Goal: Task Accomplishment & Management: Manage account settings

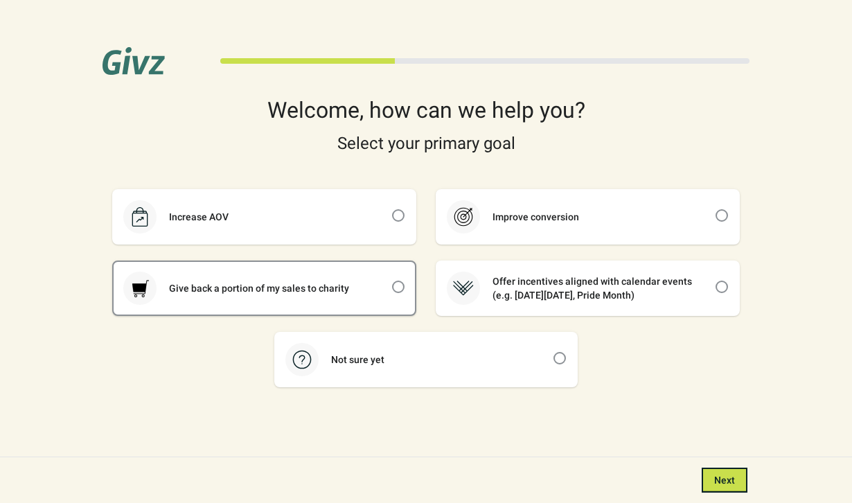
click at [327, 294] on div "Give back a portion of my sales to charity" at bounding box center [259, 288] width 205 height 14
checkbox input "true"
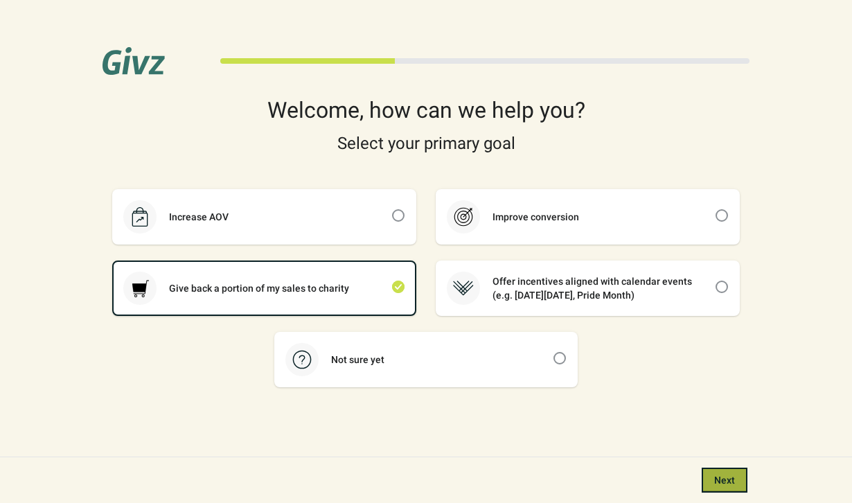
click at [737, 488] on button "Next" at bounding box center [725, 480] width 46 height 25
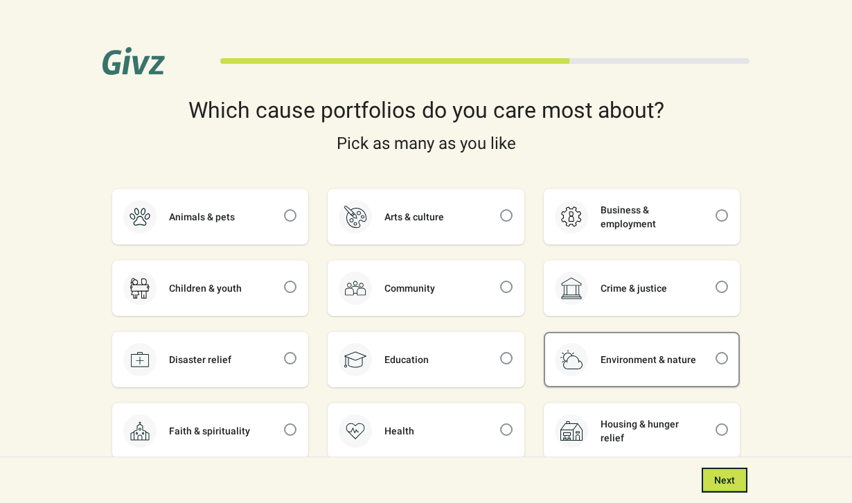
scroll to position [30, 0]
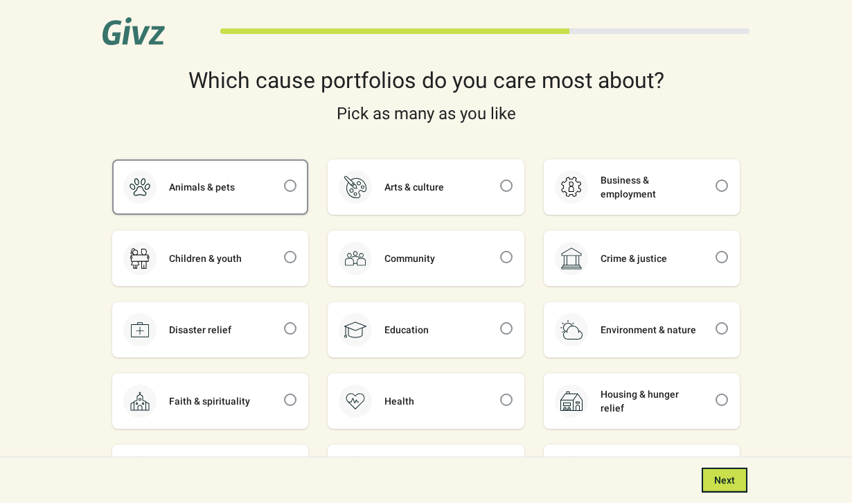
click at [208, 164] on div "Animals & pets" at bounding box center [210, 187] width 193 height 53
checkbox input "true"
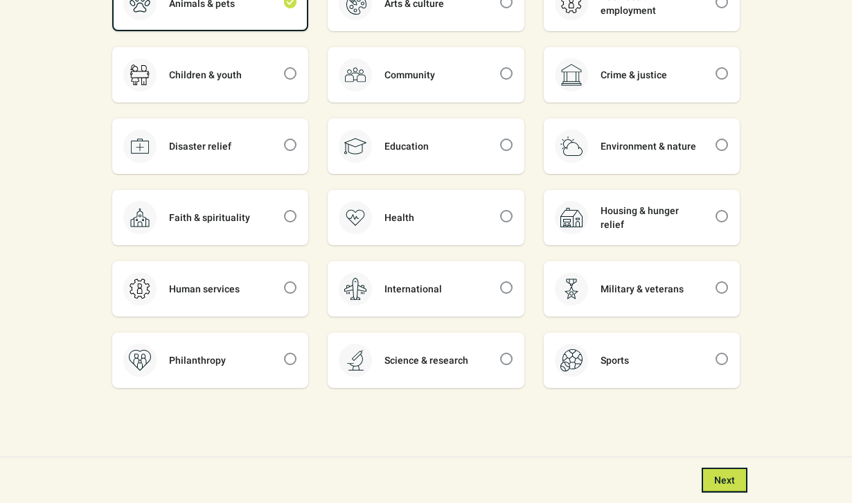
scroll to position [213, 0]
click at [723, 481] on span "Next" at bounding box center [724, 479] width 21 height 11
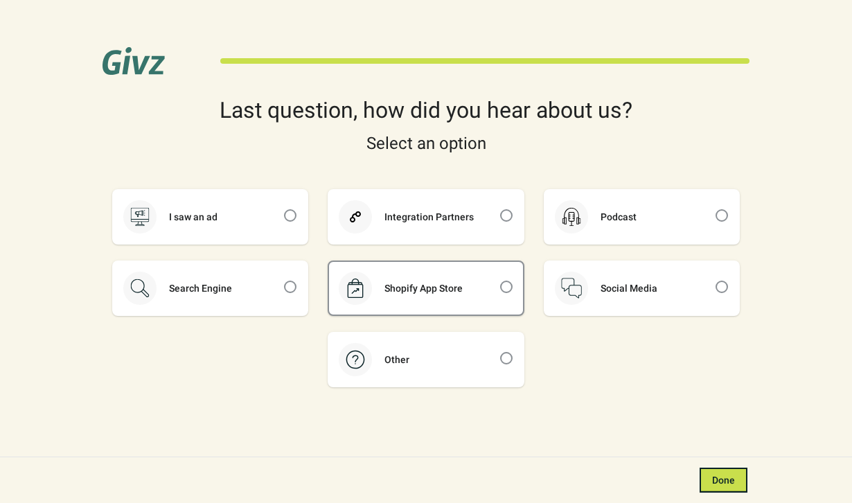
click at [470, 285] on div "Shopify App Store" at bounding box center [423, 288] width 103 height 14
checkbox input "true"
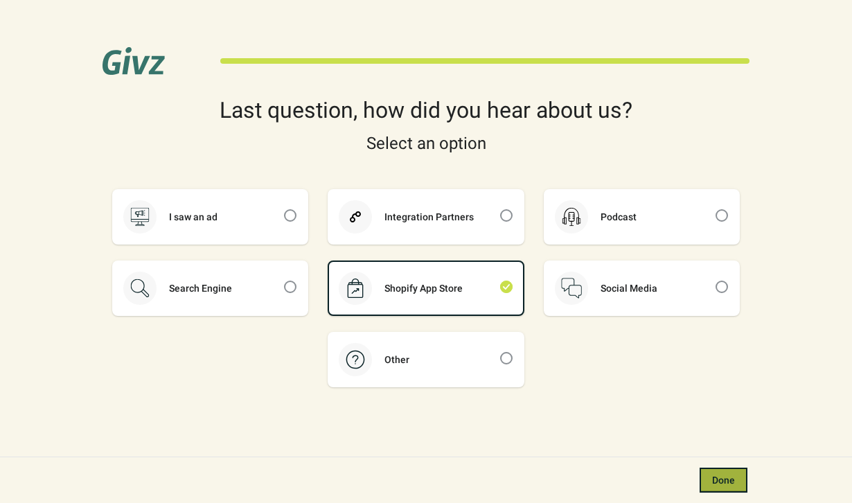
click at [733, 472] on button "Done" at bounding box center [724, 480] width 48 height 25
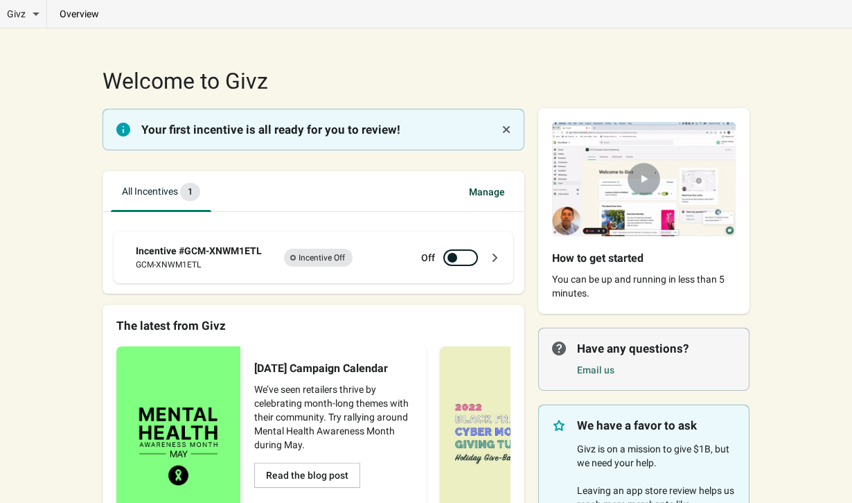
click at [481, 189] on span "Manage" at bounding box center [487, 191] width 58 height 25
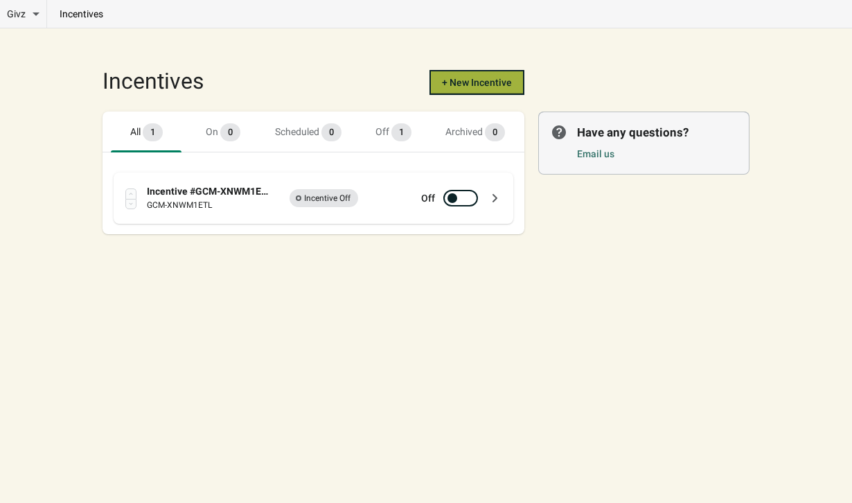
click at [457, 89] on button "+ New Incentive" at bounding box center [476, 82] width 95 height 25
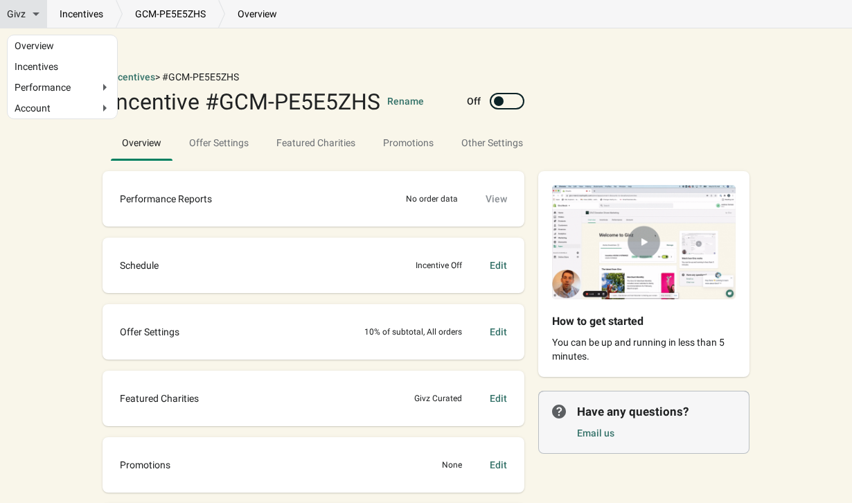
click at [39, 11] on li "Givz Overview Incentives Performance Overview Donations Qualifying Orders Chari…" at bounding box center [23, 14] width 46 height 28
click at [42, 48] on link "Overview" at bounding box center [63, 45] width 96 height 7
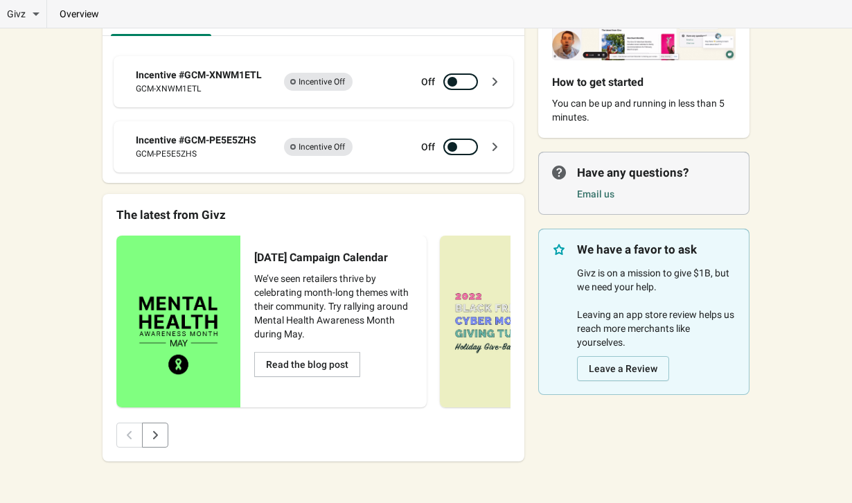
scroll to position [176, 0]
click at [155, 436] on icon "Next" at bounding box center [155, 435] width 5 height 8
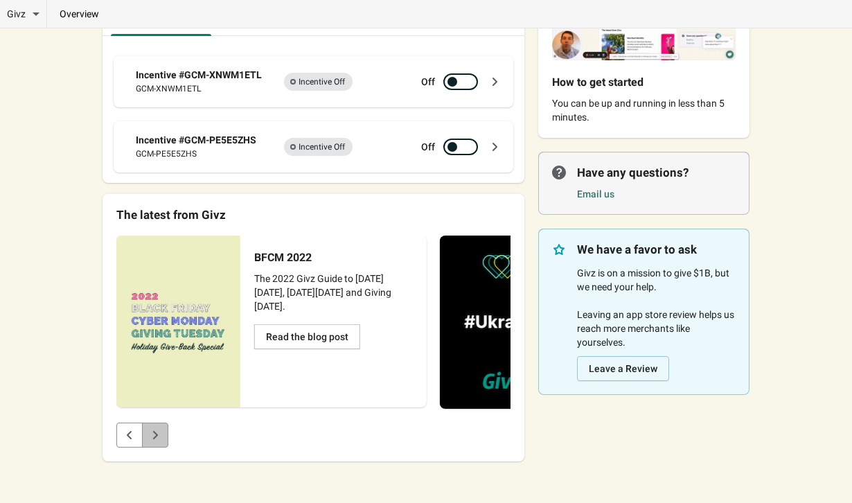
click at [157, 436] on icon "Next" at bounding box center [155, 435] width 5 height 8
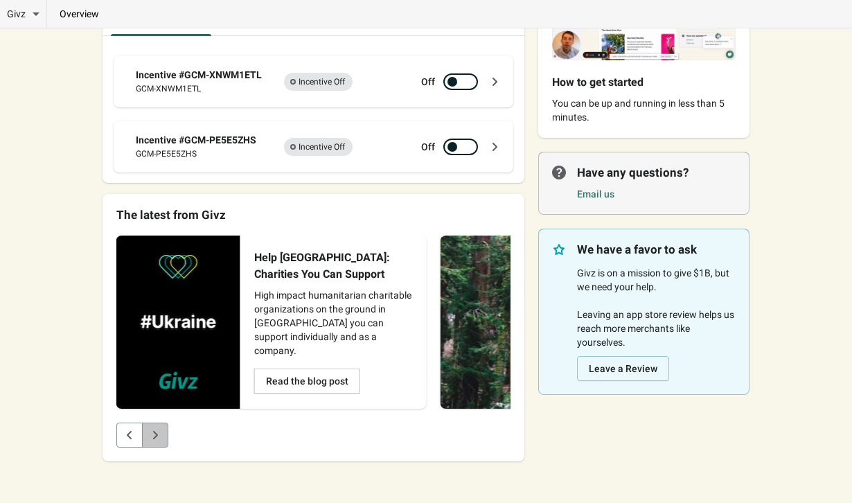
click at [159, 436] on icon "Next" at bounding box center [155, 435] width 14 height 14
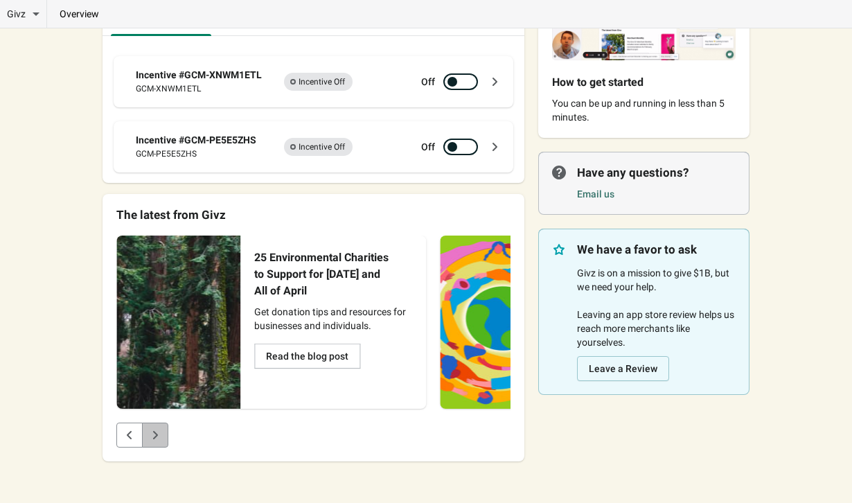
click at [160, 436] on icon "Next" at bounding box center [155, 435] width 14 height 14
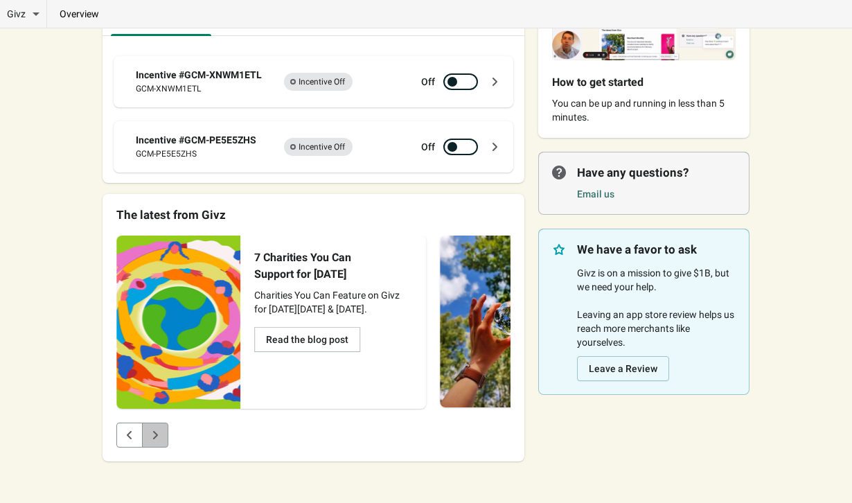
click at [161, 437] on icon "Next" at bounding box center [155, 435] width 14 height 14
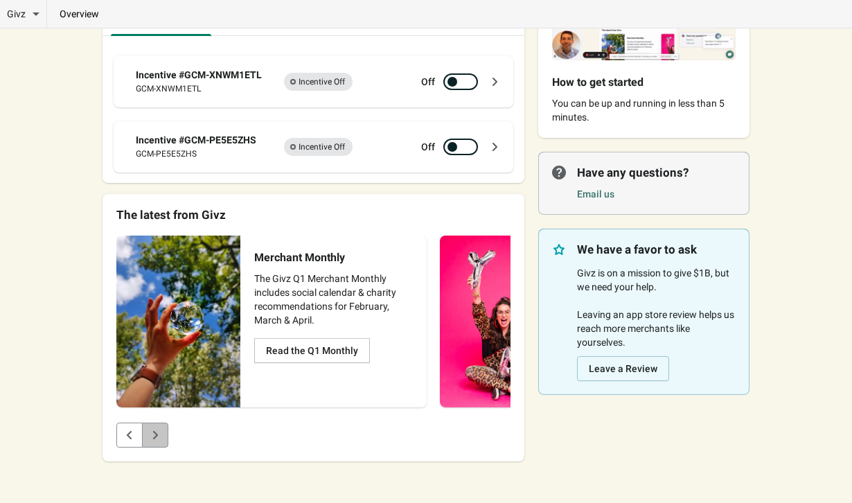
click at [163, 438] on button "Next" at bounding box center [155, 434] width 26 height 25
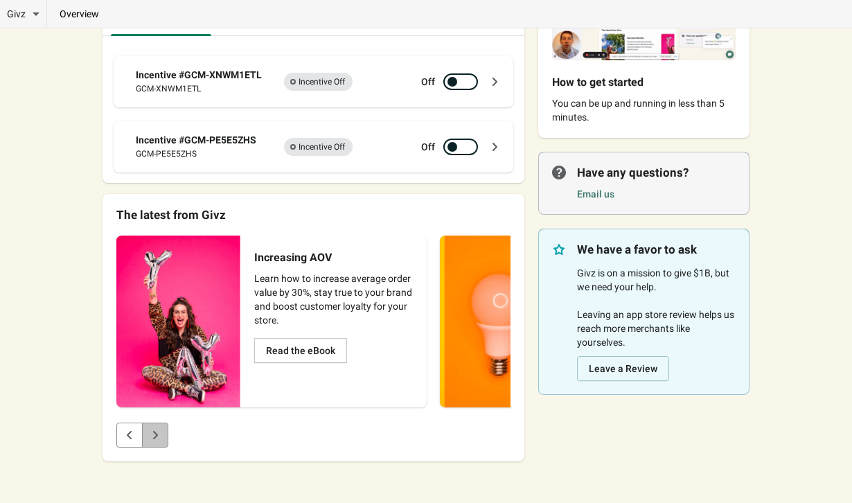
click at [164, 439] on button "Next" at bounding box center [155, 434] width 26 height 25
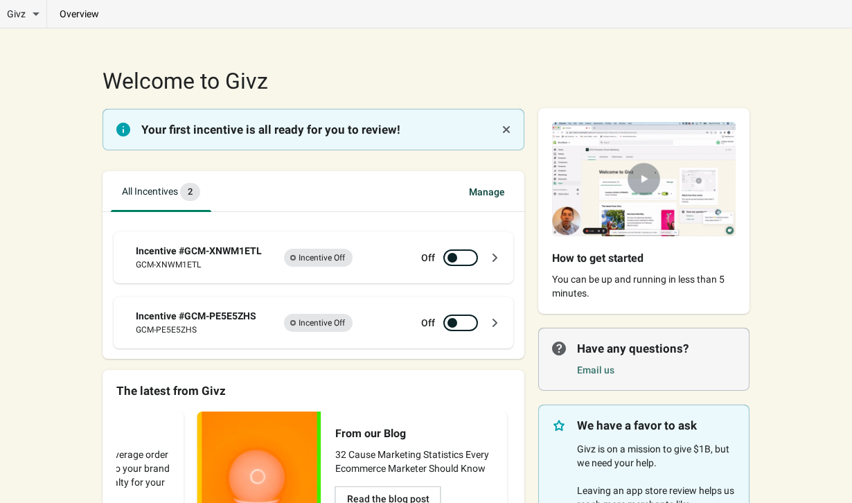
scroll to position [0, 0]
click at [504, 126] on icon "Dismiss notification" at bounding box center [506, 130] width 14 height 14
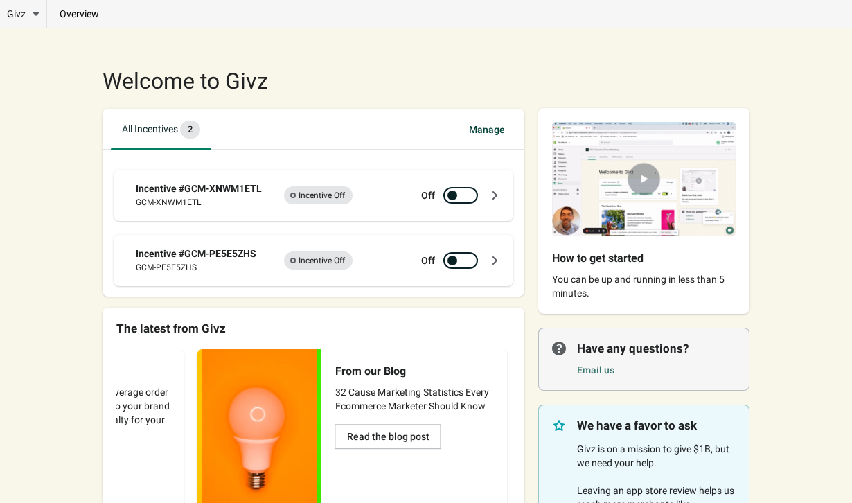
click at [476, 134] on span "Manage" at bounding box center [487, 129] width 58 height 25
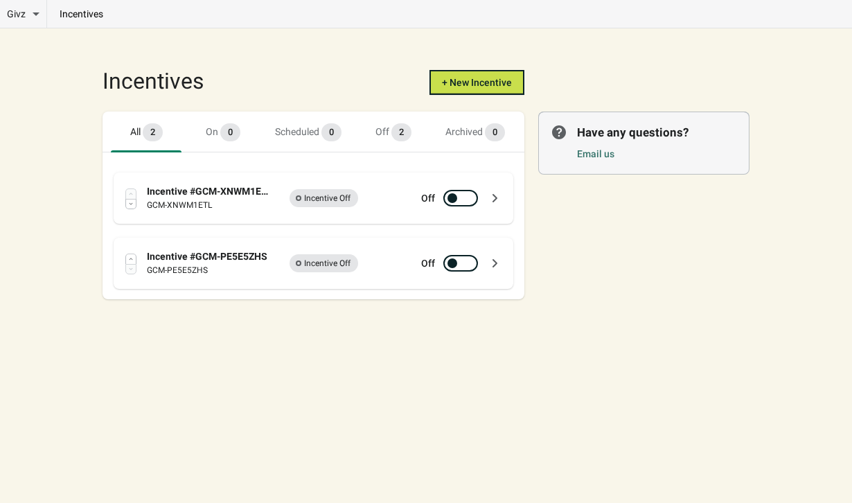
click at [79, 24] on div "incentives" at bounding box center [81, 14] width 69 height 28
click at [79, 19] on p "incentives" at bounding box center [81, 14] width 69 height 14
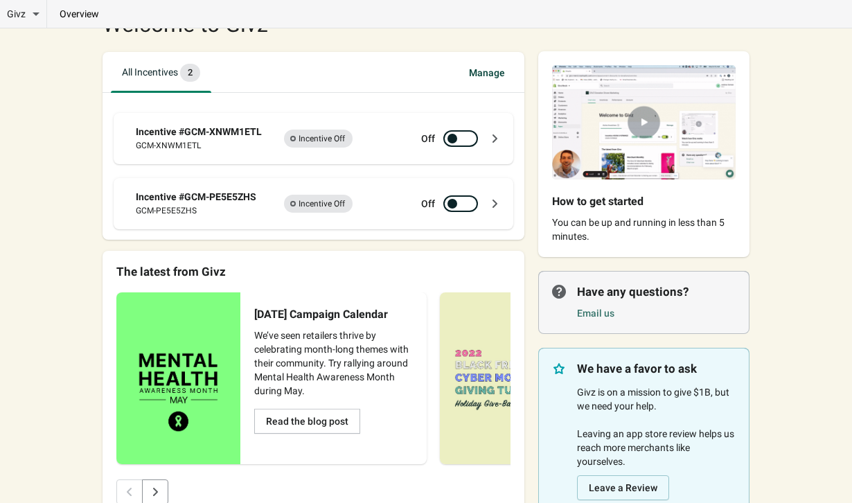
scroll to position [24, 0]
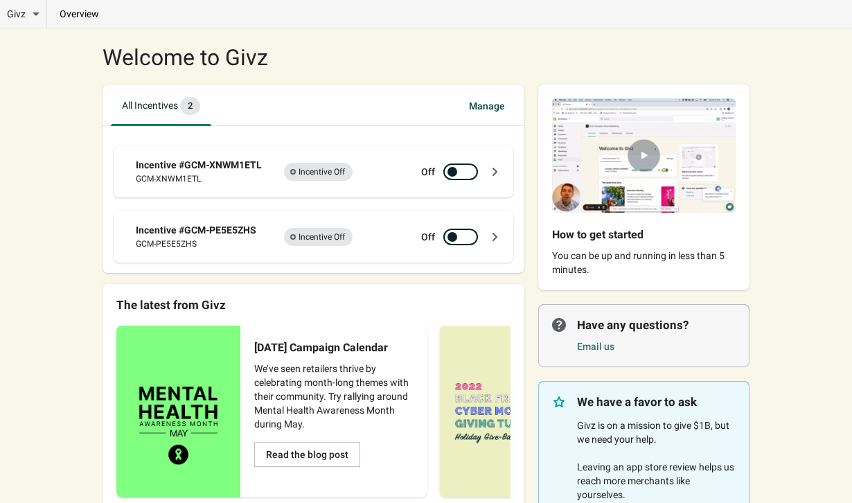
click at [207, 167] on div "Incentive #GCM-XNWM1ETL" at bounding box center [200, 165] width 128 height 14
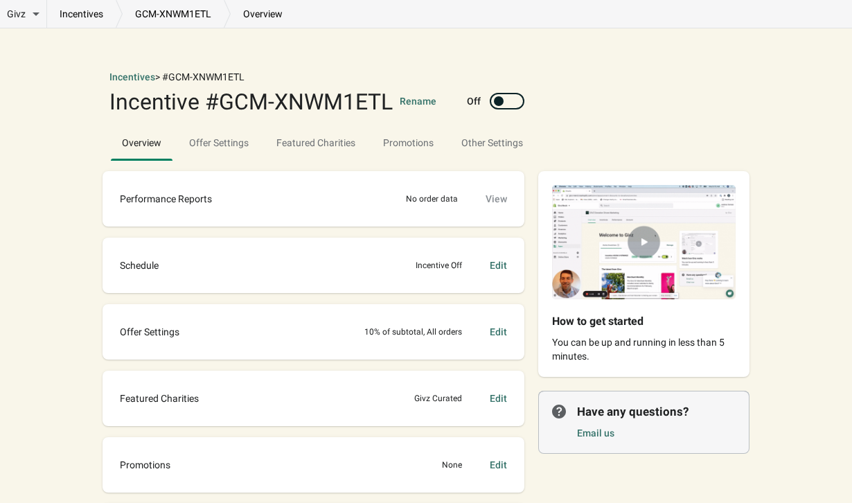
click at [331, 95] on div "Incentive #GCM-XNWM1ETL" at bounding box center [250, 102] width 283 height 22
click at [303, 143] on span "Featured Charities" at bounding box center [315, 142] width 101 height 25
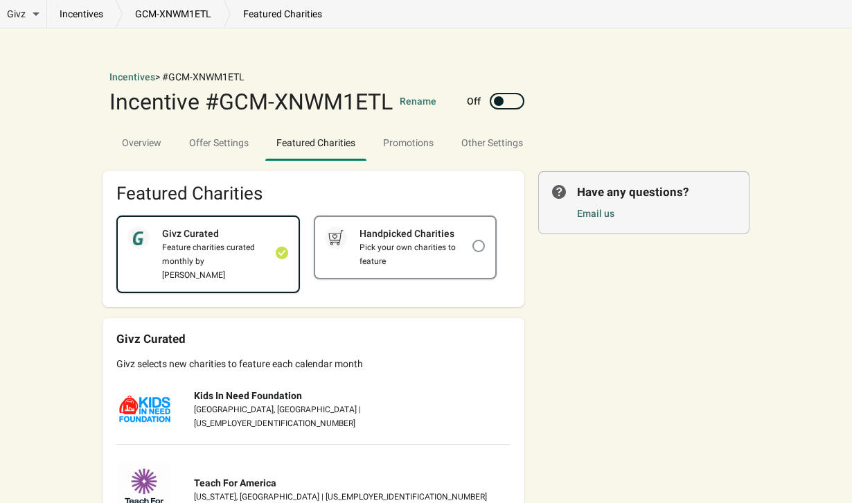
click at [409, 252] on div "Pick your own charities to feature" at bounding box center [409, 254] width 125 height 28
checkbox input "false"
checkbox input "true"
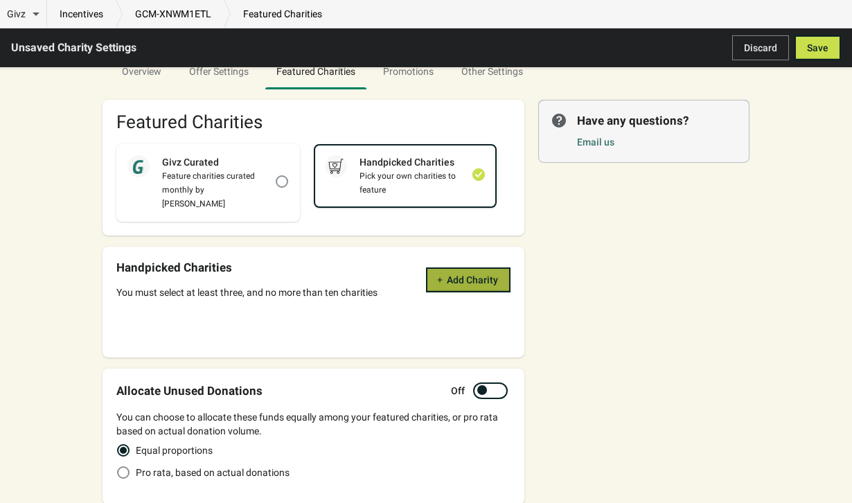
scroll to position [82, 0]
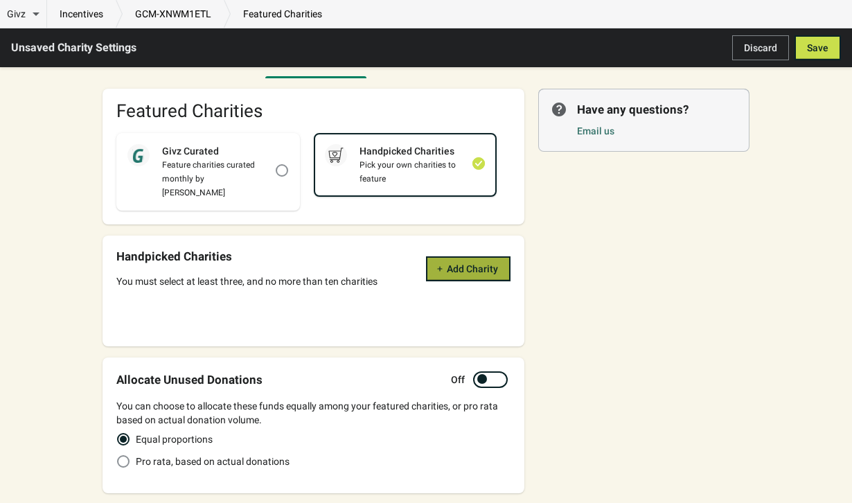
click at [468, 263] on span "Add Charity" at bounding box center [472, 268] width 51 height 11
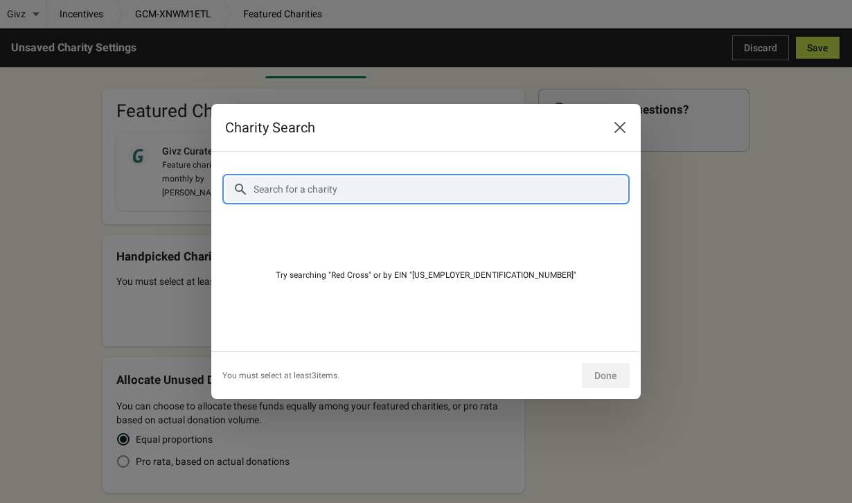
click at [398, 186] on input "Search for a charity" at bounding box center [440, 189] width 374 height 25
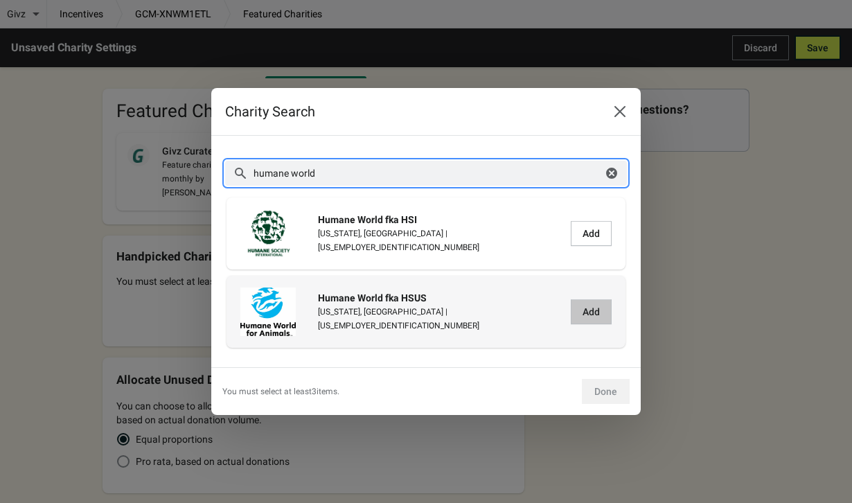
type input "humane world"
click at [589, 314] on span "Add" at bounding box center [590, 311] width 17 height 11
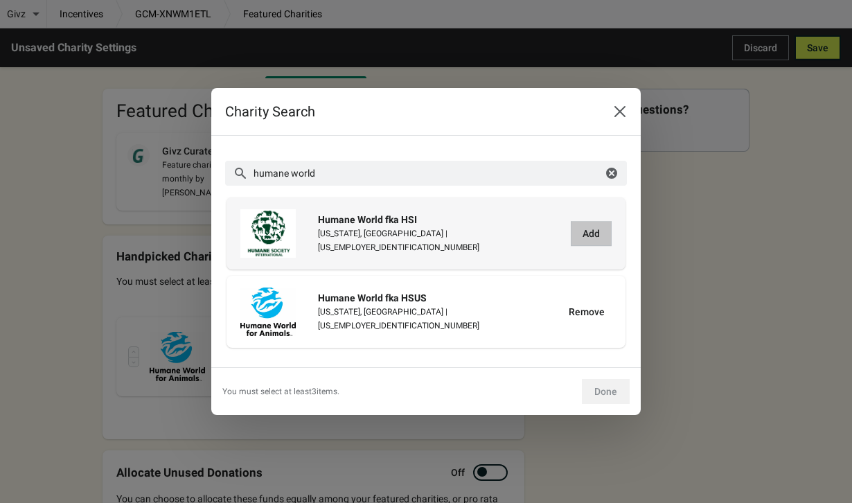
click at [593, 238] on span "Add" at bounding box center [590, 233] width 17 height 11
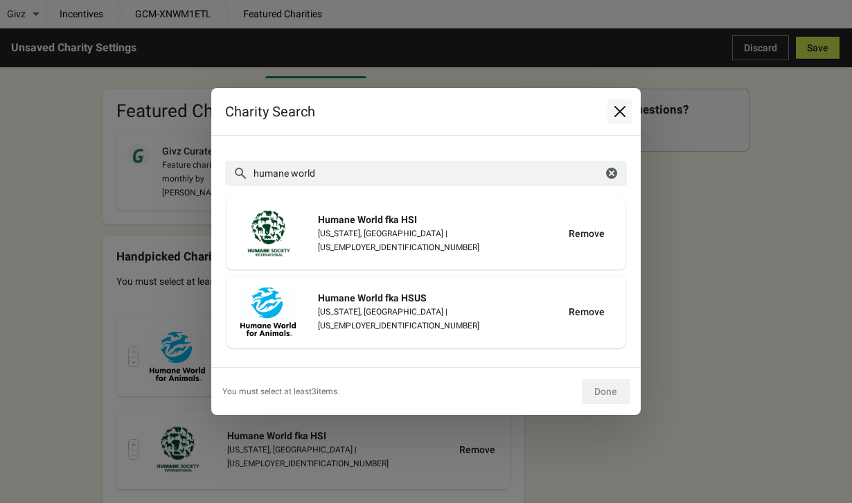
click at [618, 109] on icon "Close" at bounding box center [620, 112] width 14 height 14
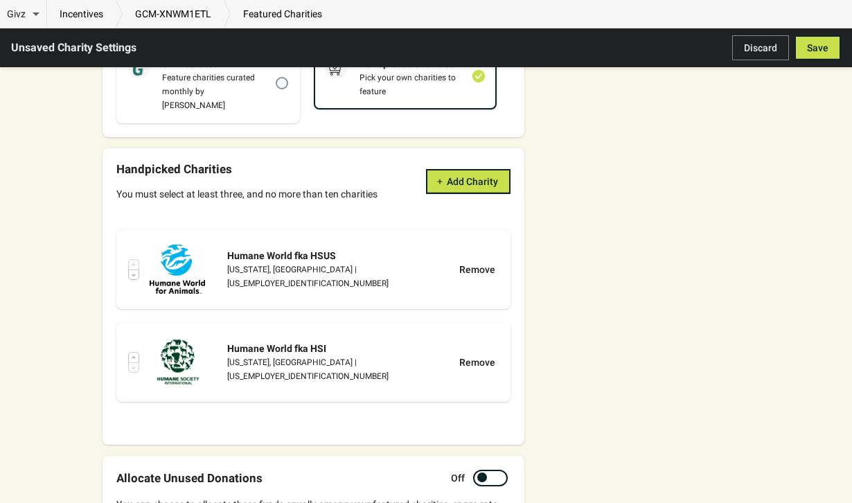
scroll to position [172, 0]
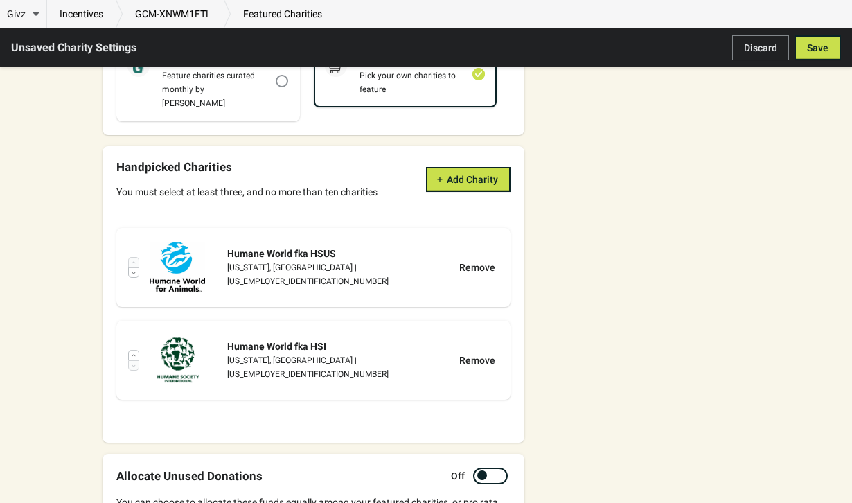
click at [485, 353] on div "Remove" at bounding box center [477, 360] width 36 height 14
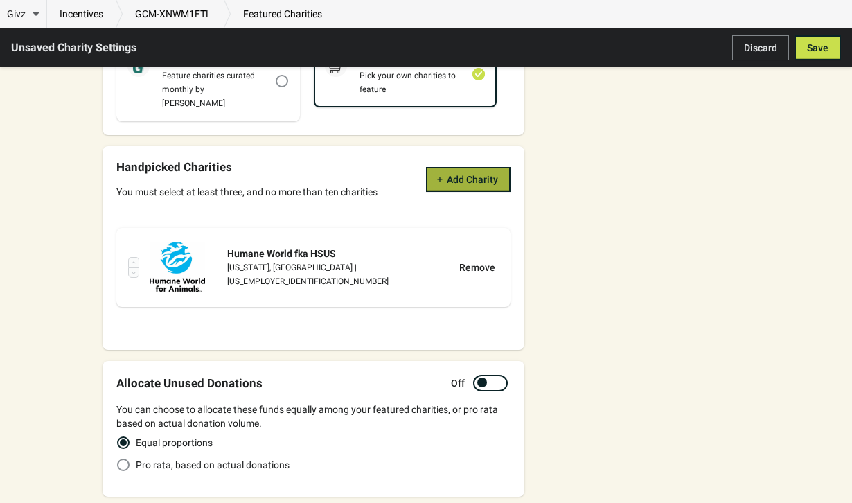
click at [491, 174] on span "Add Charity" at bounding box center [472, 179] width 51 height 11
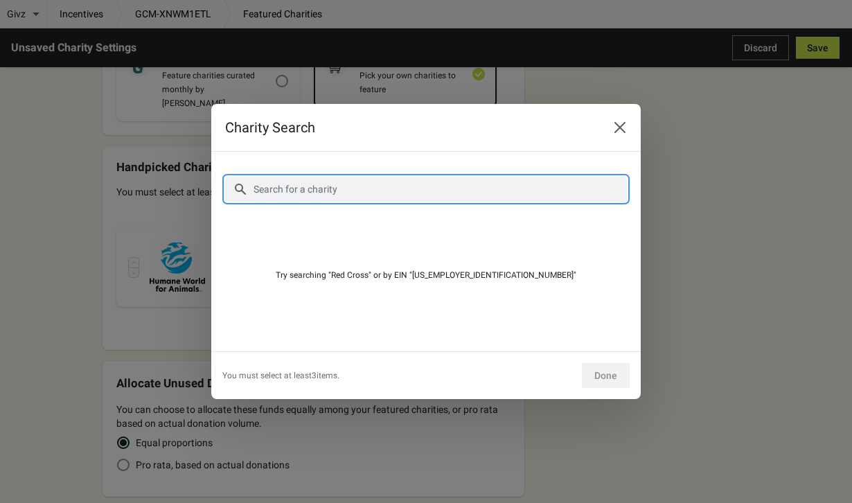
click at [371, 196] on input "Search for a charity" at bounding box center [440, 189] width 374 height 25
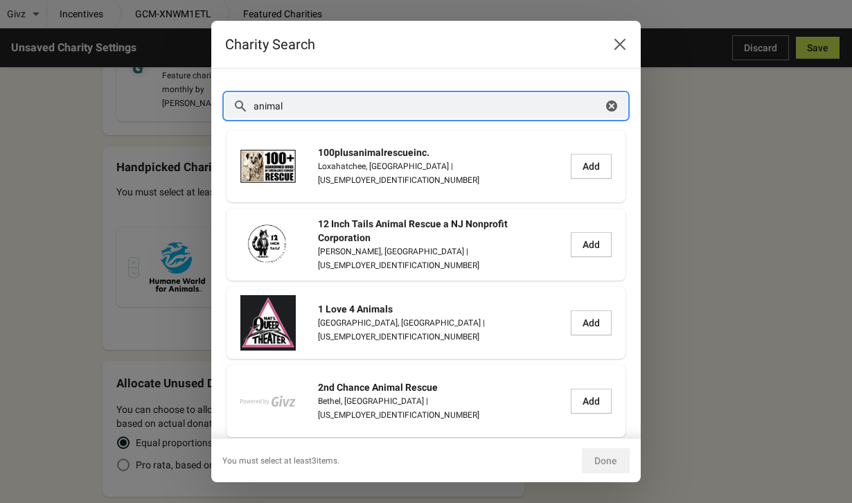
scroll to position [0, 0]
drag, startPoint x: 305, startPoint y: 116, endPoint x: 229, endPoint y: 113, distance: 76.3
click at [229, 113] on div "animal Clear" at bounding box center [426, 106] width 402 height 25
type input "a"
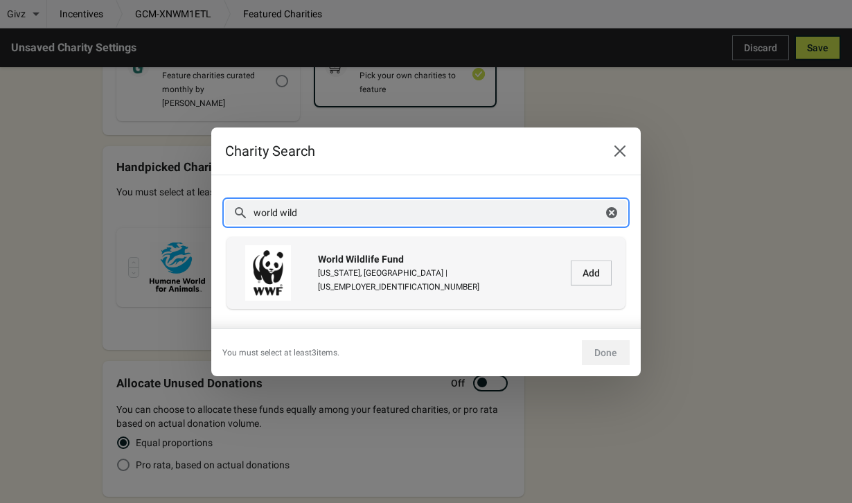
type input "world wild"
click at [326, 280] on div "Washington, DC | 52-1693387" at bounding box center [440, 280] width 244 height 28
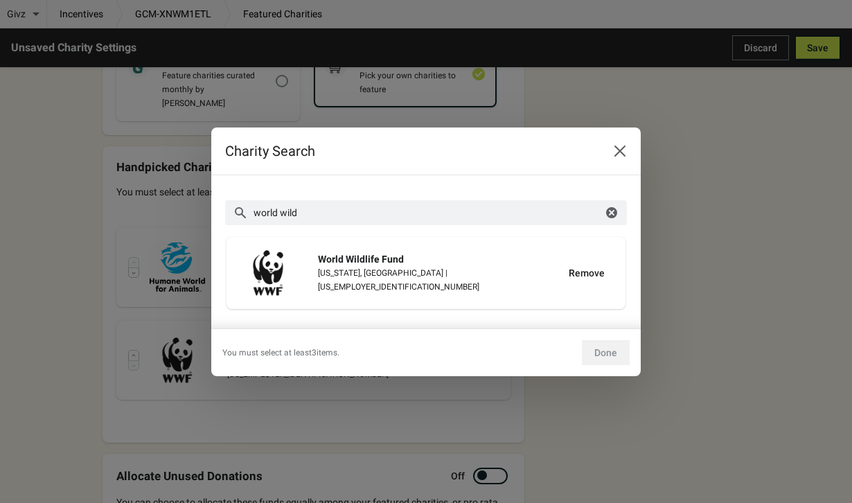
click at [734, 292] on div "Charity Search Search for a charity world wild Clear More filters World Wildlif…" at bounding box center [426, 251] width 852 height 249
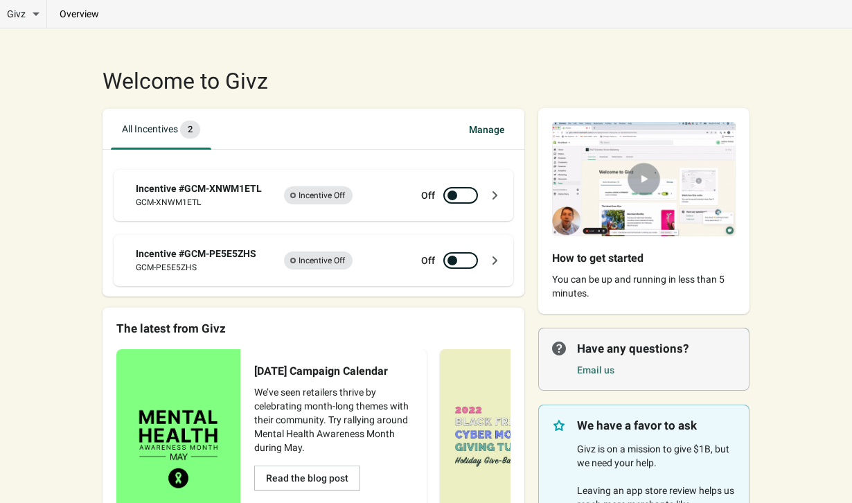
click at [488, 129] on span "Manage" at bounding box center [487, 129] width 58 height 25
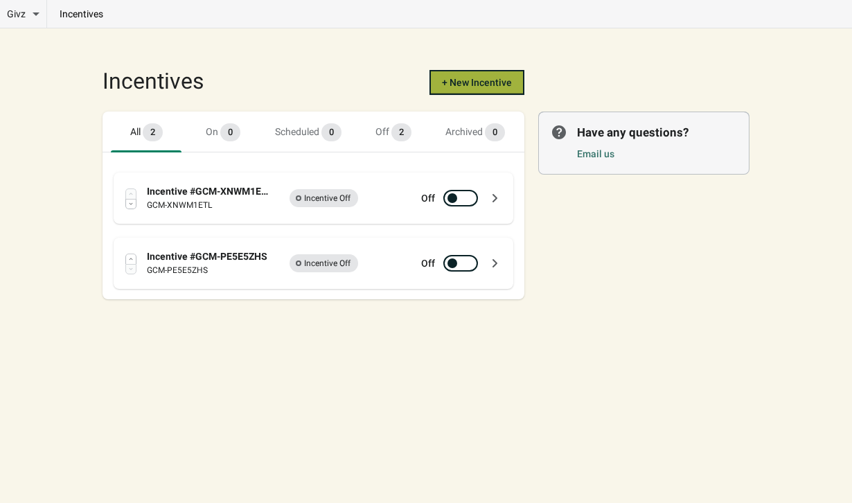
click at [511, 88] on button "+ New Incentive" at bounding box center [476, 82] width 95 height 25
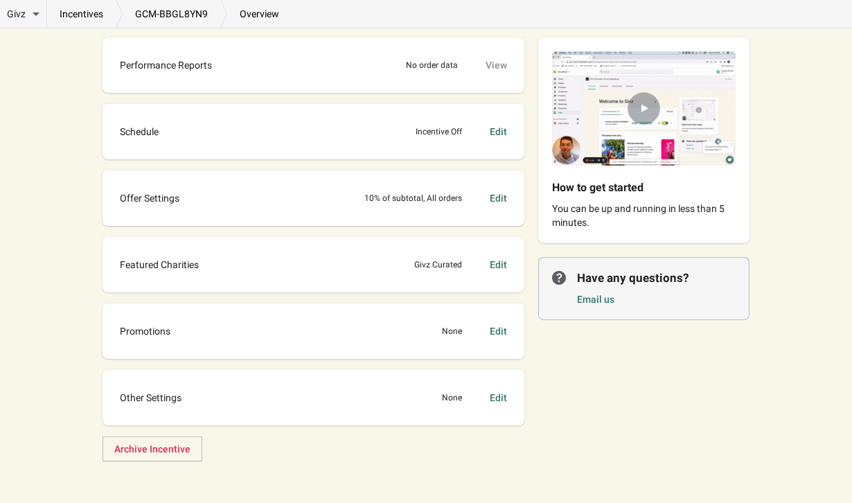
scroll to position [134, 0]
click at [193, 265] on span "Featured Charities" at bounding box center [159, 265] width 79 height 14
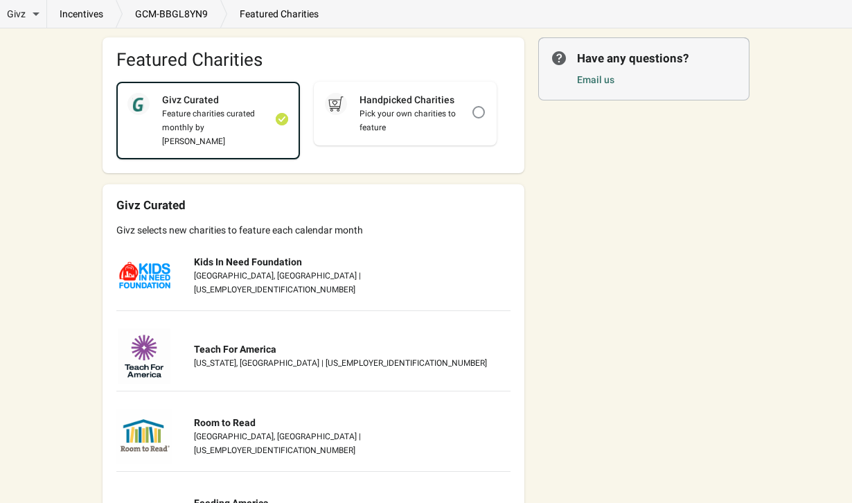
scroll to position [112, 0]
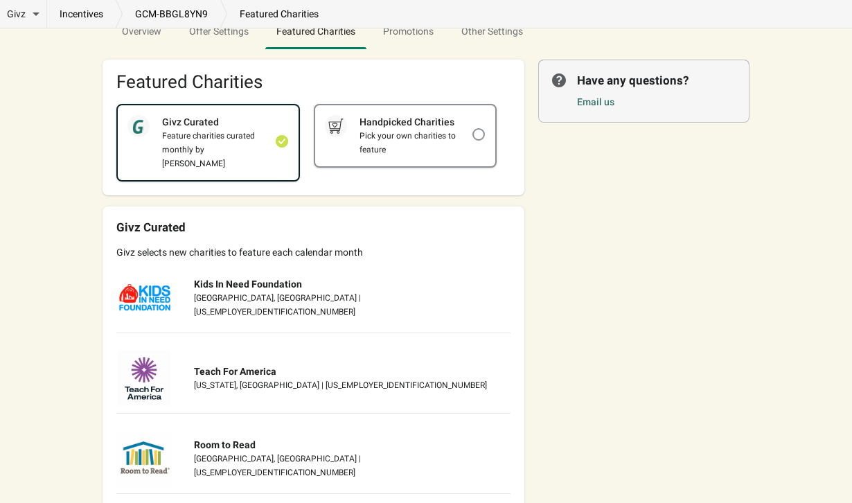
click at [455, 126] on div "Handpicked Charities" at bounding box center [409, 122] width 125 height 14
checkbox input "false"
checkbox input "true"
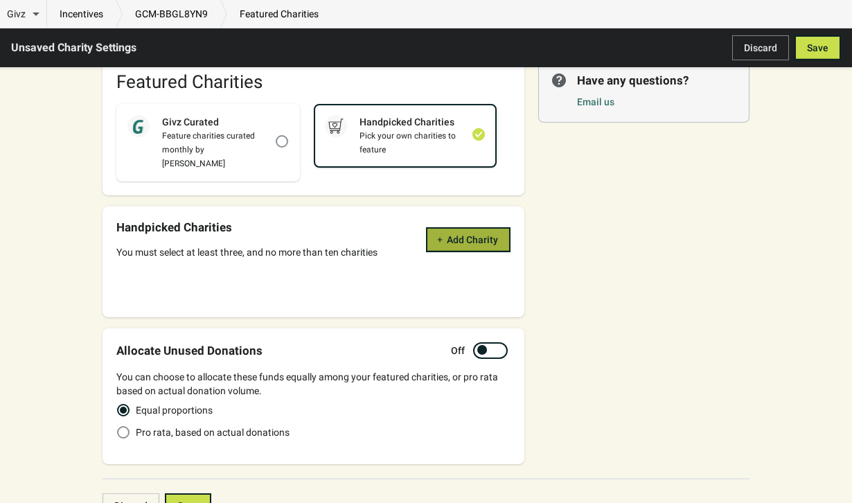
click at [438, 237] on icon "button" at bounding box center [440, 239] width 5 height 5
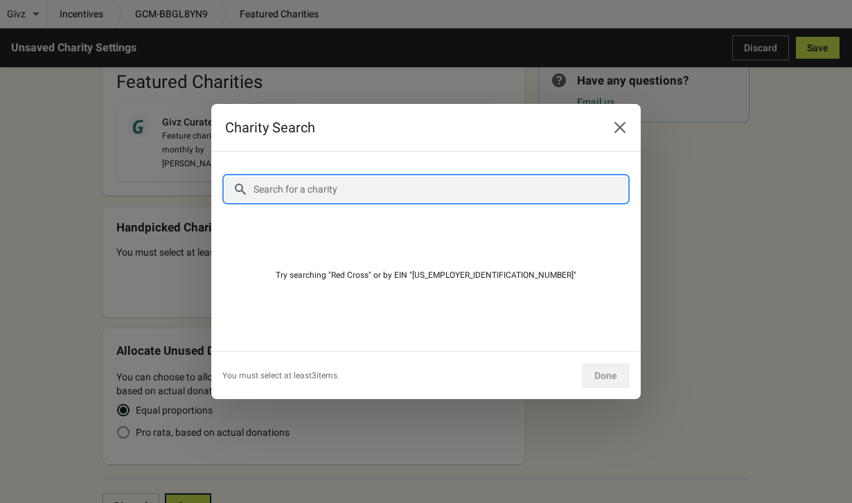
click at [323, 199] on input "Search for a charity" at bounding box center [440, 189] width 374 height 25
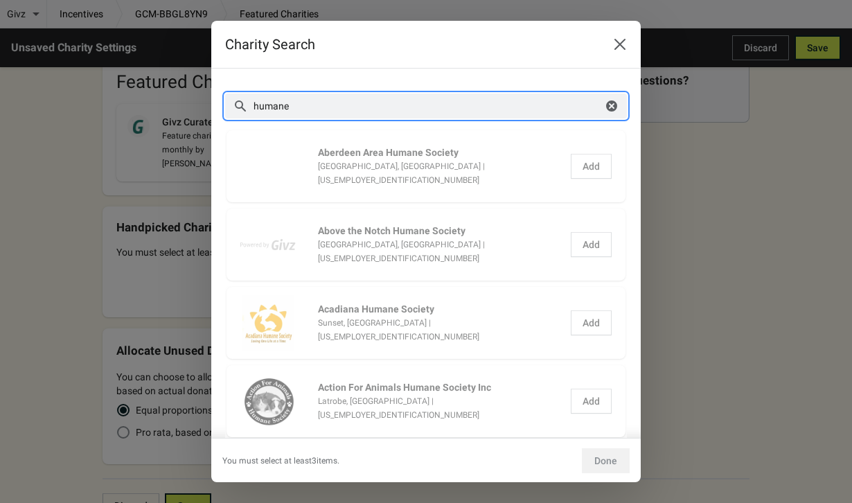
scroll to position [0, 0]
click at [344, 109] on input "humane" at bounding box center [428, 106] width 350 height 25
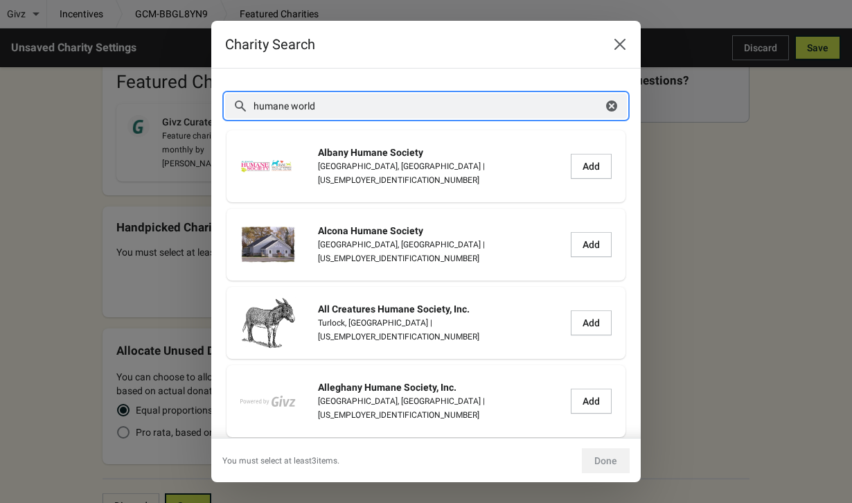
type input "humane world"
drag, startPoint x: 313, startPoint y: 103, endPoint x: 235, endPoint y: 98, distance: 77.8
click at [235, 98] on div "humane world Clear" at bounding box center [426, 106] width 402 height 25
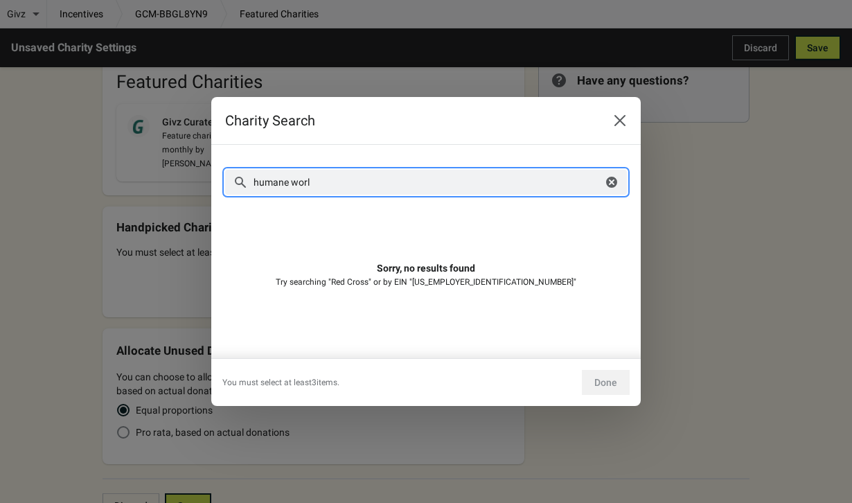
type input "humane world"
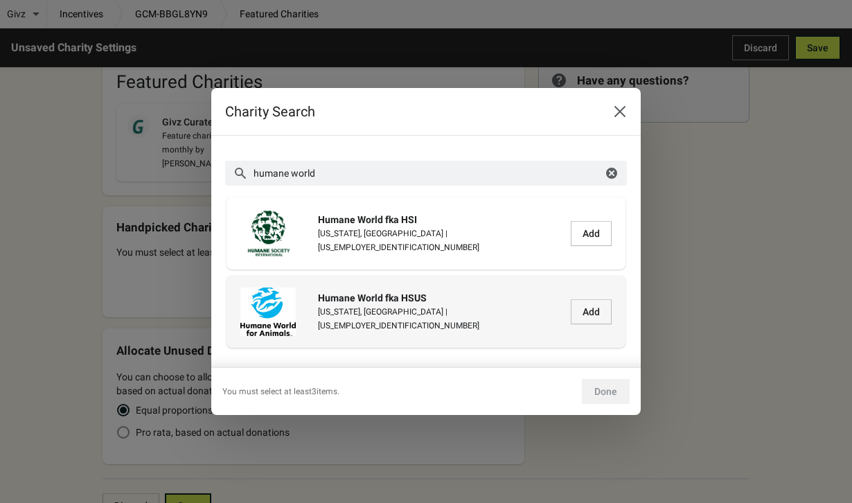
click at [356, 320] on div "Washington, DC | 53-0225390" at bounding box center [440, 319] width 244 height 28
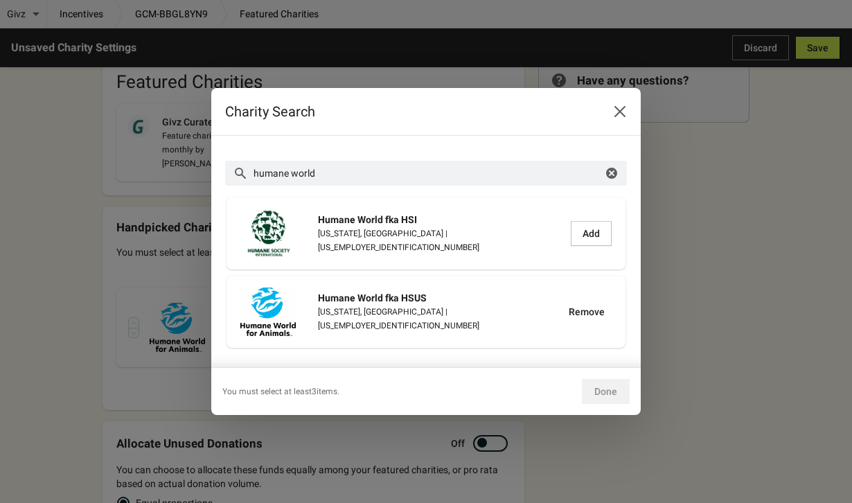
click at [737, 362] on div "Charity Search Search for a charity humane world Clear More filters Humane Worl…" at bounding box center [426, 251] width 852 height 327
click at [625, 121] on button "Close" at bounding box center [619, 111] width 25 height 25
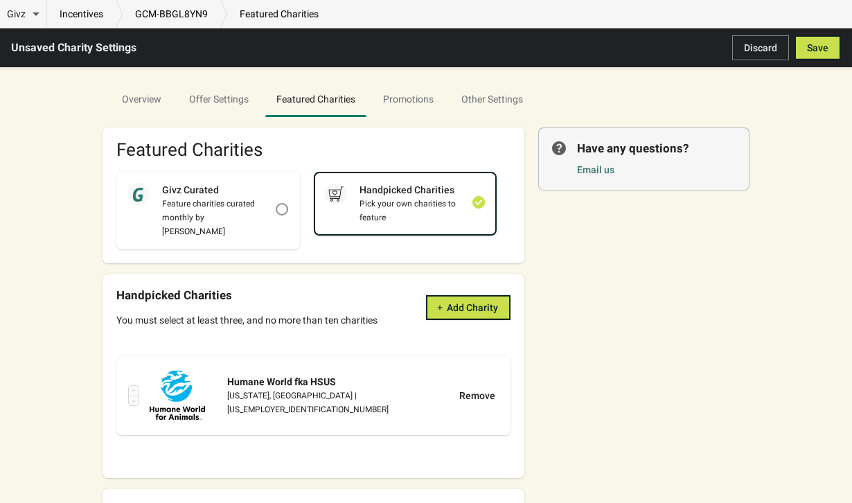
scroll to position [41, 0]
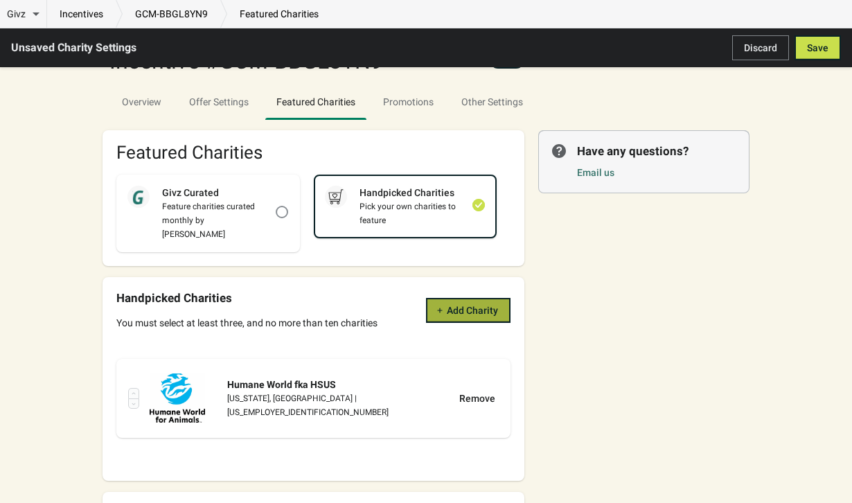
click at [472, 305] on span "Add Charity" at bounding box center [472, 310] width 51 height 11
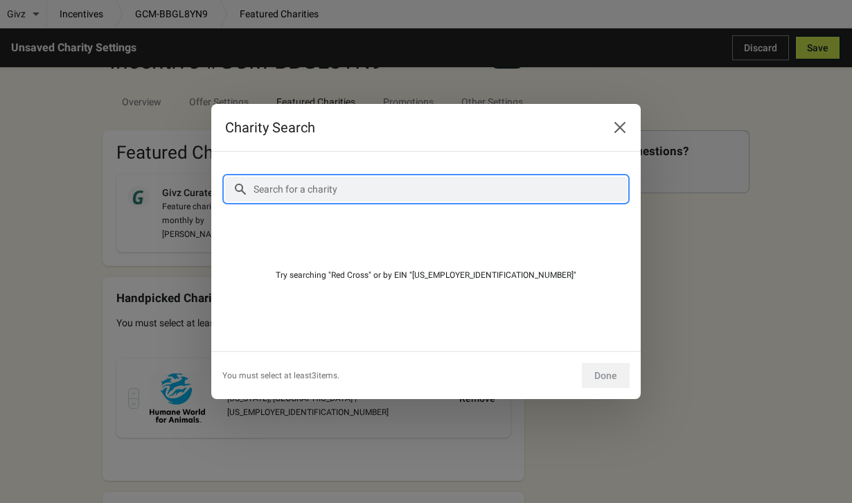
click at [454, 197] on input "Search for a charity" at bounding box center [440, 189] width 374 height 25
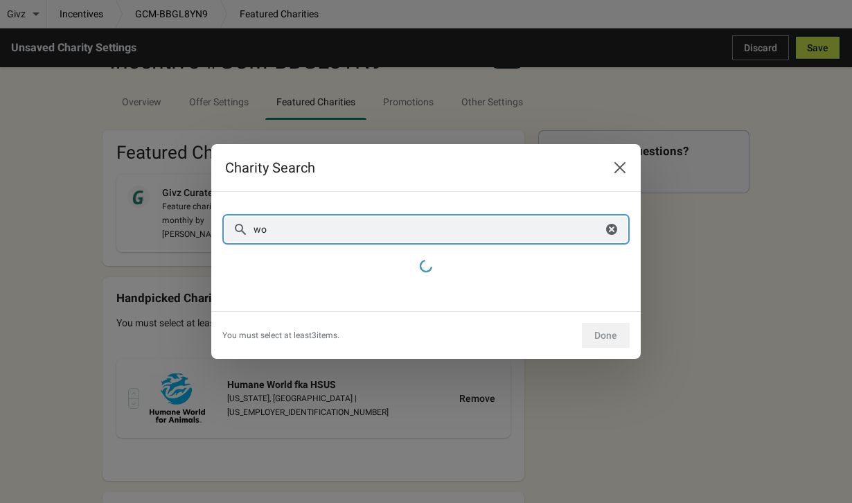
type input "w"
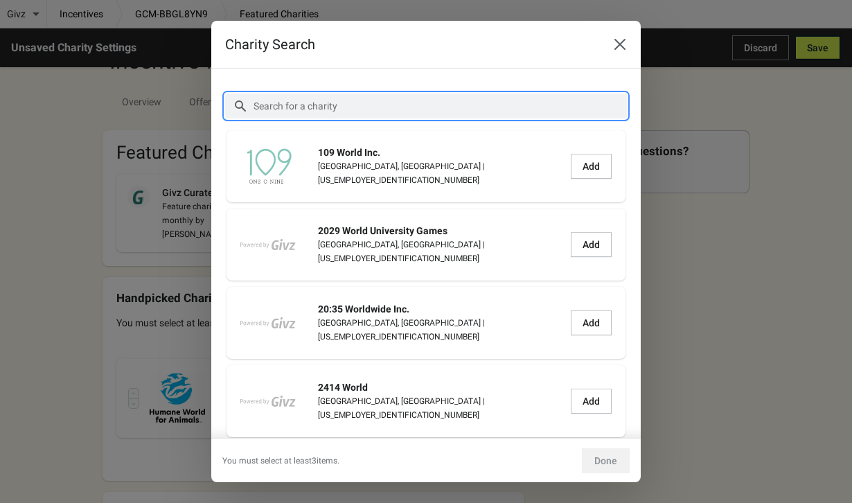
scroll to position [0, 0]
click at [398, 97] on input "Search for a charity" at bounding box center [440, 106] width 374 height 25
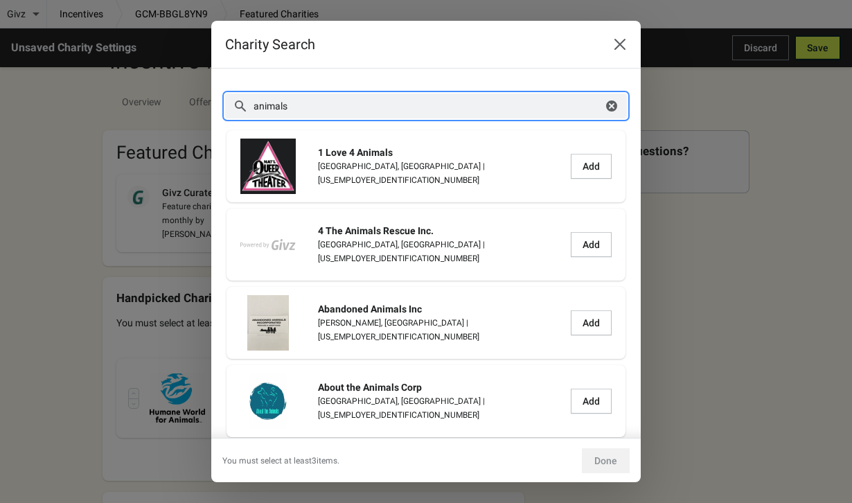
drag, startPoint x: 348, startPoint y: 114, endPoint x: 240, endPoint y: 108, distance: 108.2
click at [240, 108] on div "animals Clear" at bounding box center [426, 106] width 402 height 25
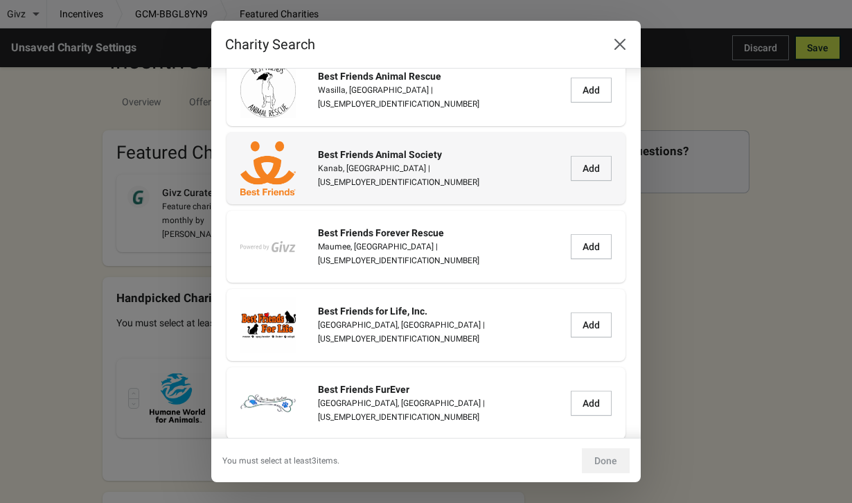
scroll to position [5623, 0]
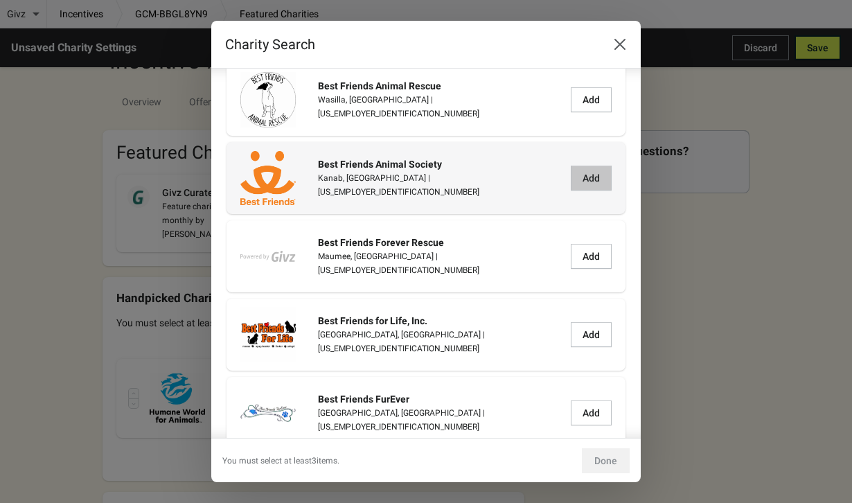
click at [585, 179] on span "Add" at bounding box center [590, 177] width 17 height 11
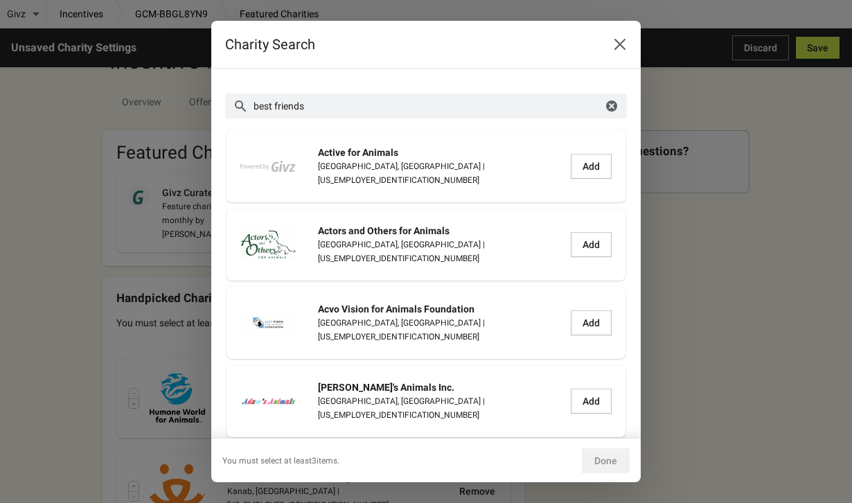
scroll to position [0, 0]
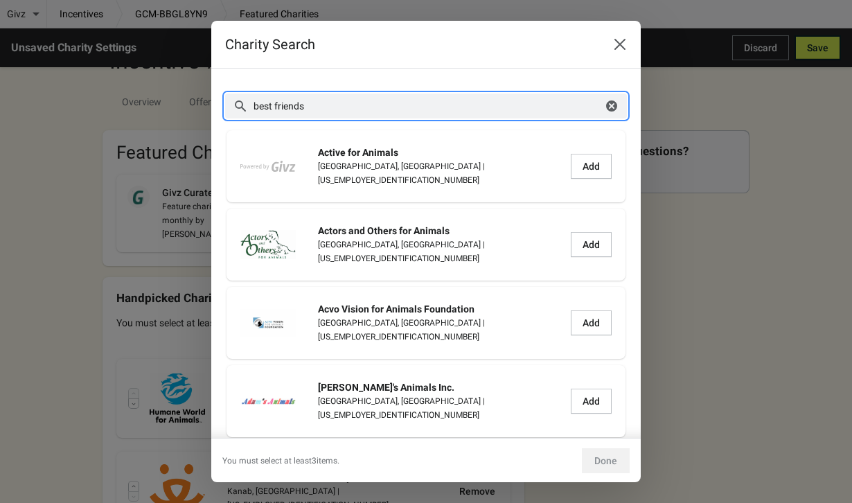
drag, startPoint x: 356, startPoint y: 104, endPoint x: 227, endPoint y: 99, distance: 128.9
click at [227, 99] on div "best friends Clear" at bounding box center [426, 106] width 402 height 25
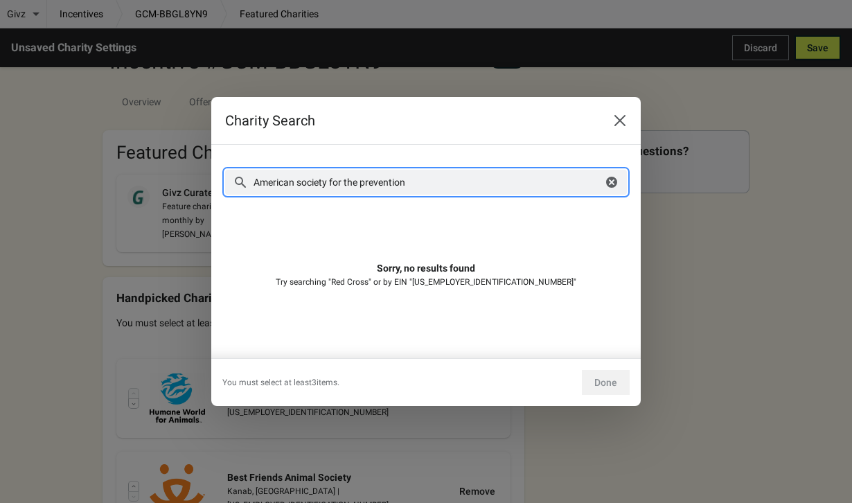
drag, startPoint x: 418, startPoint y: 188, endPoint x: 193, endPoint y: 165, distance: 225.6
click at [193, 165] on div "Charity Search Search for a charity American society for the prevention Clear M…" at bounding box center [426, 251] width 852 height 309
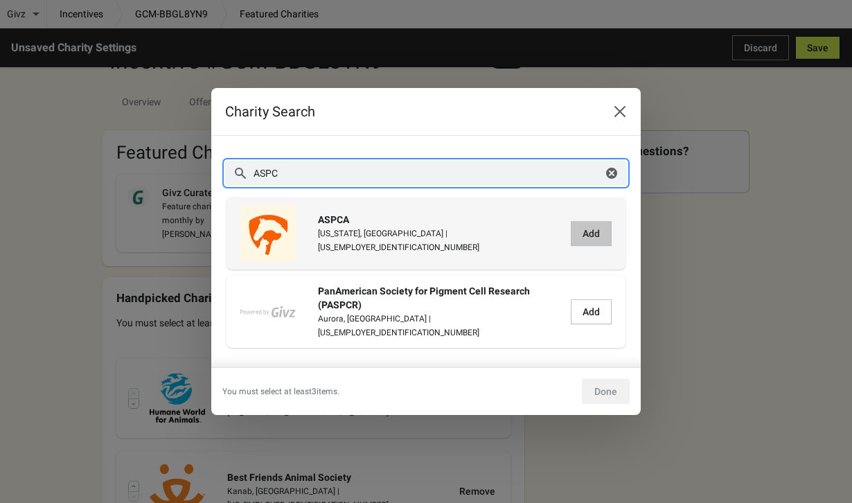
type input "ASPC"
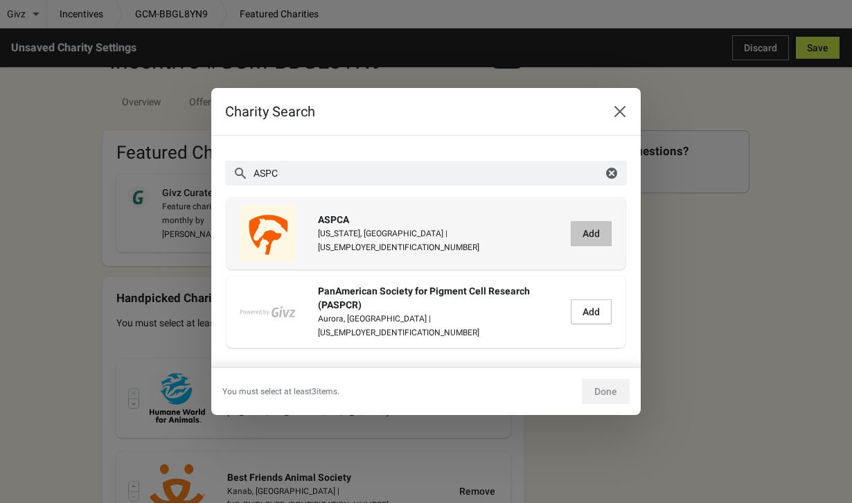
click at [588, 233] on span "Add" at bounding box center [590, 233] width 17 height 11
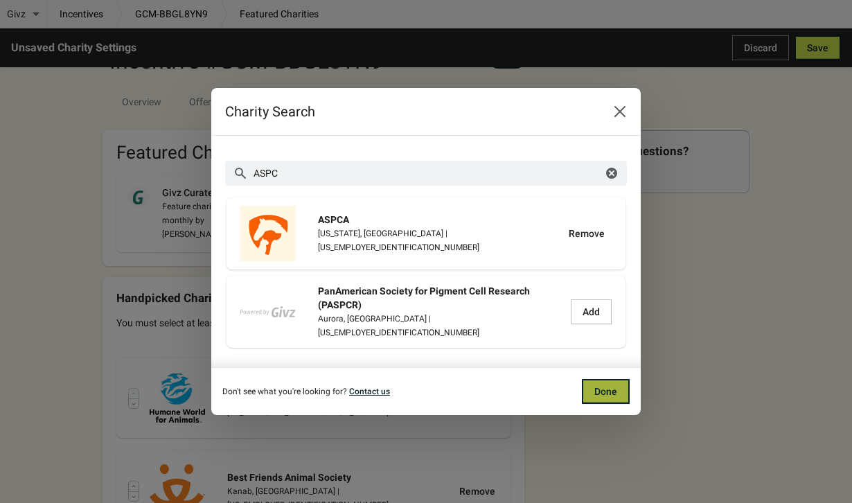
click at [610, 399] on button "Done" at bounding box center [606, 391] width 48 height 25
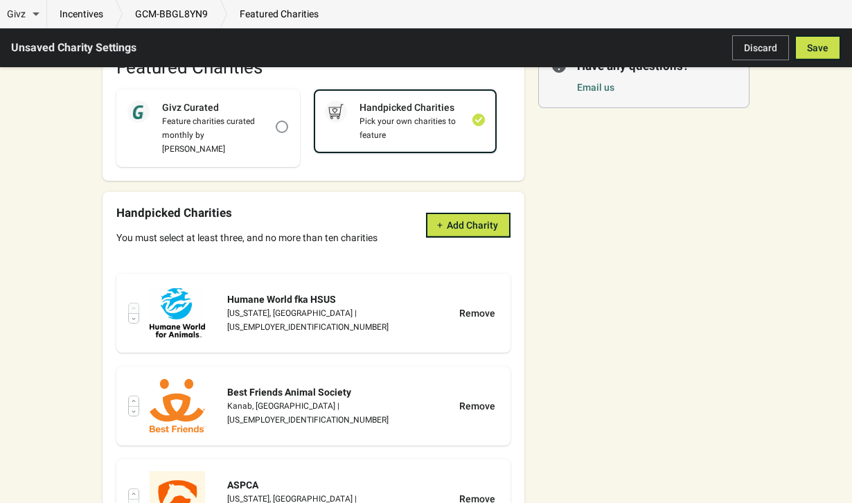
scroll to position [140, 0]
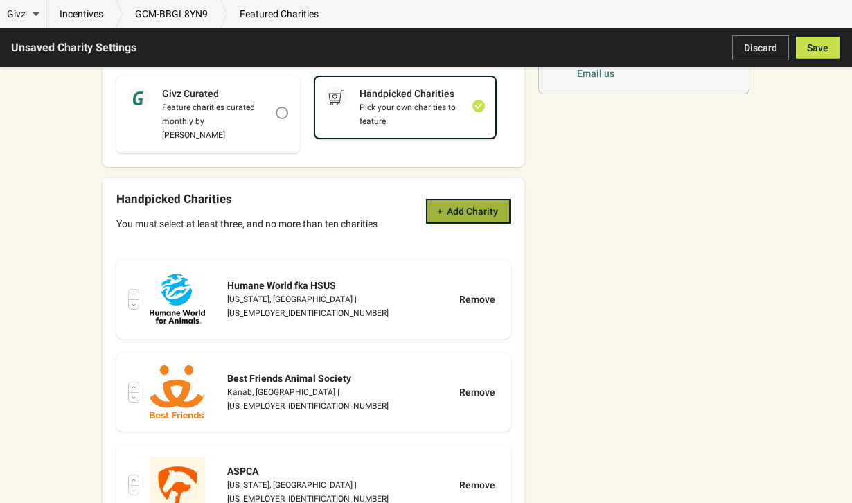
click at [472, 204] on button "Add Charity" at bounding box center [468, 211] width 84 height 25
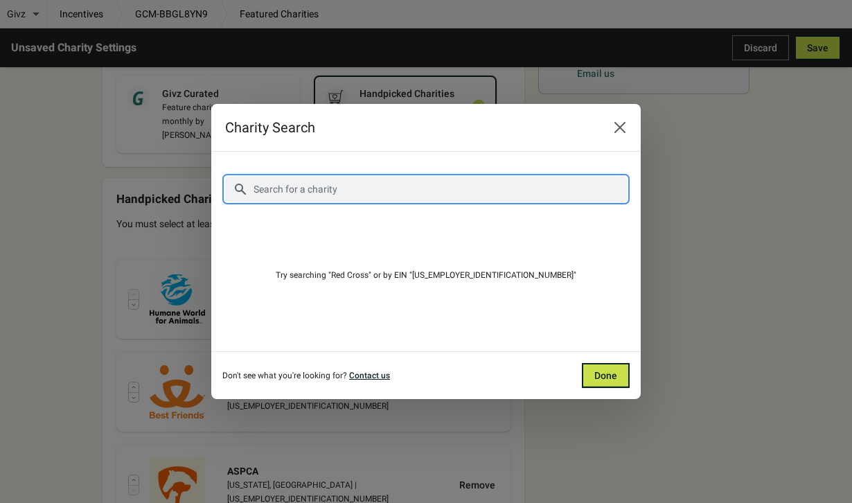
click at [336, 189] on input "Search for a charity" at bounding box center [440, 189] width 374 height 25
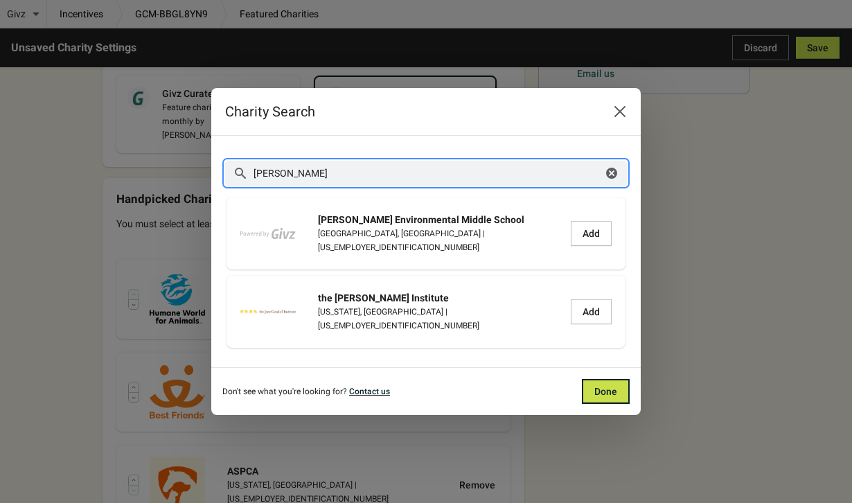
type input "Jane Goodall"
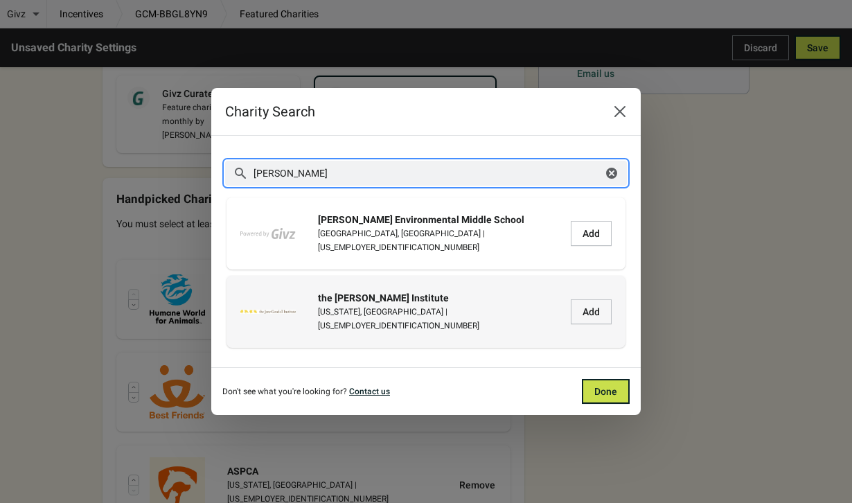
drag, startPoint x: 336, startPoint y: 189, endPoint x: 421, endPoint y: 317, distance: 153.3
click at [421, 317] on div "Washington, DC | 94-2474731" at bounding box center [440, 319] width 244 height 28
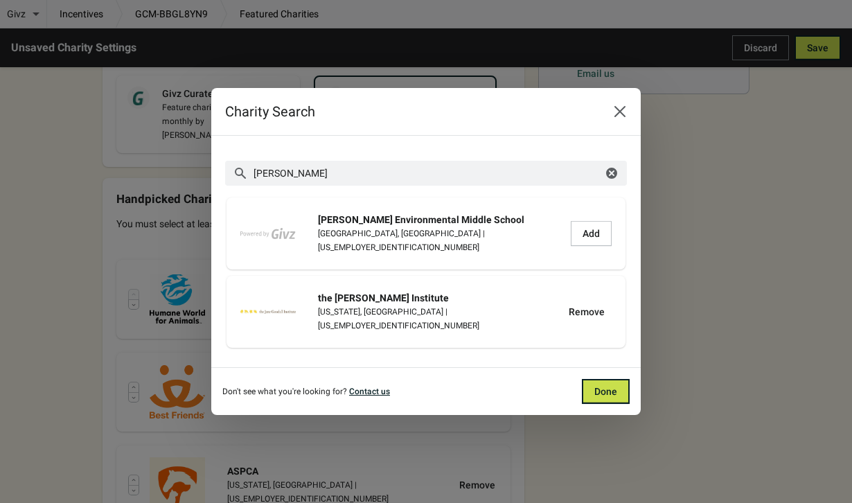
click at [702, 356] on div "Charity Search Search for a charity Jane Goodall Clear More filters Jane Goodal…" at bounding box center [426, 251] width 852 height 327
click at [618, 109] on icon "Close" at bounding box center [619, 111] width 11 height 11
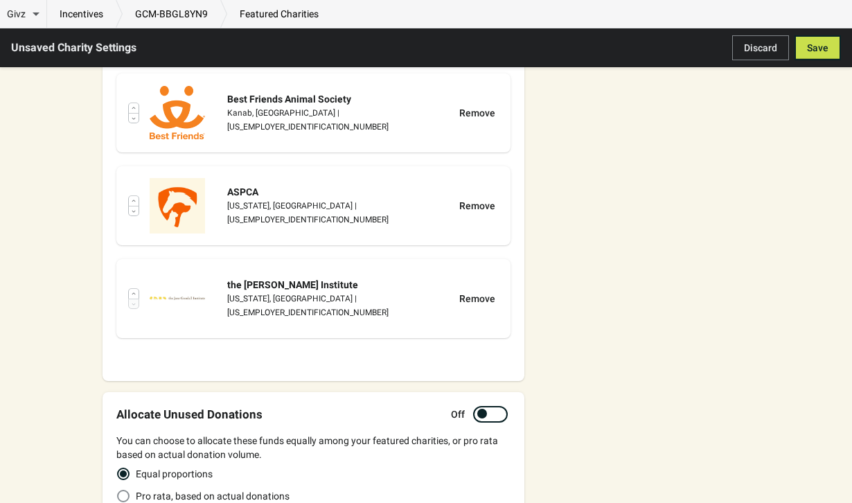
scroll to position [422, 0]
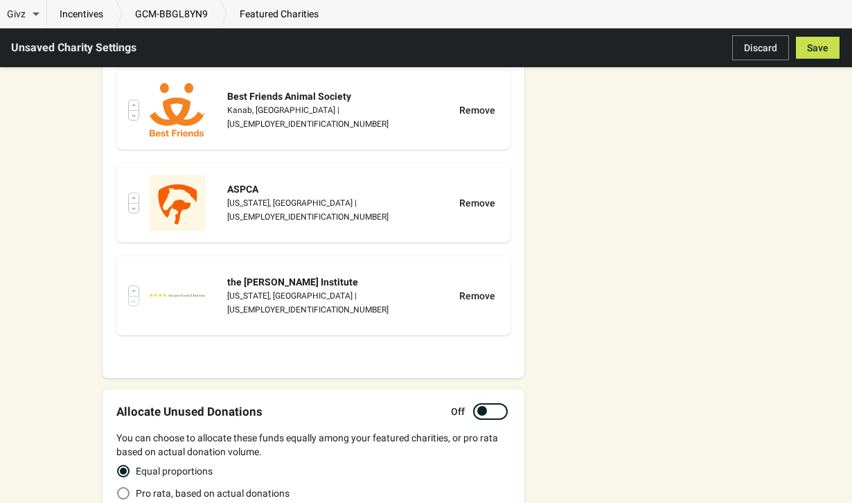
click at [470, 291] on div "Remove" at bounding box center [477, 295] width 43 height 21
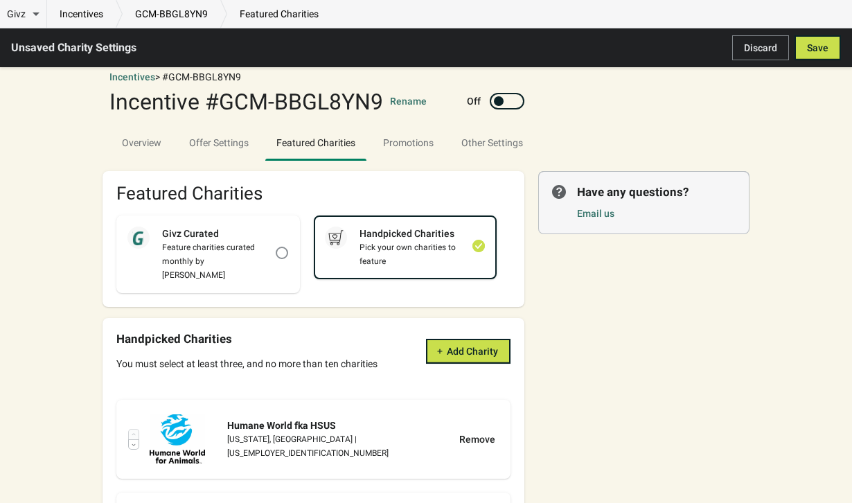
scroll to position [0, 0]
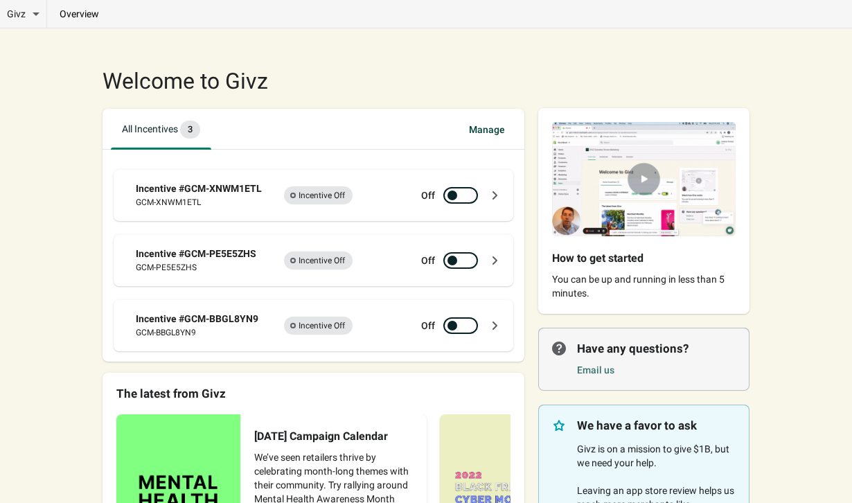
click at [481, 130] on span "Manage" at bounding box center [487, 129] width 58 height 25
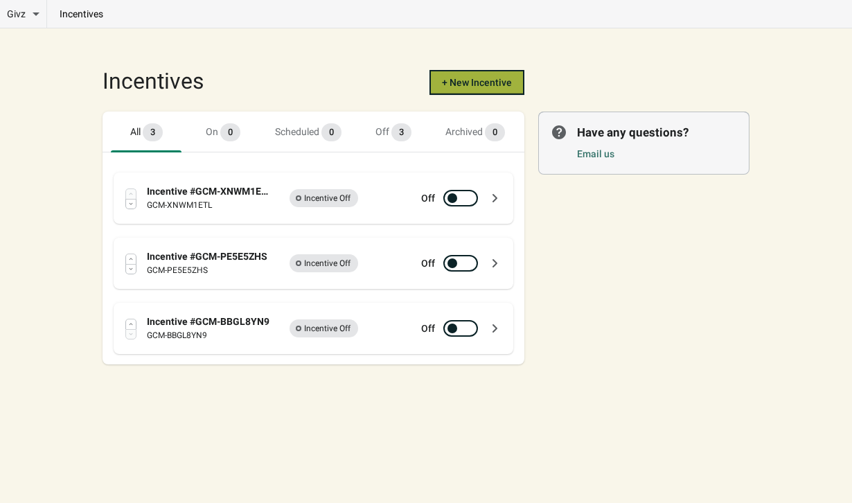
click at [487, 80] on span "+ New Incentive" at bounding box center [477, 82] width 70 height 11
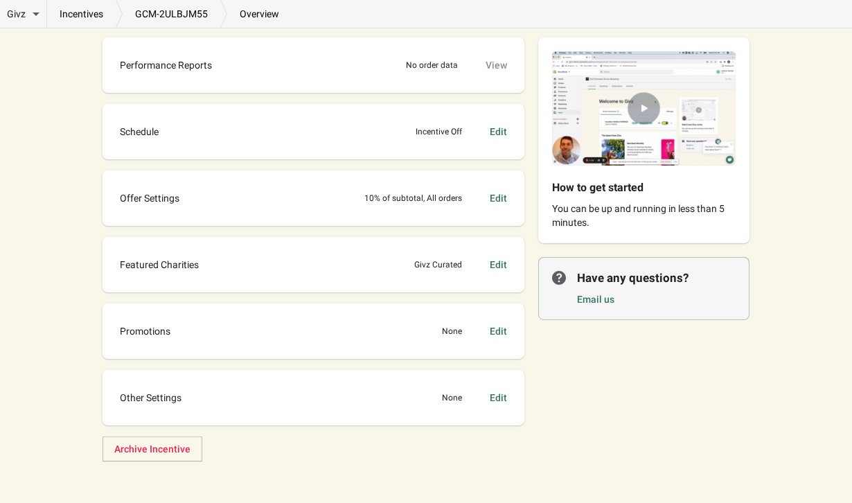
scroll to position [134, 0]
click at [488, 264] on div "Givz Curated Edit" at bounding box center [460, 265] width 93 height 14
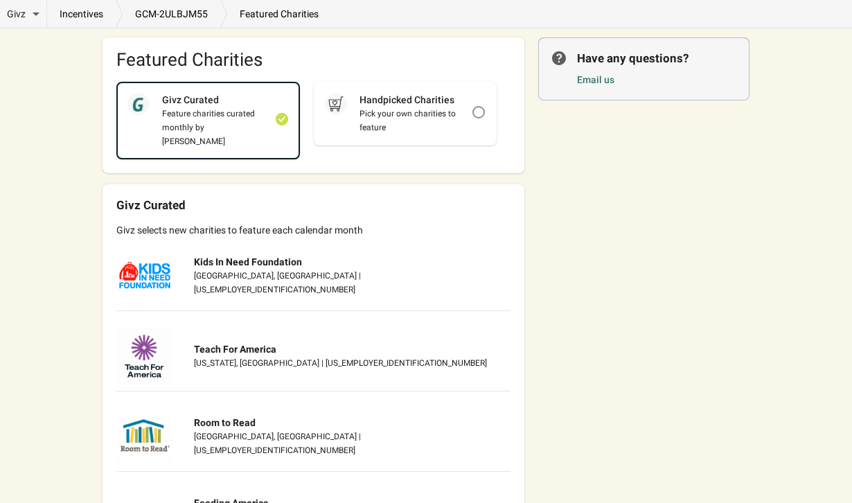
scroll to position [112, 0]
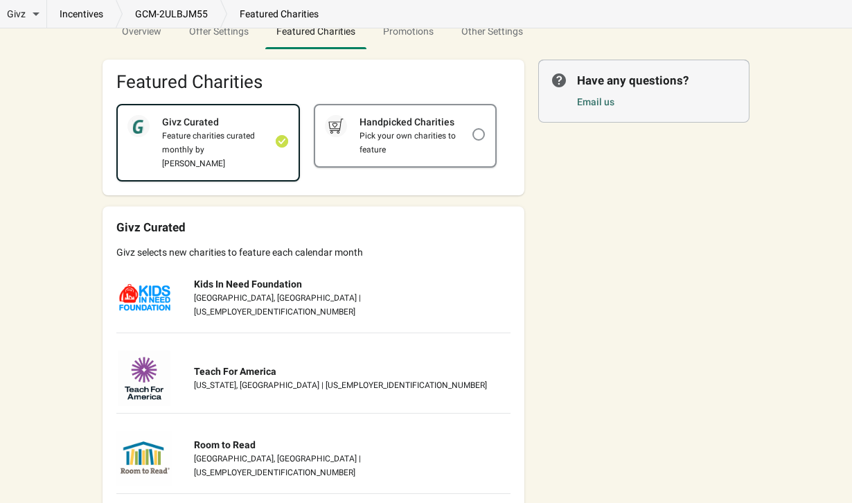
click at [433, 145] on div "Pick your own charities to feature" at bounding box center [409, 143] width 125 height 28
checkbox input "false"
checkbox input "true"
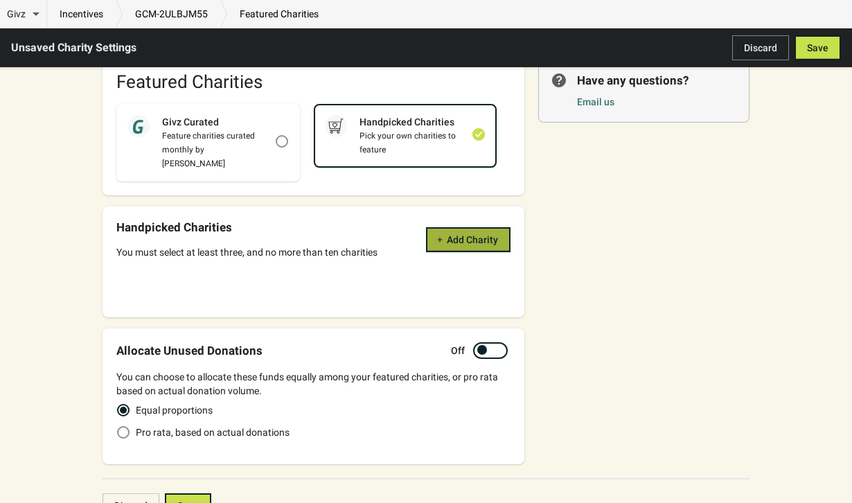
click at [462, 234] on span "Add Charity" at bounding box center [472, 239] width 51 height 11
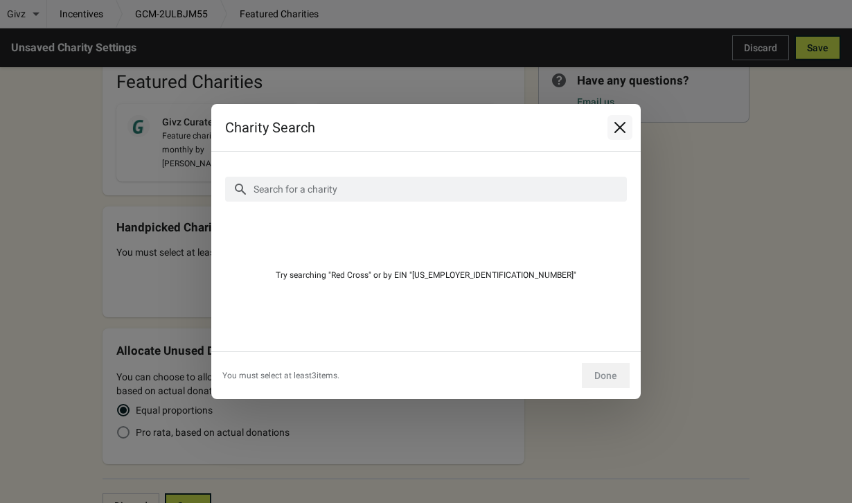
click at [616, 121] on icon "Close" at bounding box center [620, 128] width 14 height 14
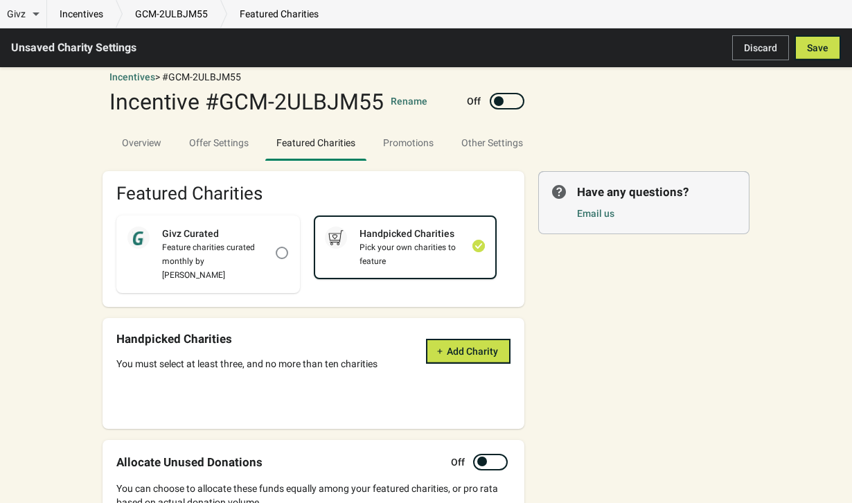
scroll to position [0, 0]
click at [404, 105] on button "Rename" at bounding box center [409, 101] width 37 height 14
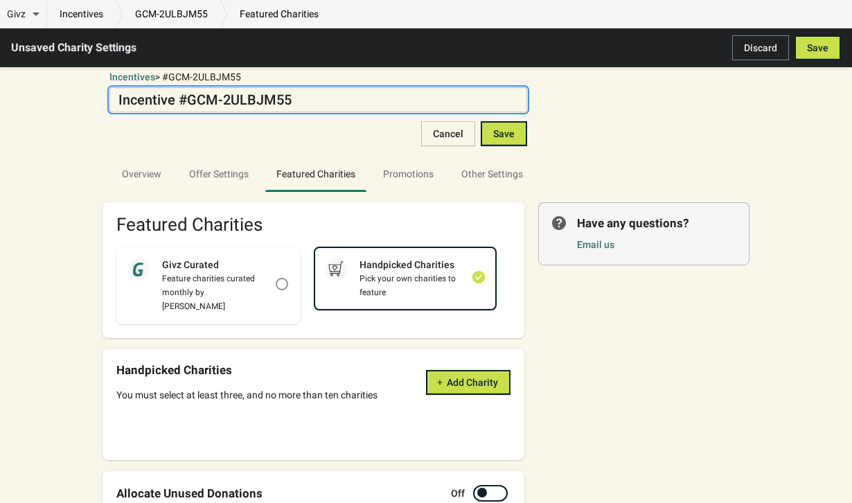
drag, startPoint x: 383, startPoint y: 100, endPoint x: 110, endPoint y: 96, distance: 272.9
click at [110, 96] on textarea "Incentive #GCM-2ULBJM55" at bounding box center [318, 99] width 418 height 25
type textarea "Designed to Give"
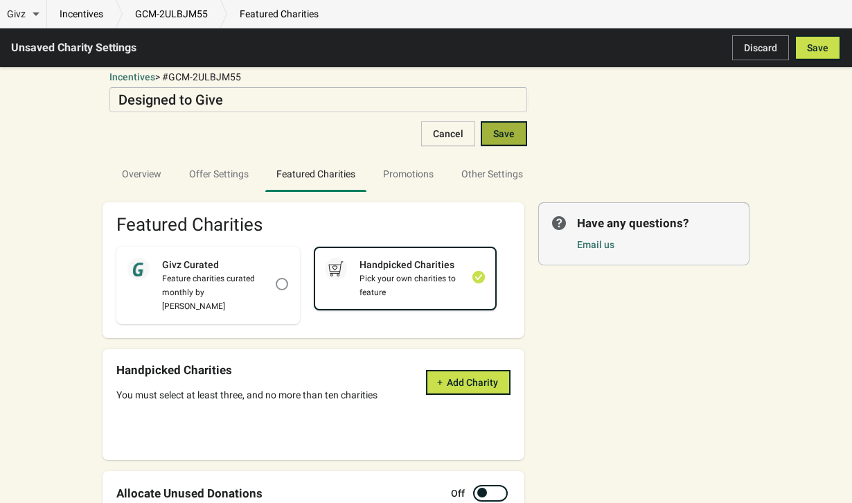
click at [508, 139] on button "Save" at bounding box center [504, 133] width 46 height 25
checkbox input "true"
checkbox input "false"
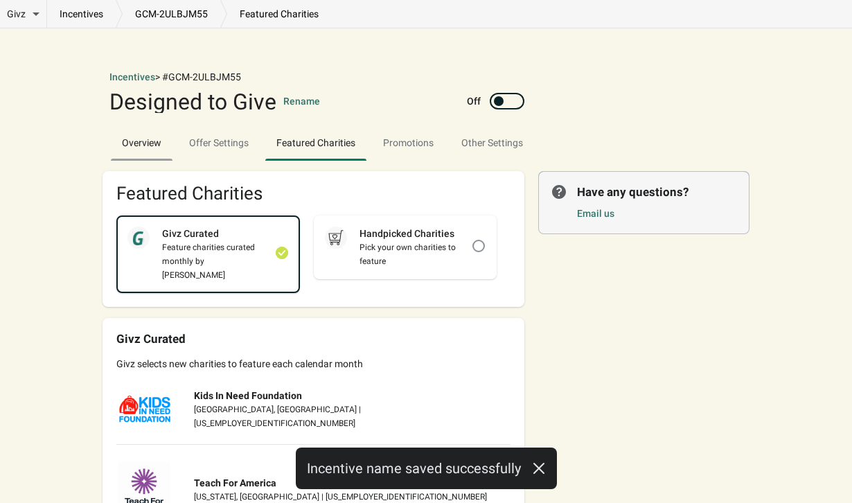
click at [143, 152] on span "Overview" at bounding box center [142, 142] width 62 height 25
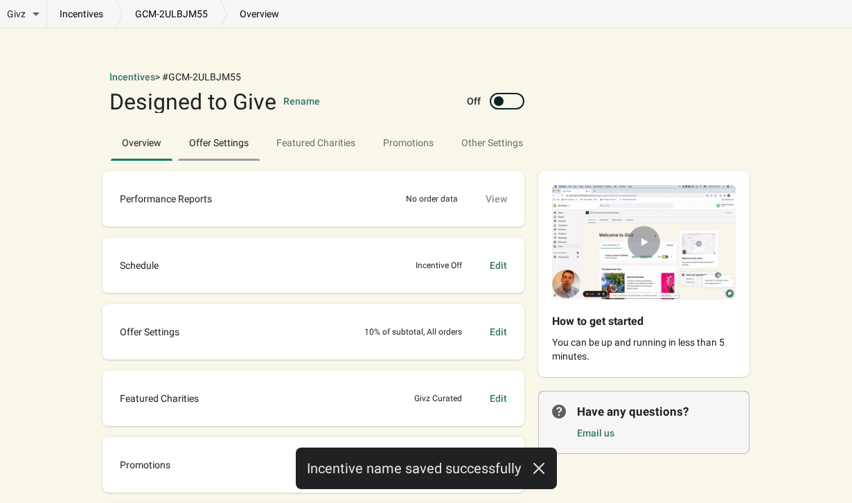
click at [210, 138] on span "Offer Settings" at bounding box center [219, 142] width 82 height 25
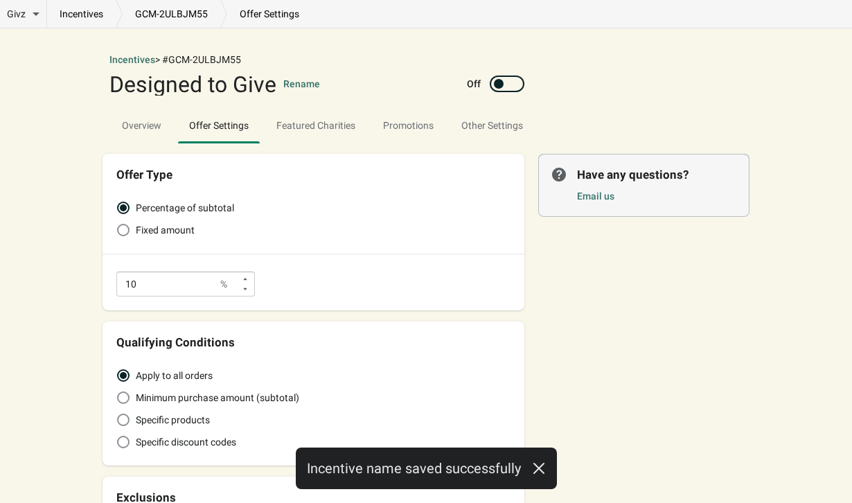
scroll to position [28, 0]
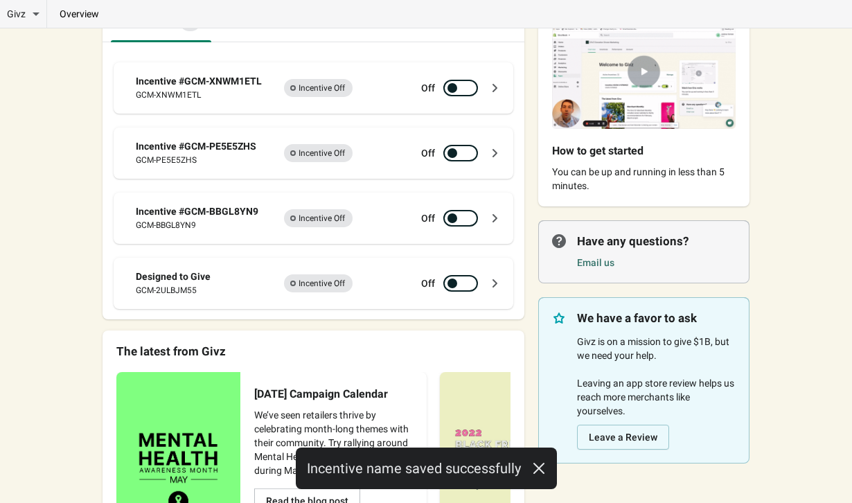
click at [493, 224] on icon at bounding box center [495, 218] width 14 height 14
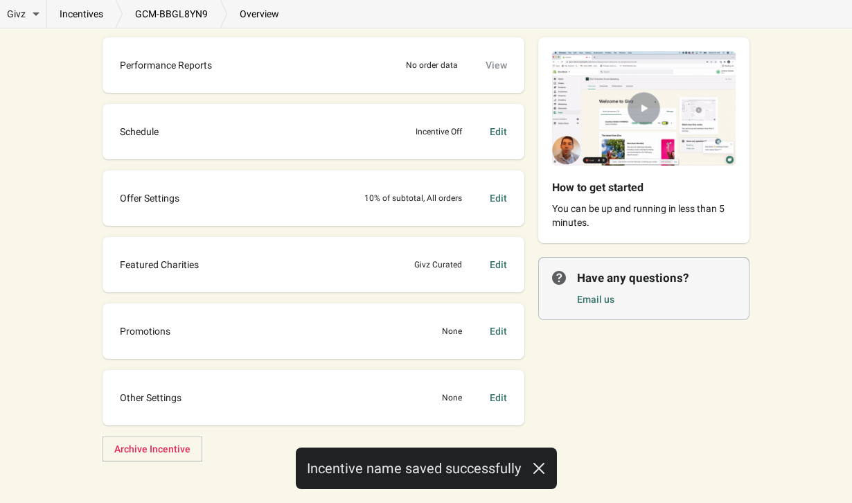
scroll to position [134, 0]
click at [171, 465] on div "Givz Overview Incentives Performance Overview Donations Qualifying Orders Chari…" at bounding box center [425, 199] width 691 height 608
click at [173, 456] on button "Archive Incentive" at bounding box center [153, 448] width 100 height 25
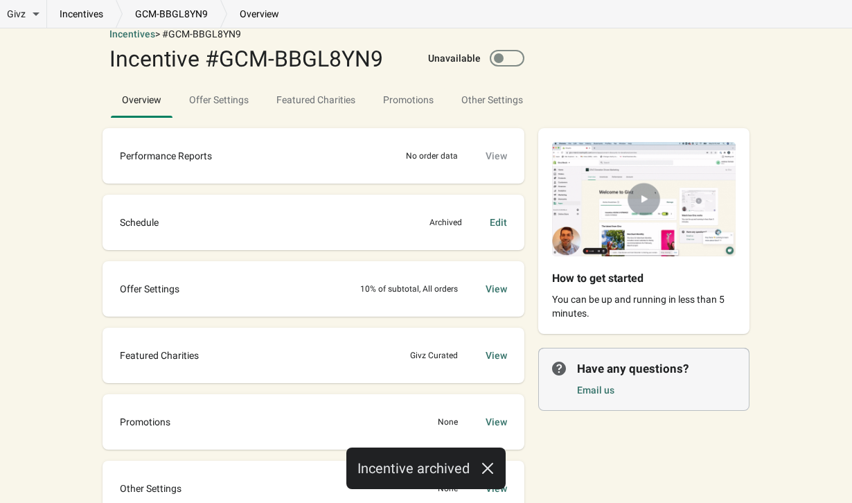
scroll to position [35, 0]
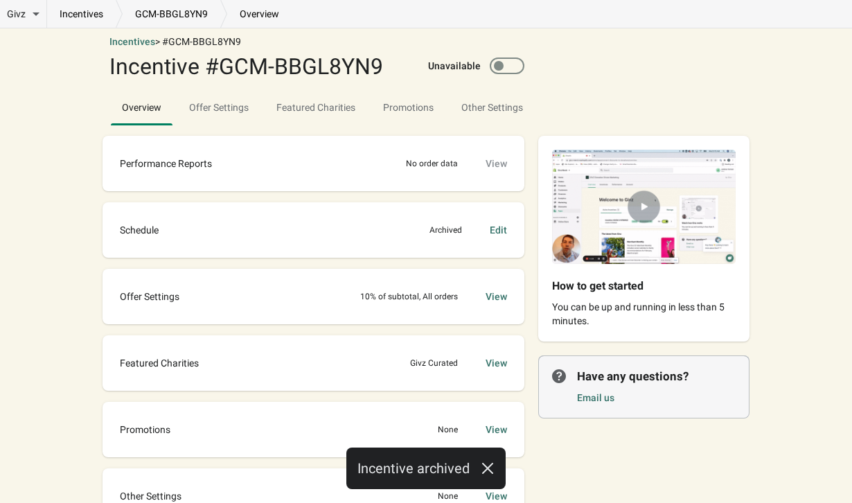
click at [80, 17] on link "incentives" at bounding box center [81, 14] width 69 height 14
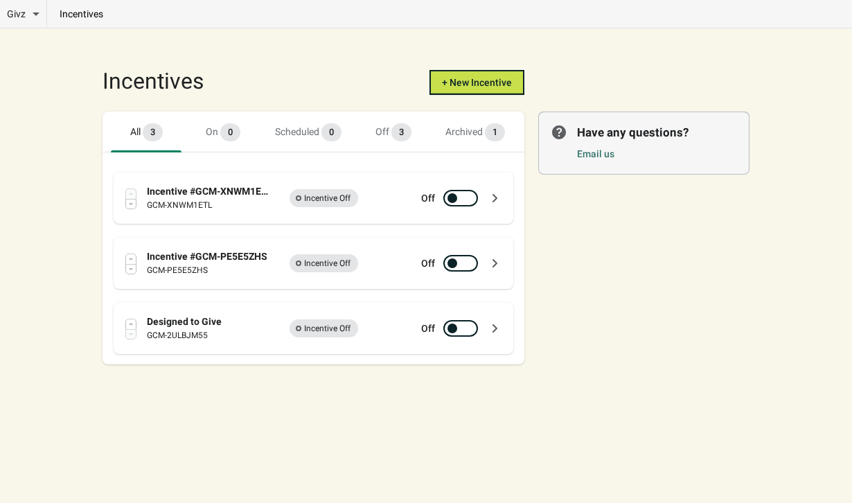
click at [501, 265] on icon at bounding box center [495, 263] width 14 height 14
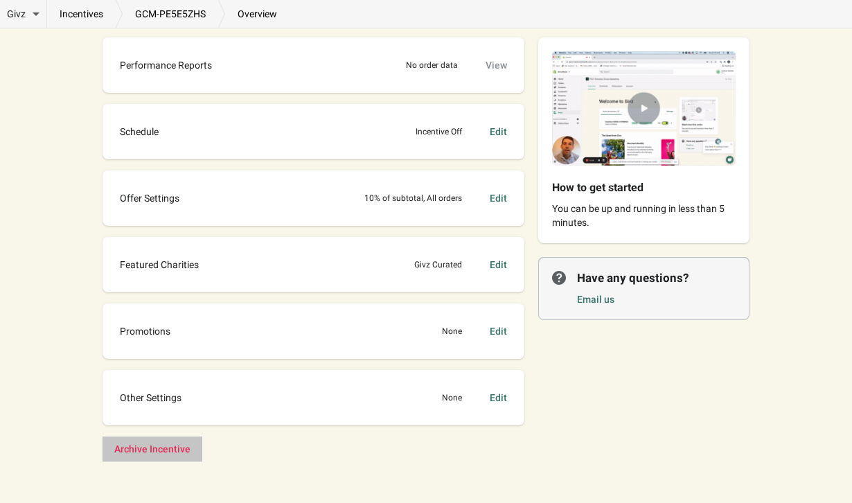
scroll to position [134, 0]
click at [137, 450] on span "Archive Incentive" at bounding box center [152, 448] width 76 height 11
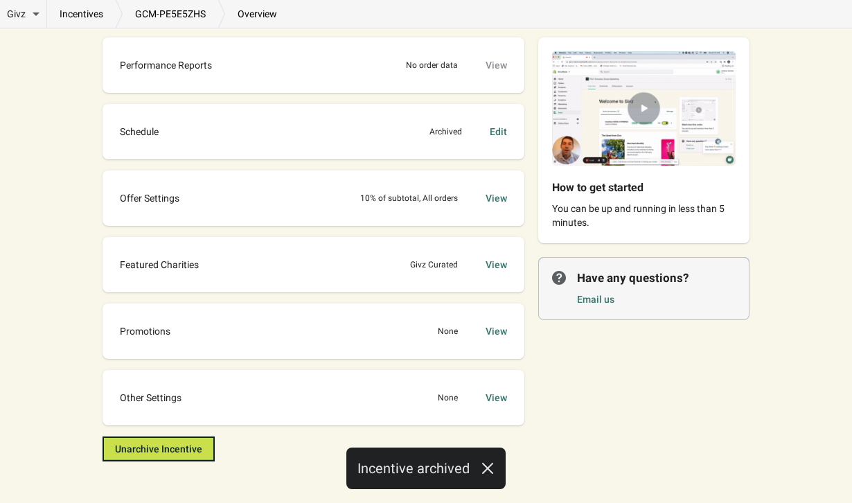
click at [74, 17] on link "incentives" at bounding box center [81, 14] width 69 height 14
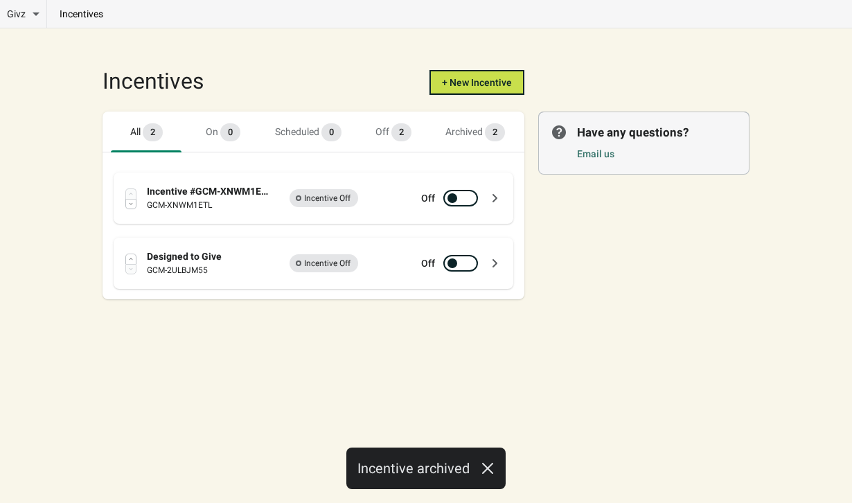
click at [505, 206] on div "Incentive #GCM-XNWM1ETL GCM-XNWM1ETL Incomplete Incentive Off Off" at bounding box center [314, 197] width 400 height 51
click at [497, 206] on div "Incentive #GCM-XNWM1ETL GCM-XNWM1ETL Incomplete Incentive Off Off" at bounding box center [324, 198] width 355 height 28
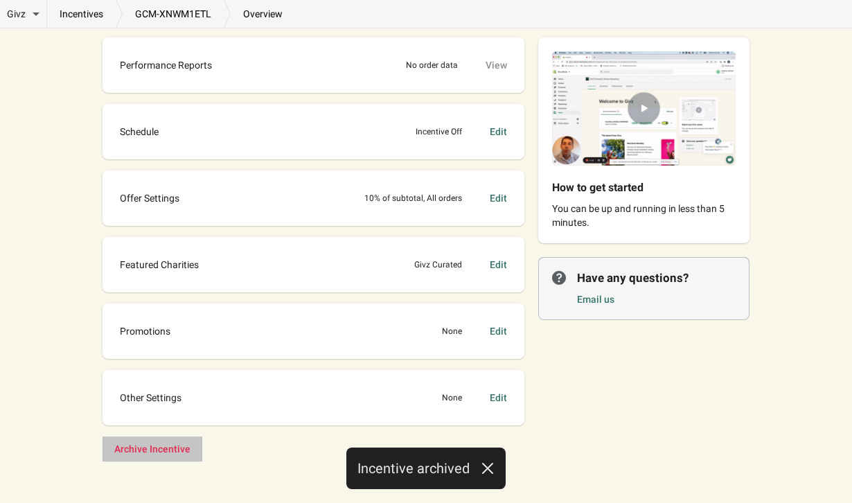
click at [160, 443] on span "Archive Incentive" at bounding box center [152, 448] width 76 height 11
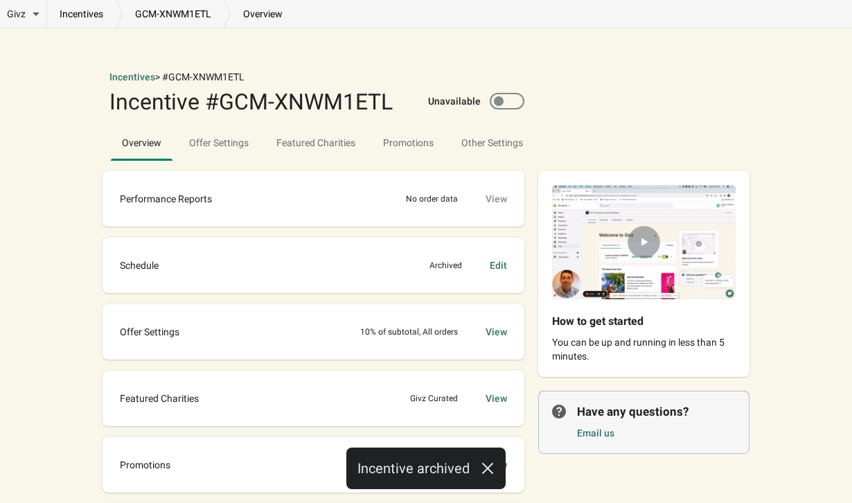
click at [76, 13] on link "incentives" at bounding box center [81, 14] width 69 height 14
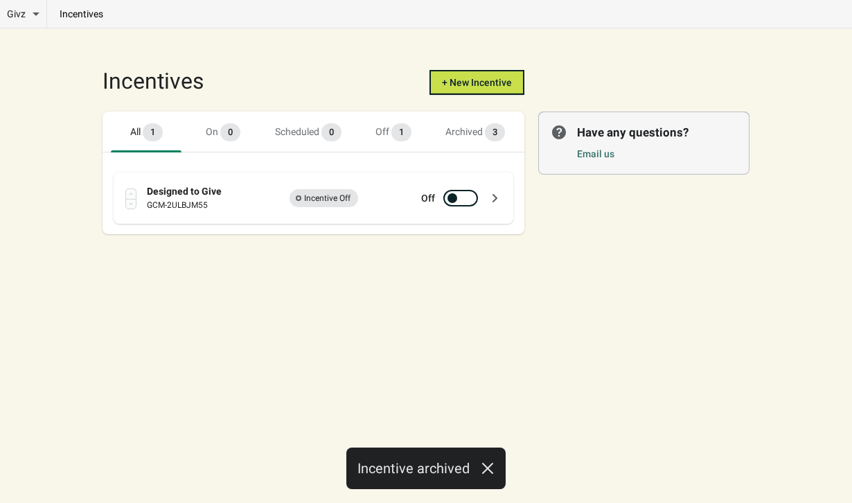
click at [197, 196] on div "Designed to Give" at bounding box center [209, 191] width 124 height 14
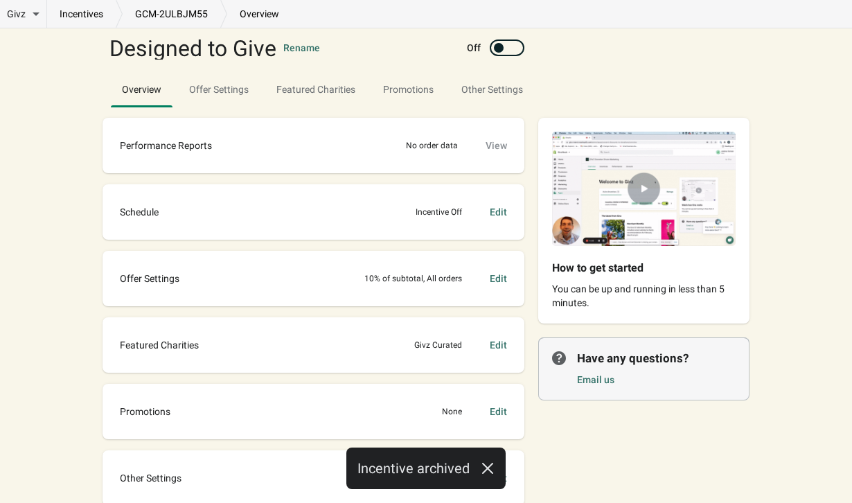
scroll to position [75, 0]
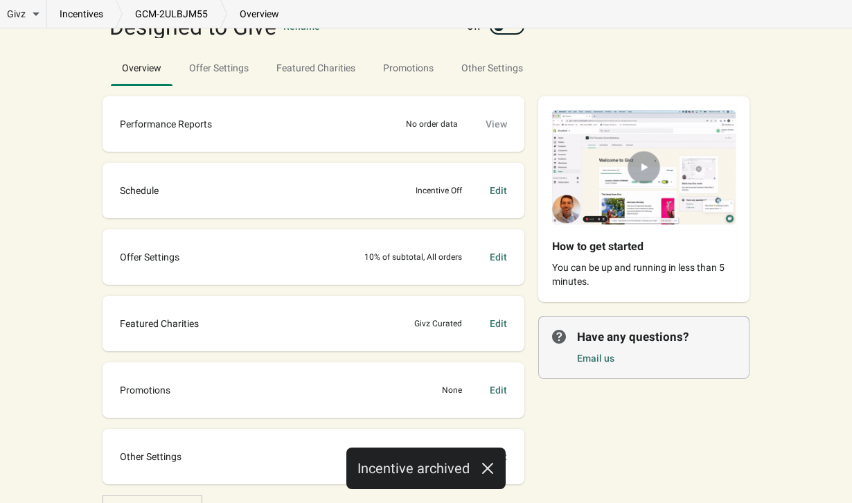
click at [496, 262] on div "Edit" at bounding box center [498, 257] width 17 height 14
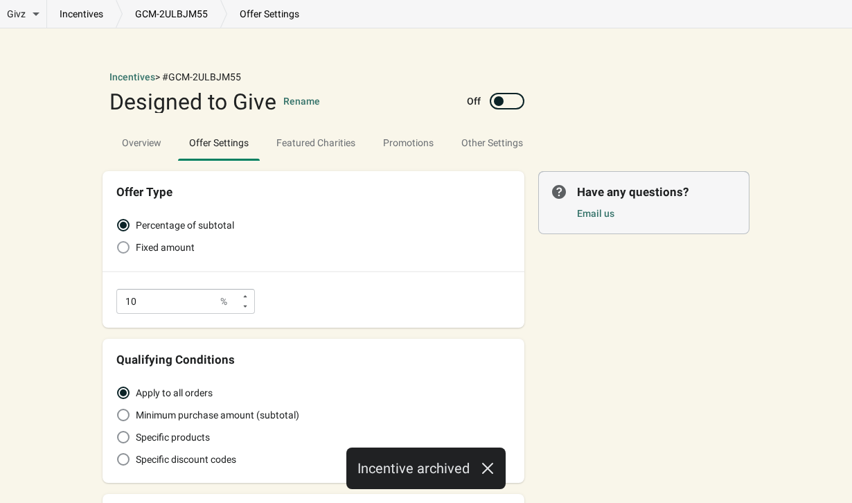
click at [194, 253] on span "Fixed amount" at bounding box center [165, 247] width 59 height 14
click at [118, 242] on input "Fixed amount" at bounding box center [117, 241] width 1 height 1
radio input "true"
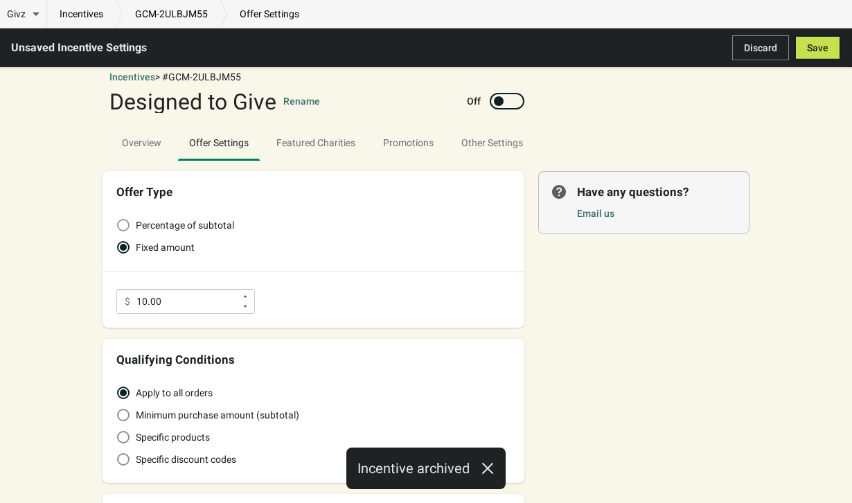
click at [181, 228] on span "Percentage of subtotal" at bounding box center [185, 225] width 98 height 14
click at [118, 220] on input "Percentage of subtotal" at bounding box center [117, 219] width 1 height 1
radio input "true"
radio input "false"
click at [201, 306] on input "10" at bounding box center [167, 301] width 102 height 25
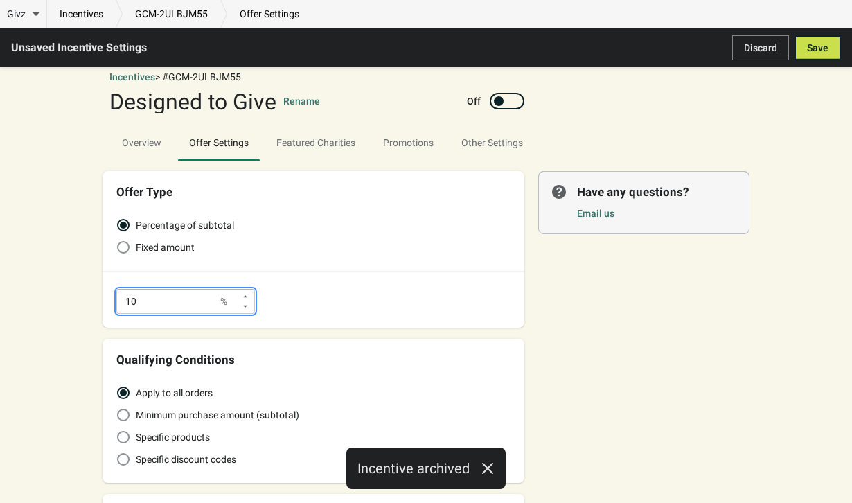
drag, startPoint x: 165, startPoint y: 303, endPoint x: 96, endPoint y: 303, distance: 69.3
click at [96, 303] on div "Offer Type Percentage of subtotal Fixed amount 10 % Qualifying Conditions Apply…" at bounding box center [419, 364] width 661 height 409
click at [328, 389] on div "Apply to all orders" at bounding box center [313, 392] width 394 height 19
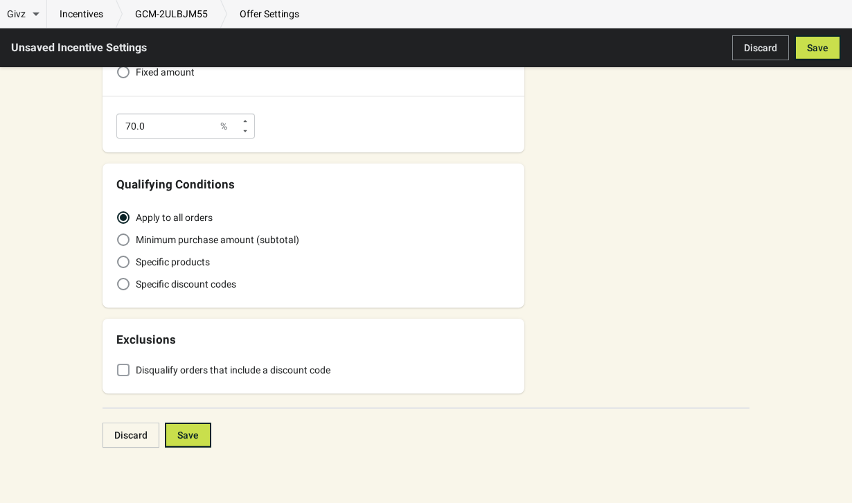
scroll to position [175, 0]
click at [195, 438] on span "Save" at bounding box center [187, 434] width 21 height 11
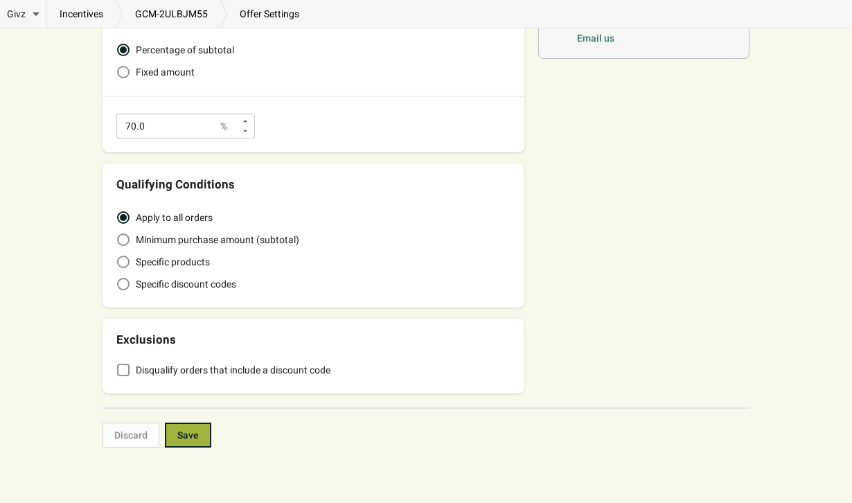
type input "70"
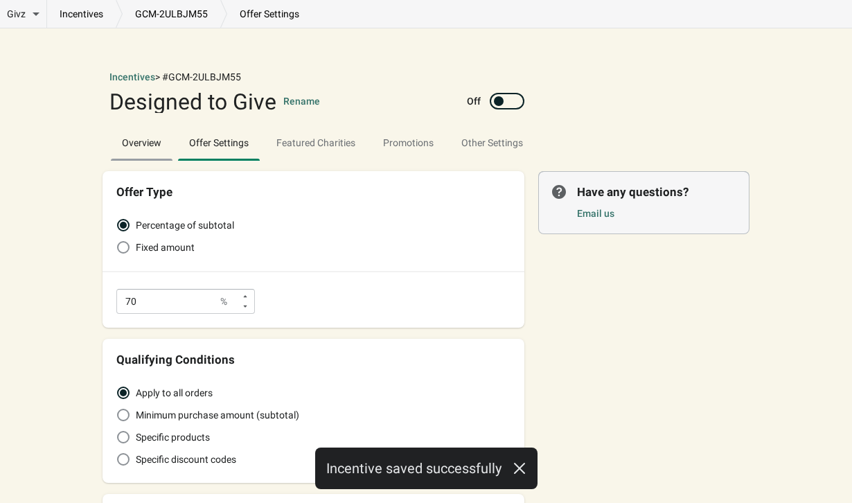
scroll to position [0, 0]
click at [146, 138] on span "Overview" at bounding box center [142, 142] width 62 height 25
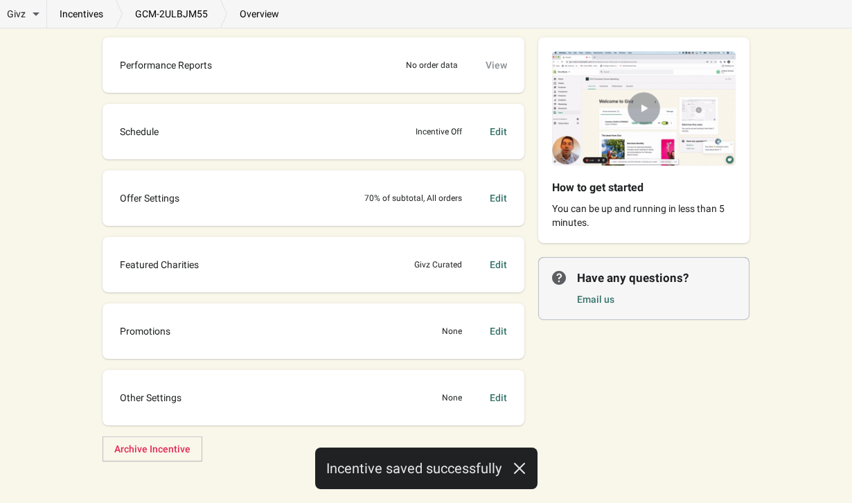
scroll to position [134, 0]
click at [497, 266] on div "Edit" at bounding box center [498, 265] width 17 height 14
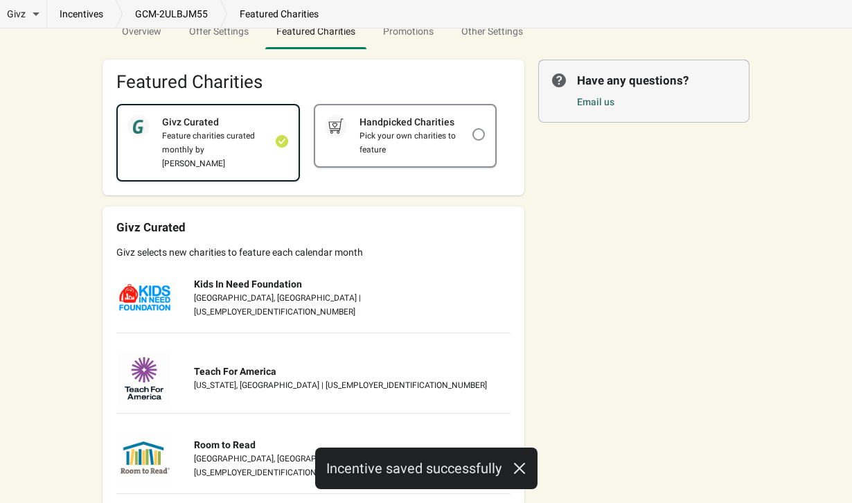
click at [395, 131] on div "Pick your own charities to feature" at bounding box center [409, 143] width 125 height 28
checkbox input "false"
checkbox input "true"
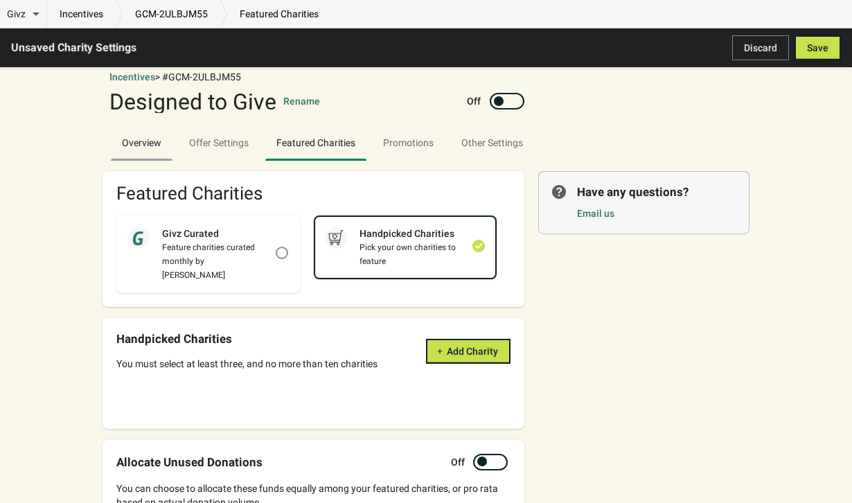
scroll to position [0, 0]
click at [147, 132] on span "Overview" at bounding box center [142, 142] width 62 height 25
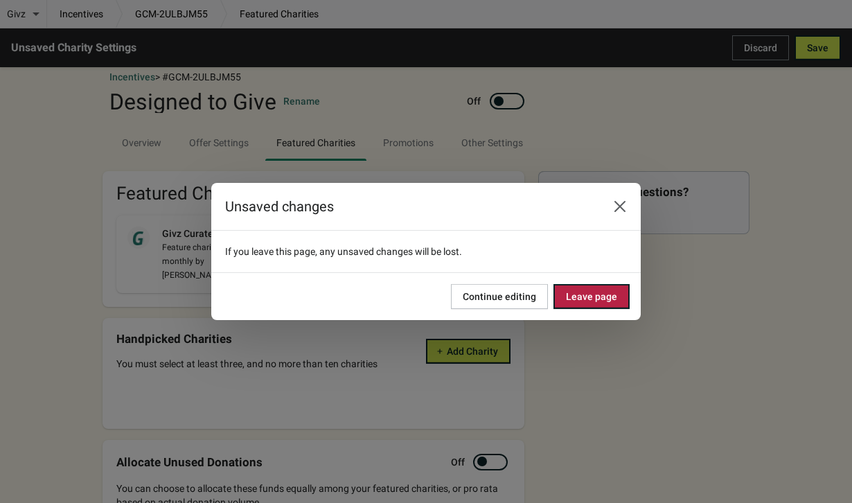
click at [582, 301] on span "Leave page" at bounding box center [591, 296] width 51 height 11
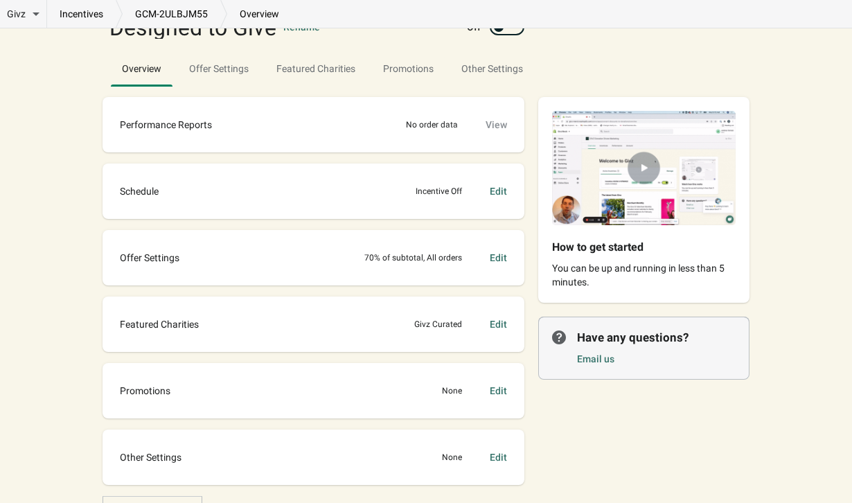
scroll to position [65, 0]
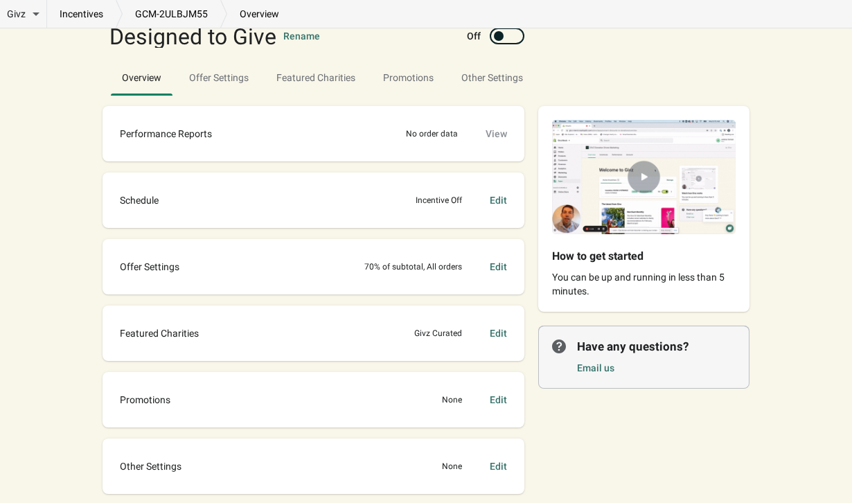
click at [500, 270] on div "Edit" at bounding box center [498, 267] width 17 height 14
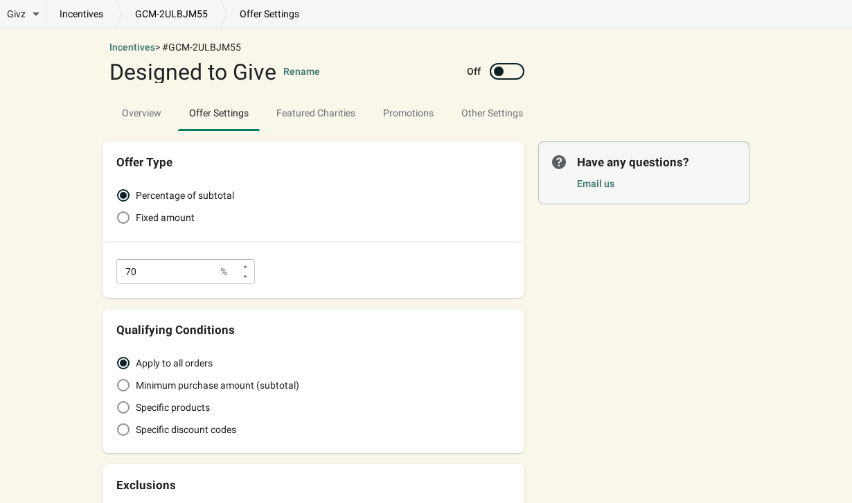
scroll to position [36, 0]
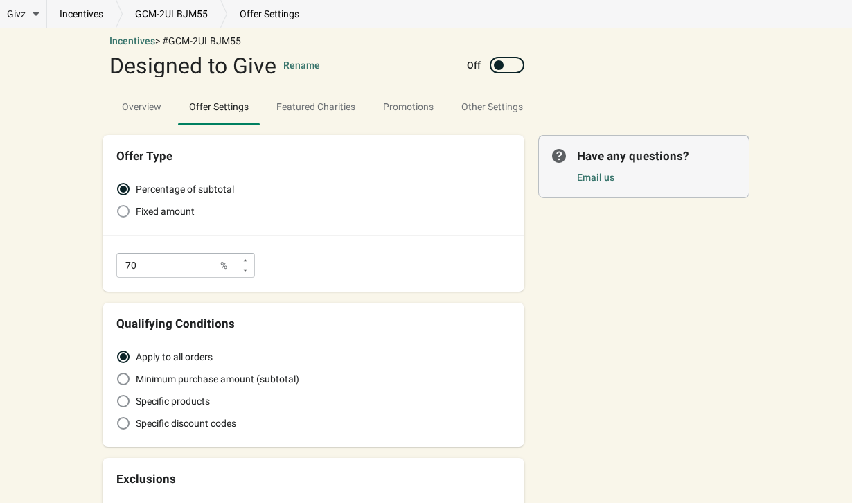
click at [156, 209] on span "Fixed amount" at bounding box center [165, 211] width 59 height 14
click at [118, 206] on input "Fixed amount" at bounding box center [117, 205] width 1 height 1
radio input "true"
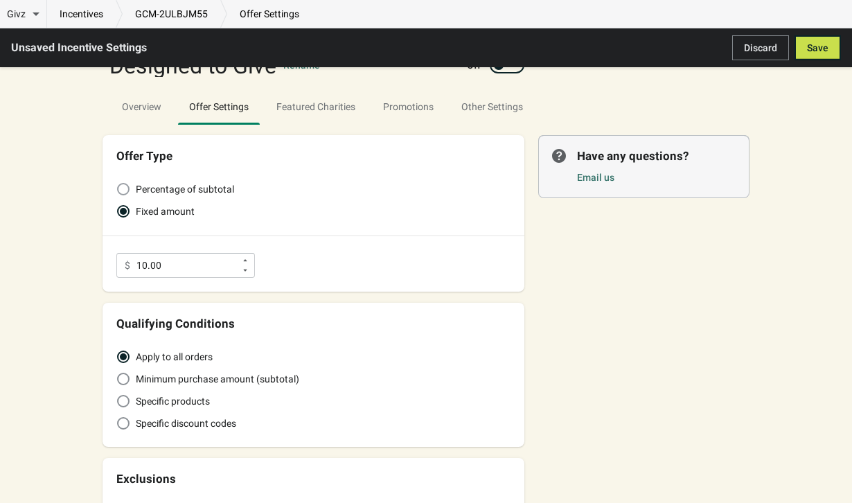
click at [167, 190] on span "Percentage of subtotal" at bounding box center [185, 189] width 98 height 14
click at [118, 184] on input "Percentage of subtotal" at bounding box center [117, 183] width 1 height 1
radio input "true"
click at [164, 211] on span "Fixed amount" at bounding box center [165, 211] width 59 height 14
click at [118, 206] on input "Fixed amount" at bounding box center [117, 205] width 1 height 1
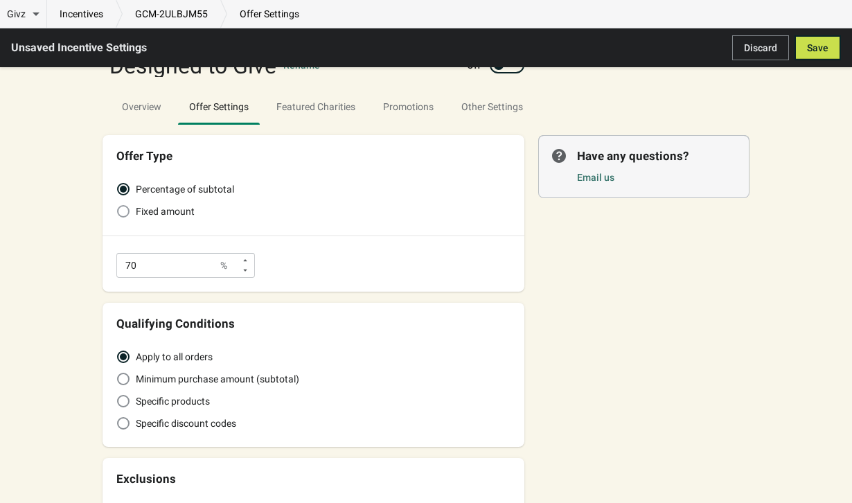
radio input "true"
click at [182, 182] on span "Percentage of subtotal" at bounding box center [185, 189] width 98 height 14
click at [118, 183] on input "Percentage of subtotal" at bounding box center [117, 183] width 1 height 1
radio input "true"
radio input "false"
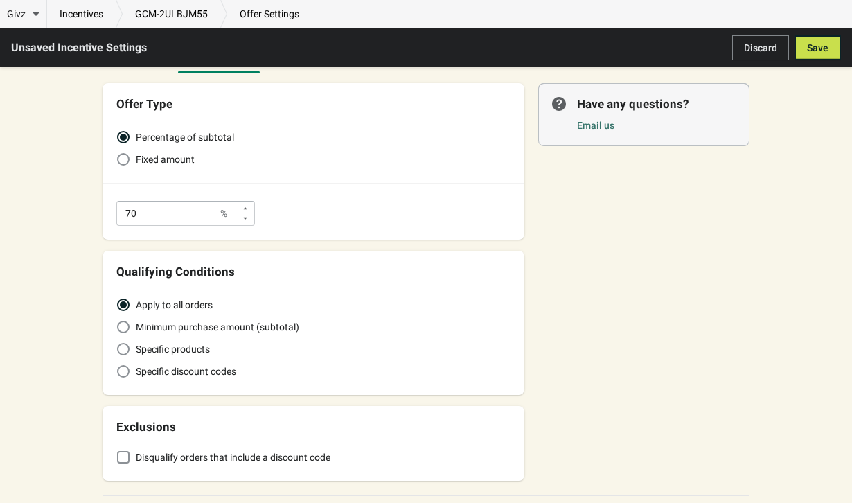
scroll to position [62, 0]
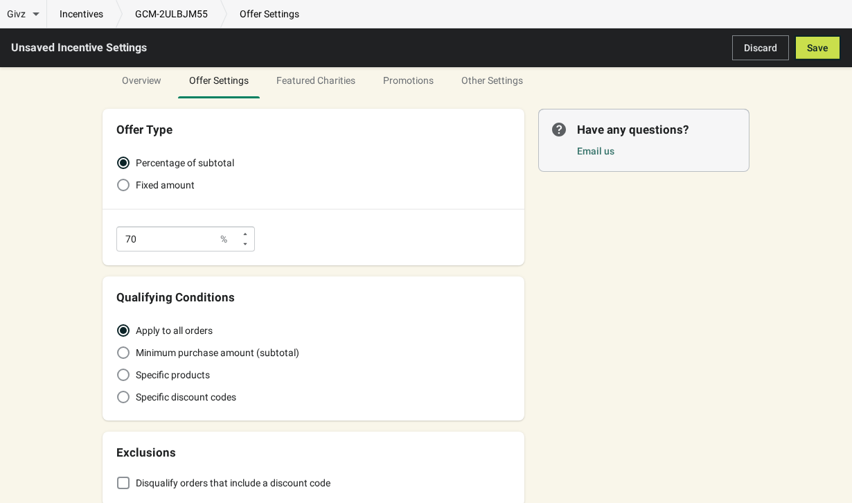
click at [224, 243] on div "%" at bounding box center [223, 239] width 7 height 17
drag, startPoint x: 176, startPoint y: 246, endPoint x: 101, endPoint y: 245, distance: 74.8
click at [101, 245] on div "Offer Type Percentage of subtotal Fixed amount 70 % Qualifying Conditions Apply…" at bounding box center [419, 302] width 661 height 409
type input "70.0"
click at [442, 279] on div "Qualifying Conditions" at bounding box center [314, 290] width 422 height 28
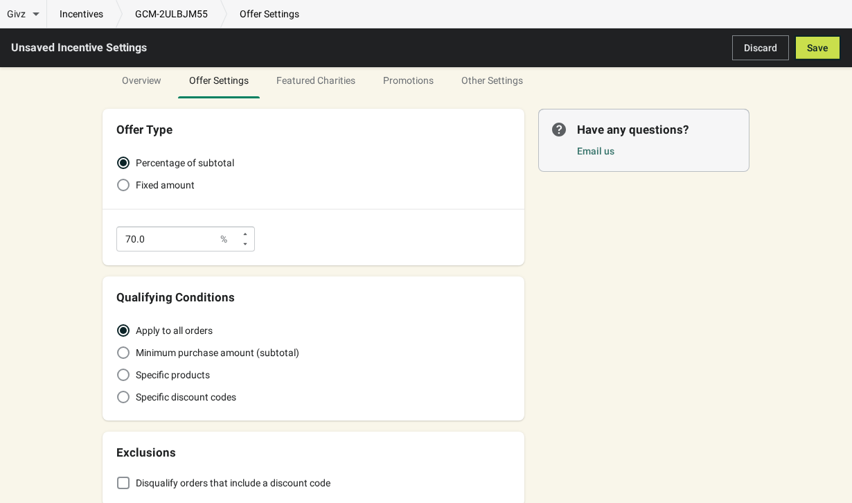
scroll to position [62, 0]
drag, startPoint x: 160, startPoint y: 235, endPoint x: 127, endPoint y: 235, distance: 33.2
click at [127, 235] on input "70.0" at bounding box center [167, 239] width 102 height 25
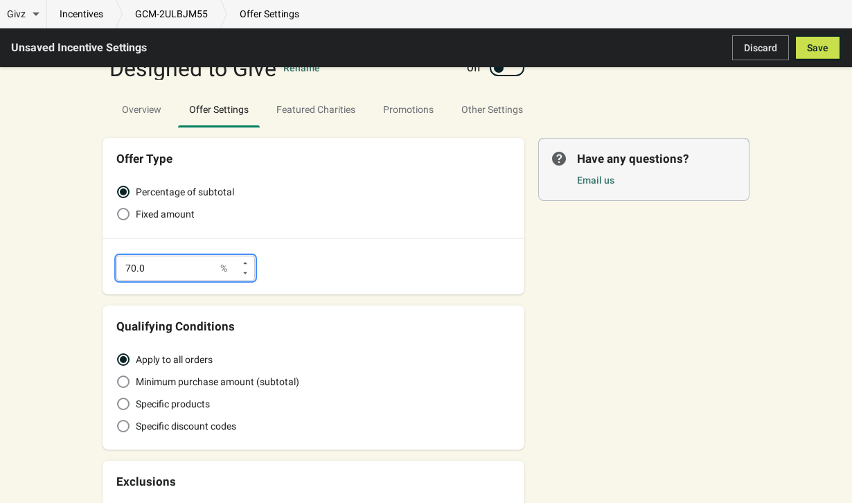
scroll to position [42, 0]
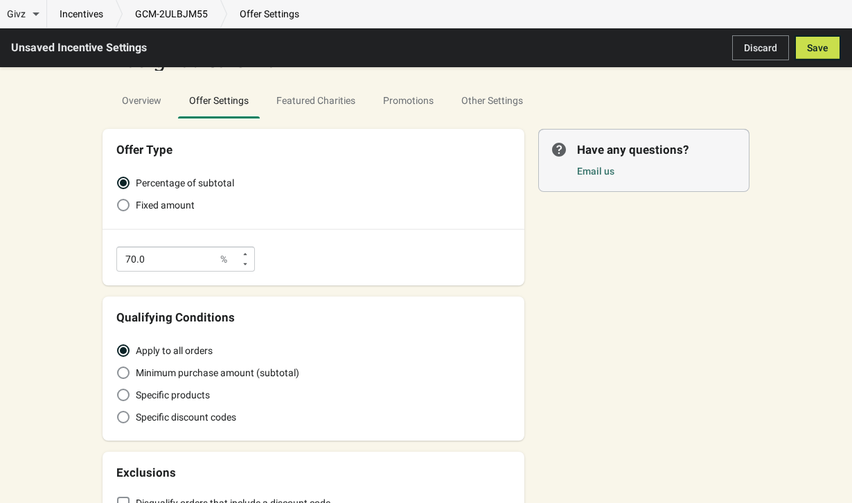
click at [384, 204] on div "Fixed amount" at bounding box center [313, 204] width 394 height 19
click at [163, 198] on span "Fixed amount" at bounding box center [165, 205] width 59 height 14
click at [118, 199] on input "Fixed amount" at bounding box center [117, 199] width 1 height 1
radio input "true"
radio input "false"
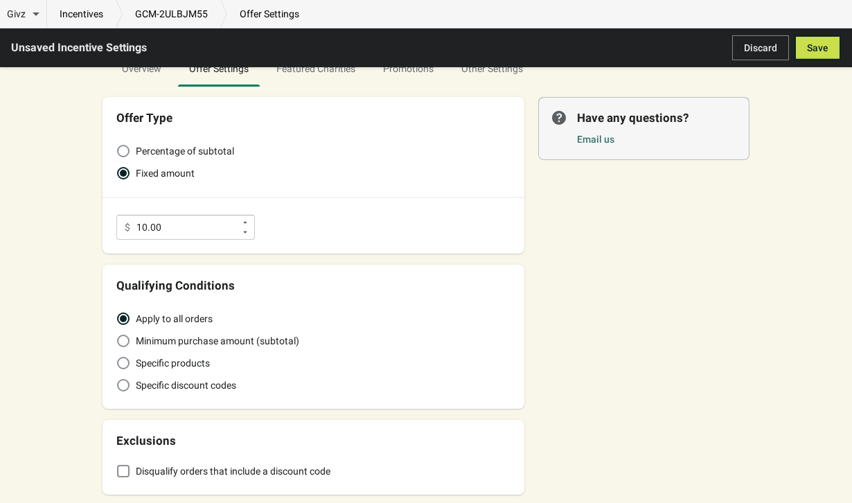
scroll to position [80, 0]
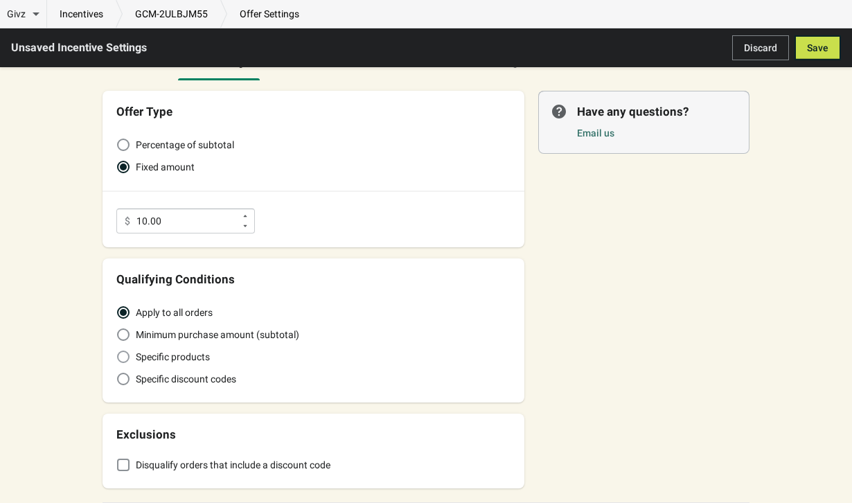
click at [181, 352] on span "Specific products" at bounding box center [173, 357] width 74 height 14
click at [118, 351] on input "Specific products" at bounding box center [117, 350] width 1 height 1
radio input "true"
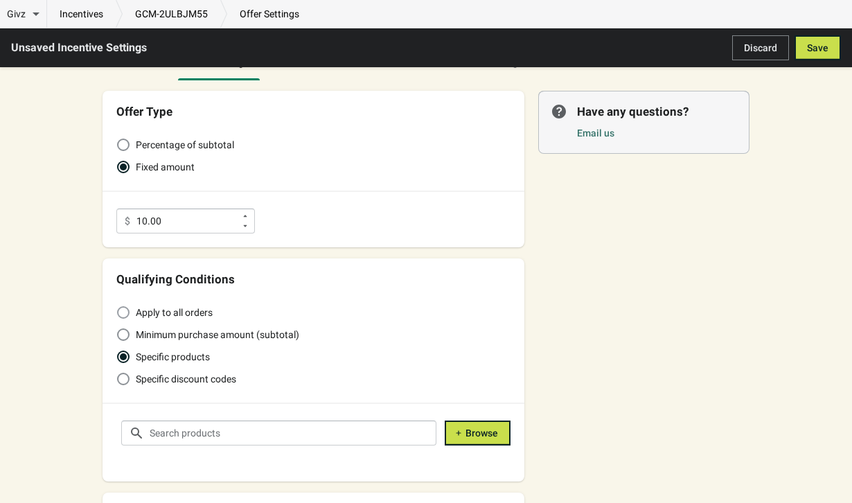
click at [177, 314] on span "Apply to all orders" at bounding box center [174, 312] width 77 height 14
click at [118, 307] on input "Apply to all orders" at bounding box center [117, 306] width 1 height 1
radio input "true"
radio input "false"
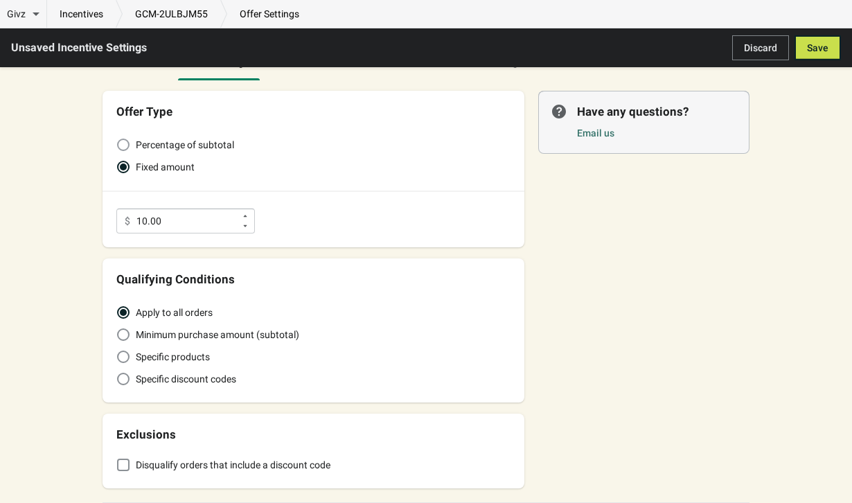
click at [181, 149] on span "Percentage of subtotal" at bounding box center [185, 145] width 98 height 14
click at [118, 139] on input "Percentage of subtotal" at bounding box center [117, 139] width 1 height 1
radio input "true"
radio input "false"
drag, startPoint x: 180, startPoint y: 223, endPoint x: 108, endPoint y: 222, distance: 72.0
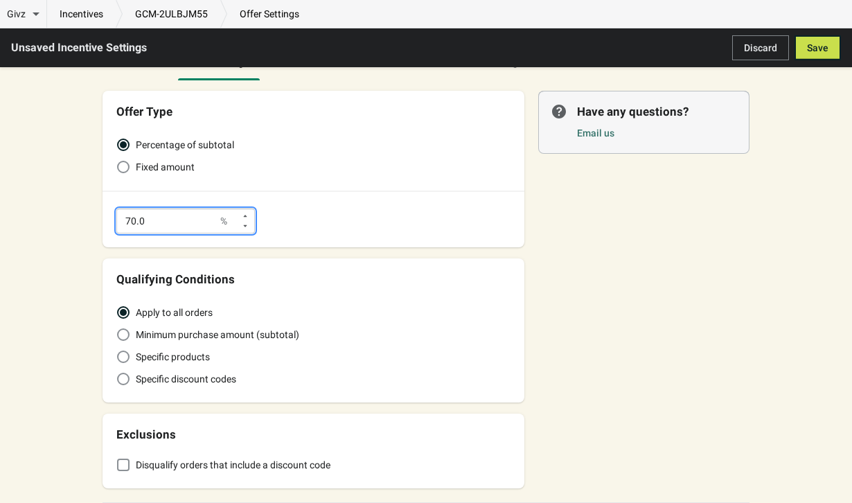
click at [108, 222] on div "Percentage of subtotal Fixed amount 70.0 %" at bounding box center [314, 182] width 422 height 129
click at [456, 371] on div "Specific discount codes" at bounding box center [313, 378] width 394 height 19
click at [182, 350] on span "Specific products" at bounding box center [173, 357] width 74 height 14
click at [118, 350] on input "Specific products" at bounding box center [117, 350] width 1 height 1
radio input "true"
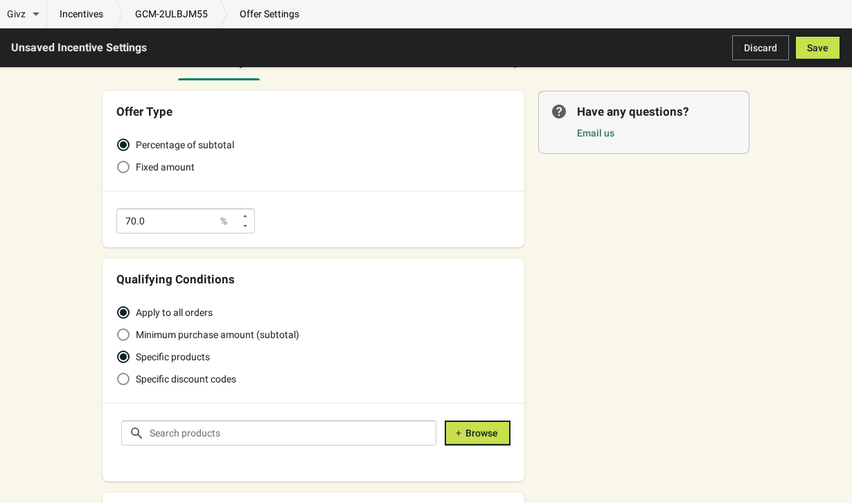
radio input "false"
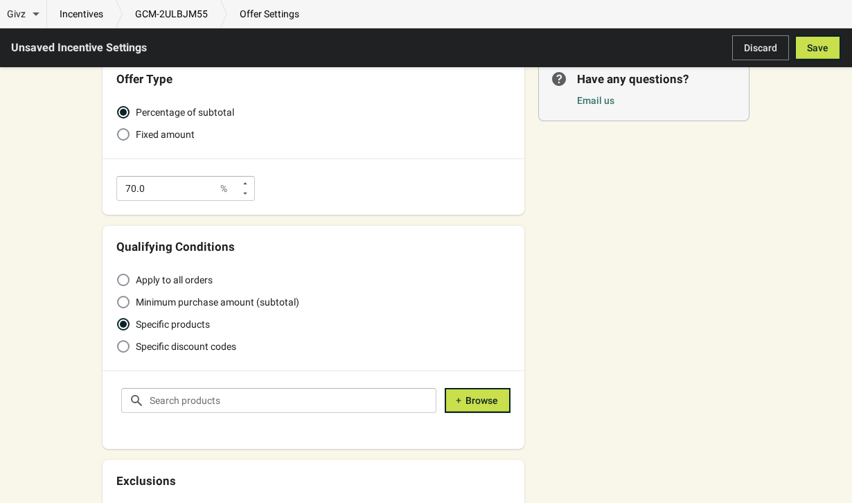
scroll to position [130, 0]
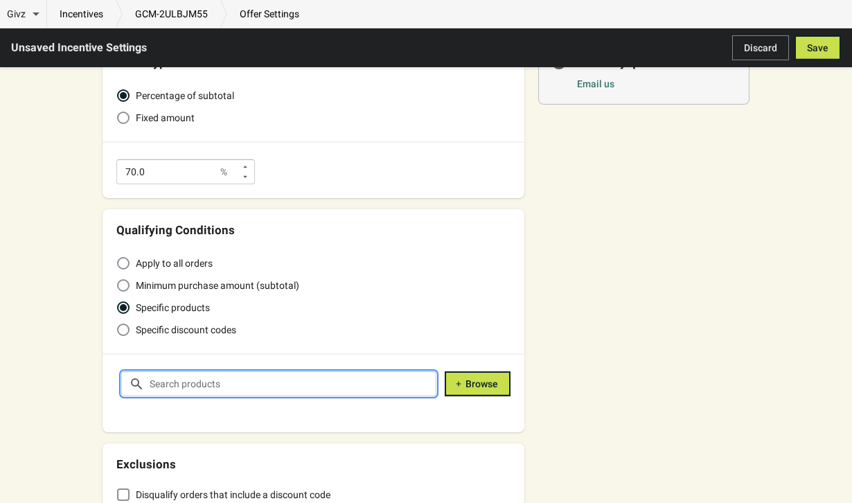
click at [260, 386] on input "text" at bounding box center [292, 383] width 287 height 25
click at [491, 391] on button "Browse" at bounding box center [478, 383] width 66 height 25
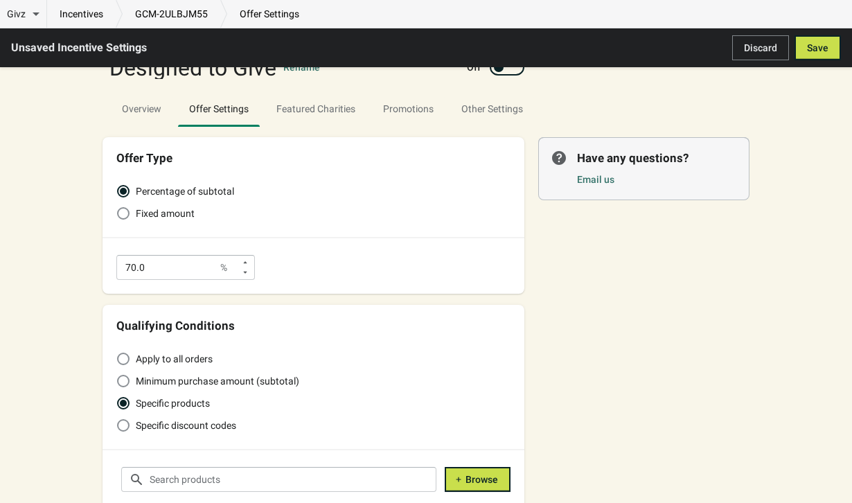
scroll to position [33, 0]
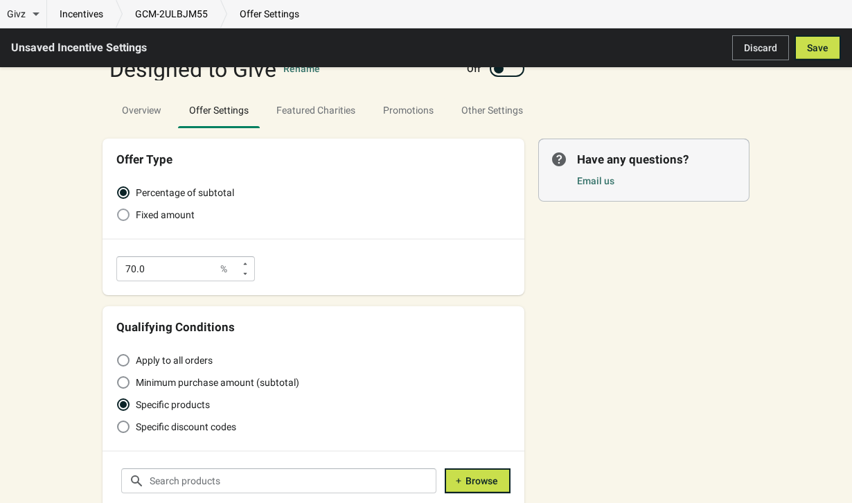
click at [150, 220] on span "Fixed amount" at bounding box center [165, 215] width 59 height 14
click at [118, 209] on input "Fixed amount" at bounding box center [117, 208] width 1 height 1
radio input "true"
click at [144, 195] on span "Percentage of subtotal" at bounding box center [185, 193] width 98 height 14
click at [118, 187] on input "Percentage of subtotal" at bounding box center [117, 186] width 1 height 1
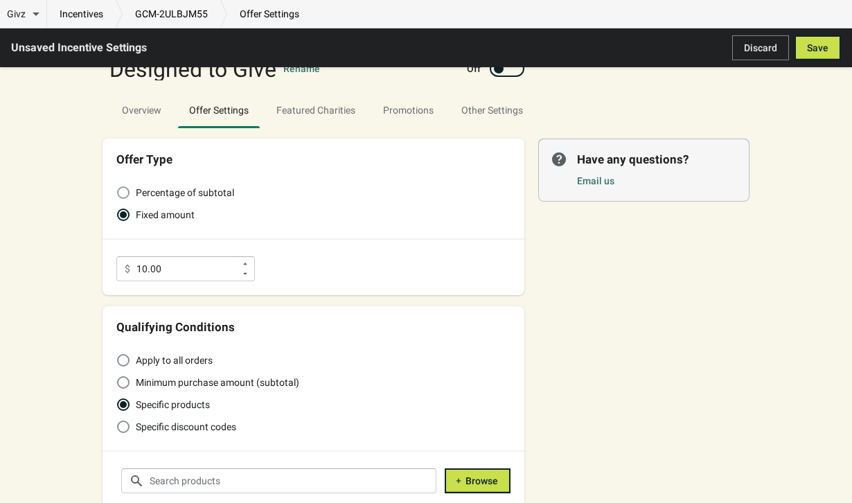
radio input "true"
radio input "false"
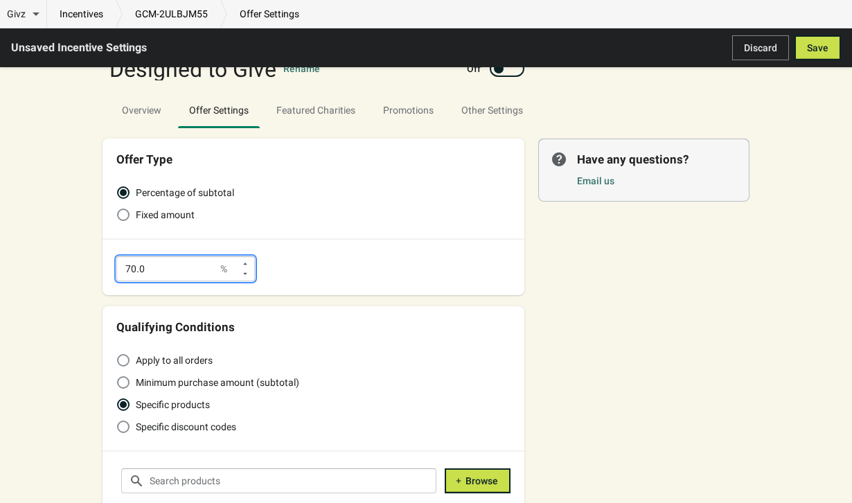
drag, startPoint x: 155, startPoint y: 274, endPoint x: 113, endPoint y: 265, distance: 43.1
click at [114, 265] on div "Percentage of subtotal Fixed amount 70.0 %" at bounding box center [314, 230] width 422 height 129
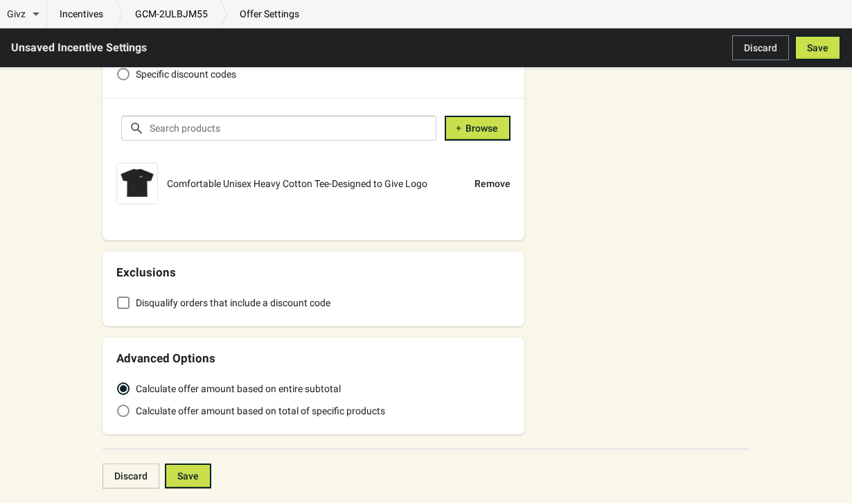
scroll to position [386, 0]
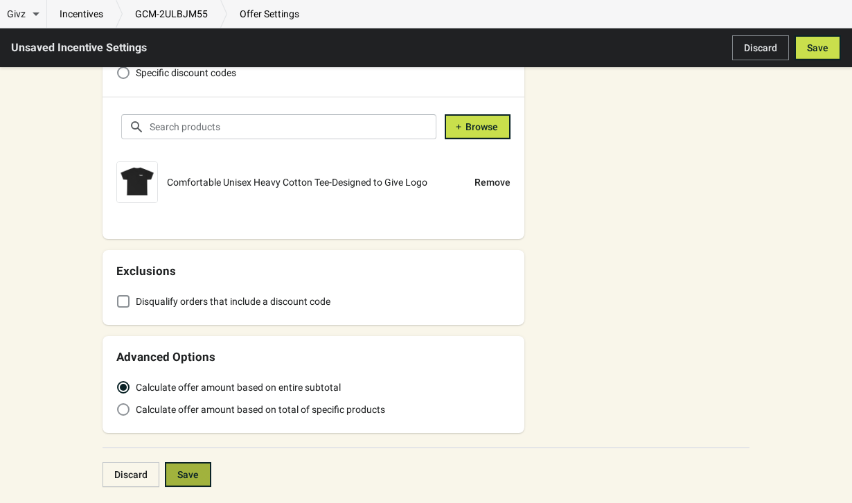
type input "0"
click at [187, 481] on button "Save" at bounding box center [188, 474] width 46 height 25
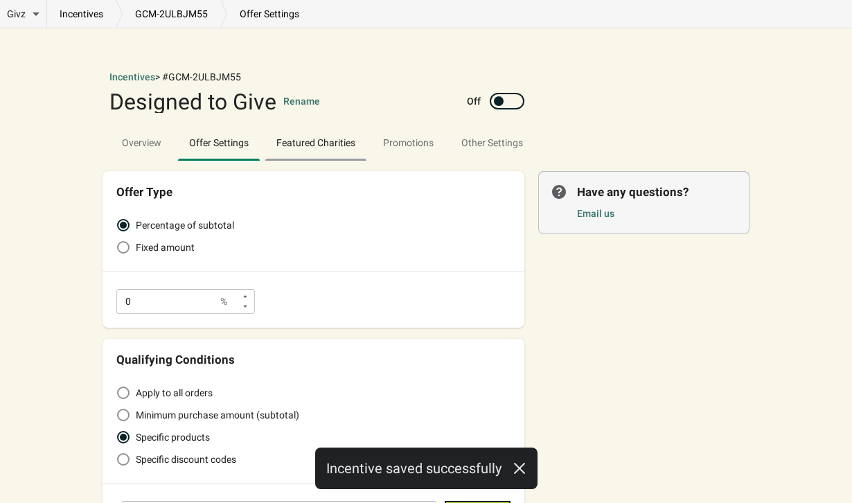
scroll to position [0, 0]
click at [323, 123] on div "Givz Overview Incentives Performance Overview Donations Qualifying Orders Chari…" at bounding box center [426, 423] width 647 height 791
click at [323, 143] on span "Featured Charities" at bounding box center [315, 142] width 101 height 25
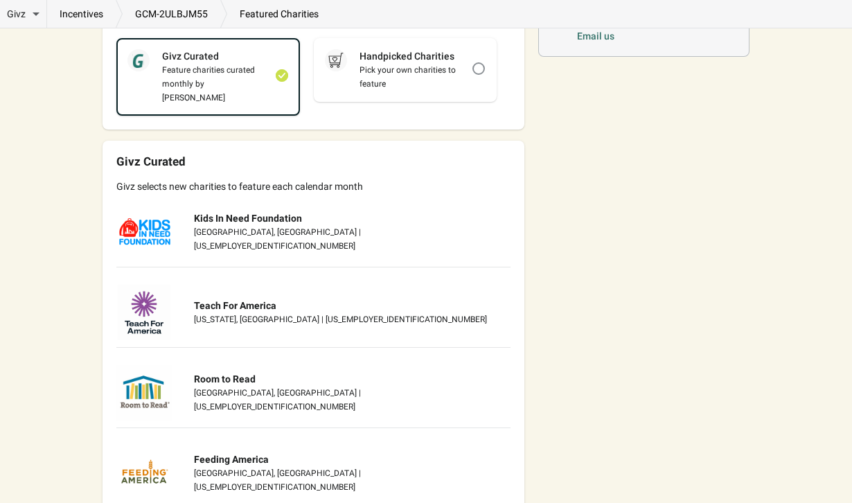
scroll to position [155, 0]
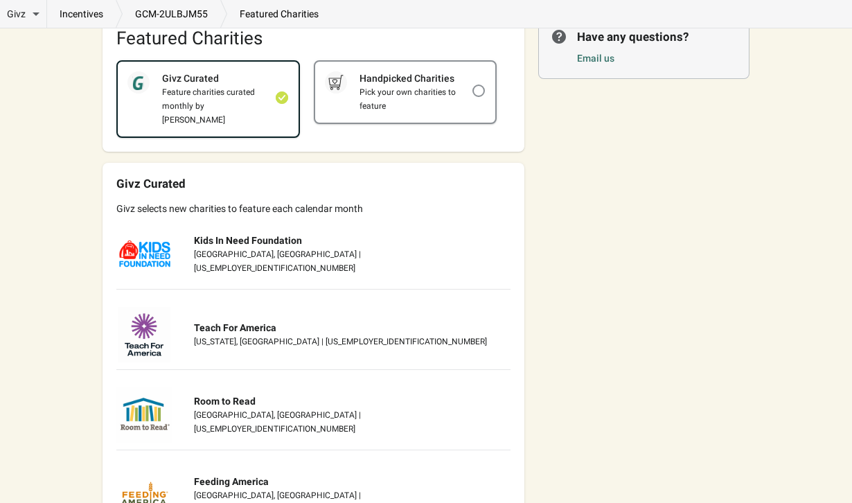
click at [394, 106] on div "Pick your own charities to feature" at bounding box center [409, 99] width 125 height 28
checkbox input "false"
checkbox input "true"
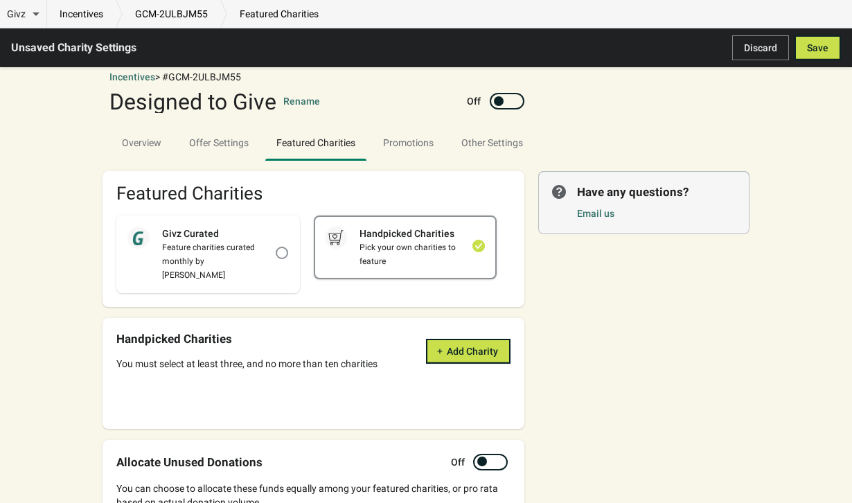
scroll to position [6, 0]
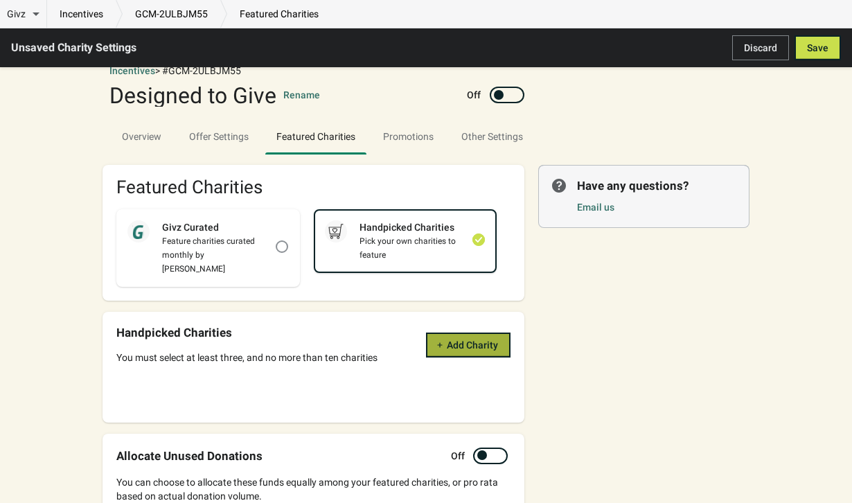
click at [463, 339] on span "Add Charity" at bounding box center [472, 344] width 51 height 11
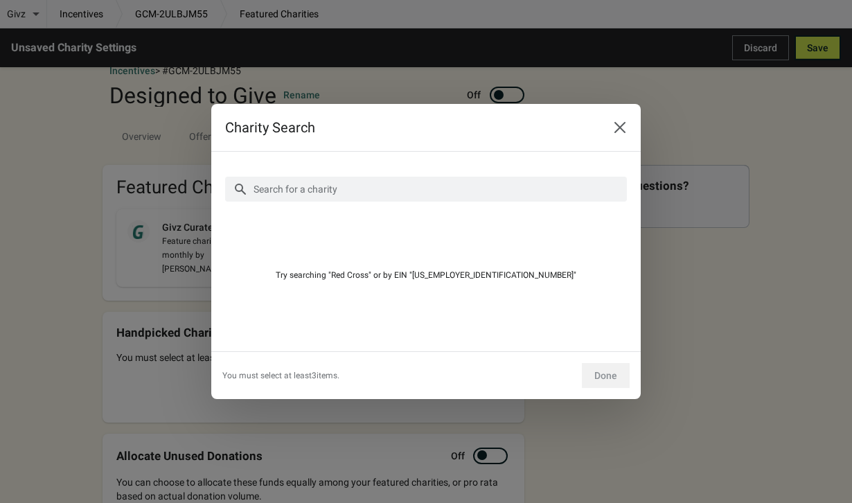
click at [381, 204] on div "Search for a charity More filters" at bounding box center [426, 189] width 402 height 47
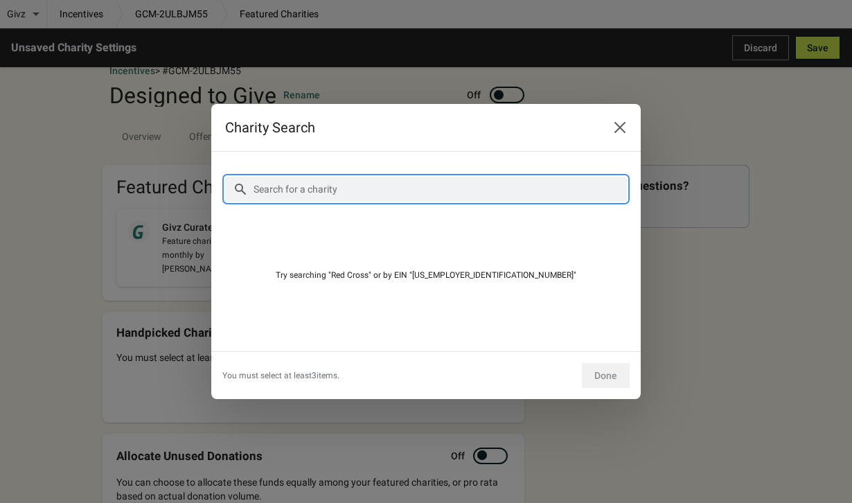
click at [381, 186] on input "Search for a charity" at bounding box center [440, 189] width 374 height 25
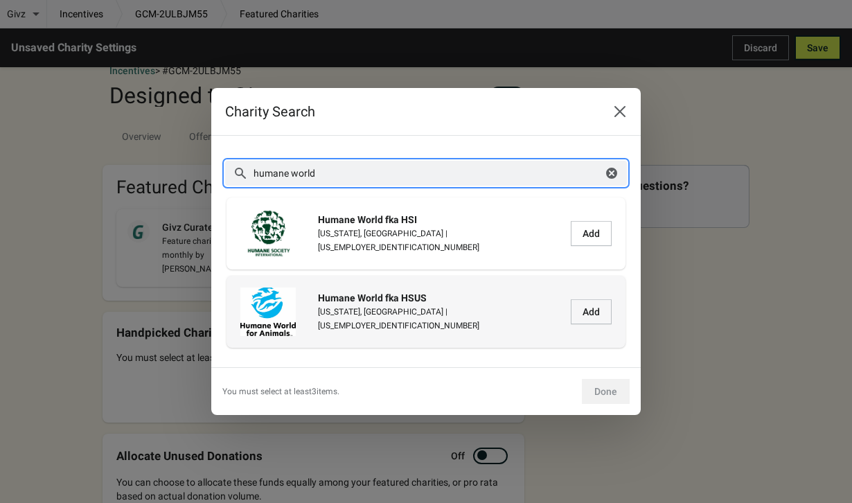
type input "humane world"
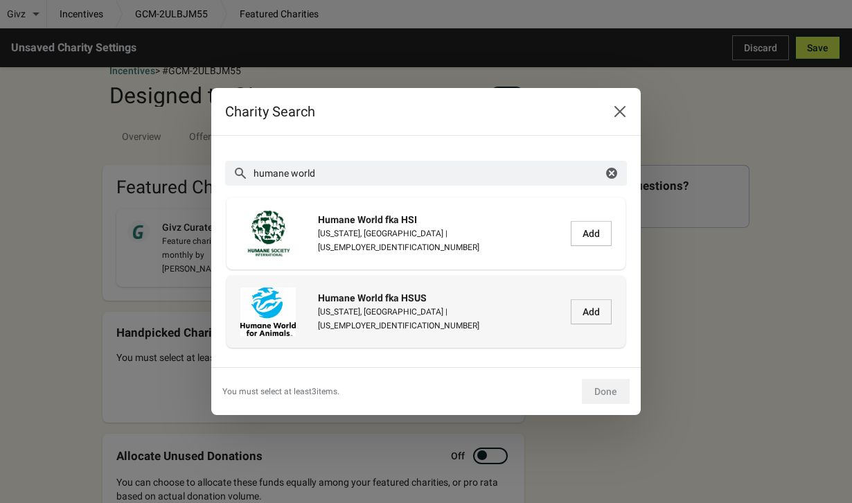
click at [418, 319] on div "Washington, DC | 53-0225390" at bounding box center [440, 319] width 244 height 28
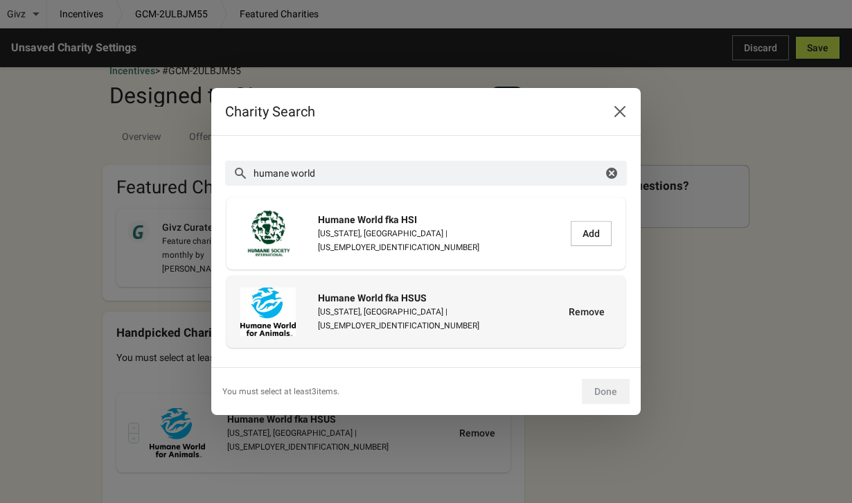
click at [449, 312] on div "Humane World fka HSUS Washington, DC | 53-0225390" at bounding box center [397, 311] width 314 height 55
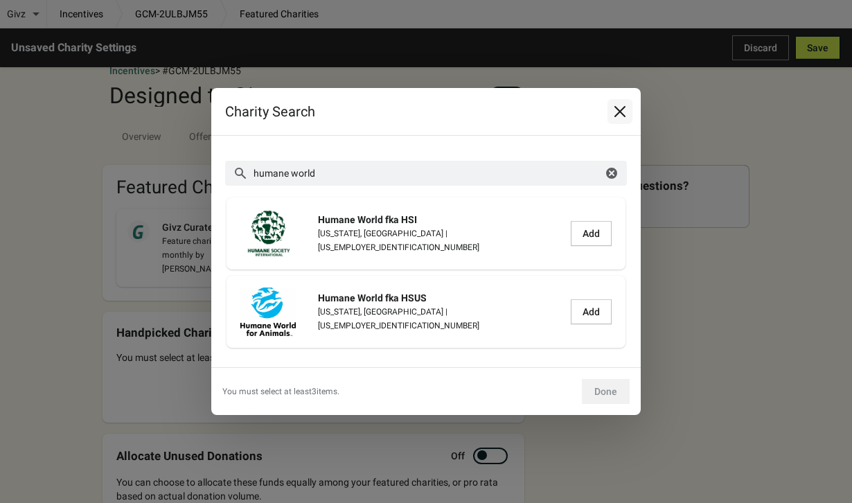
click at [620, 107] on icon "Close" at bounding box center [620, 112] width 14 height 14
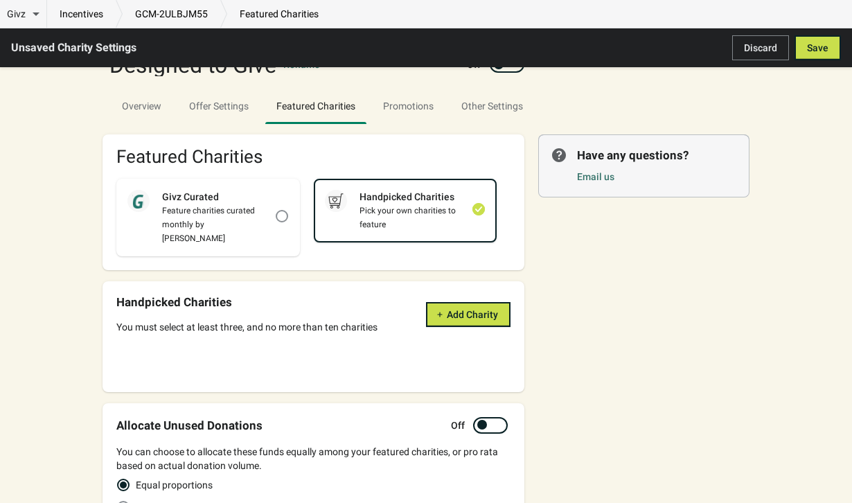
scroll to position [0, 0]
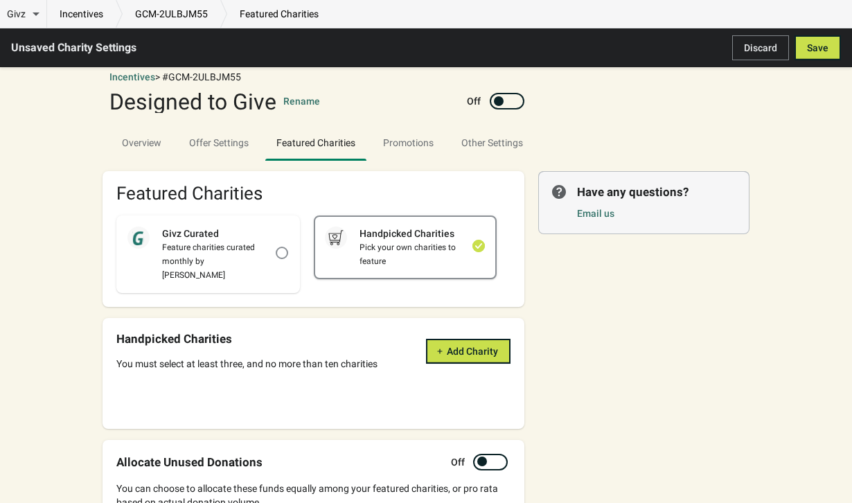
click at [415, 253] on div "Pick your own charities to feature" at bounding box center [409, 254] width 125 height 28
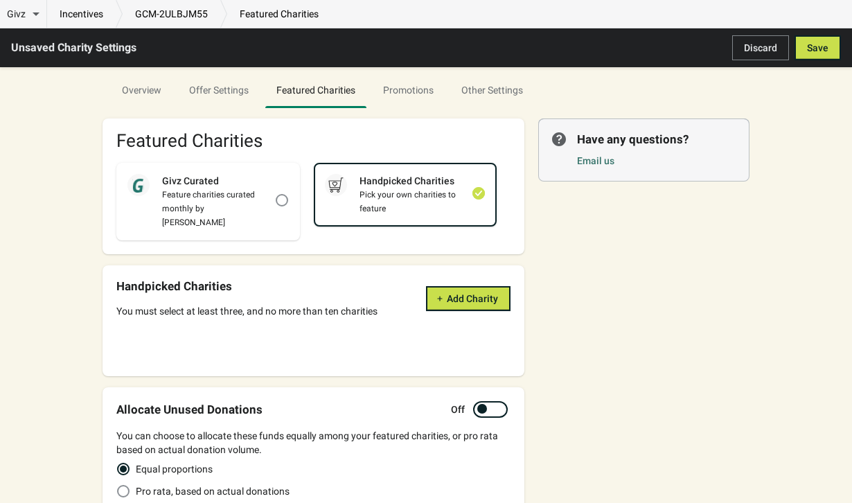
click at [459, 298] on div "Handpicked Charities You must select at least three, and no more than ten chari…" at bounding box center [313, 298] width 394 height 39
click at [463, 293] on span "Add Charity" at bounding box center [472, 298] width 51 height 11
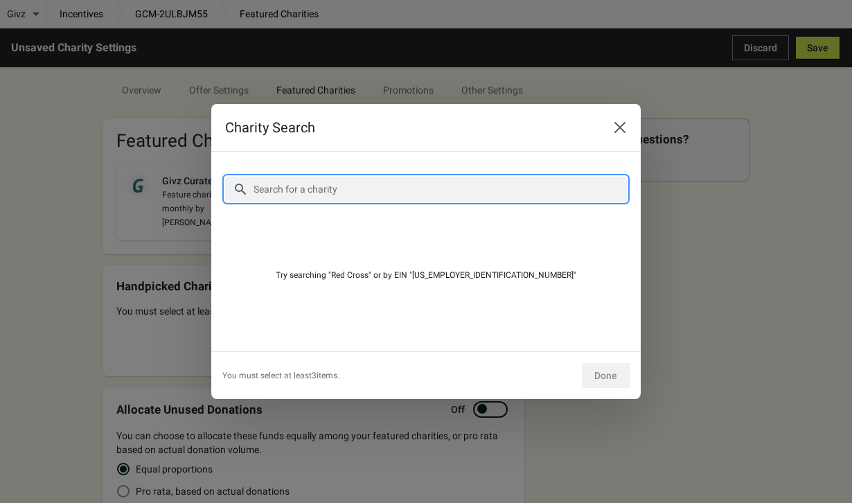
click at [283, 177] on input "Search for a charity" at bounding box center [440, 189] width 374 height 25
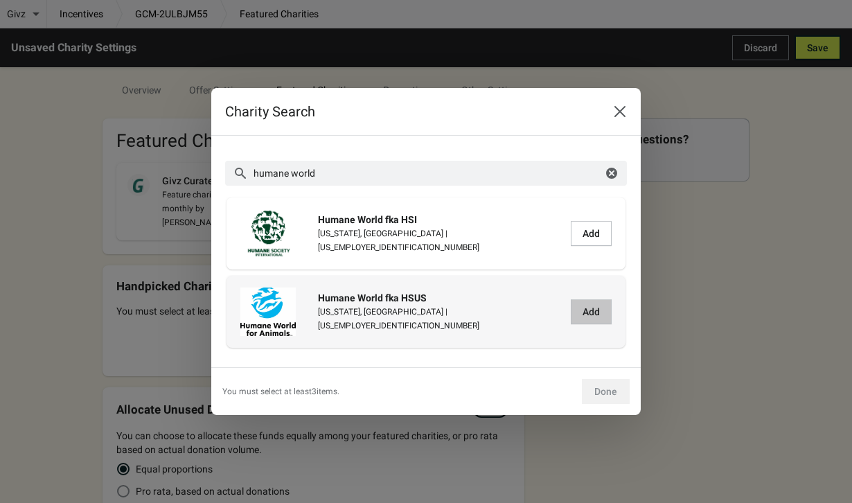
click at [591, 315] on span "Add" at bounding box center [590, 311] width 17 height 11
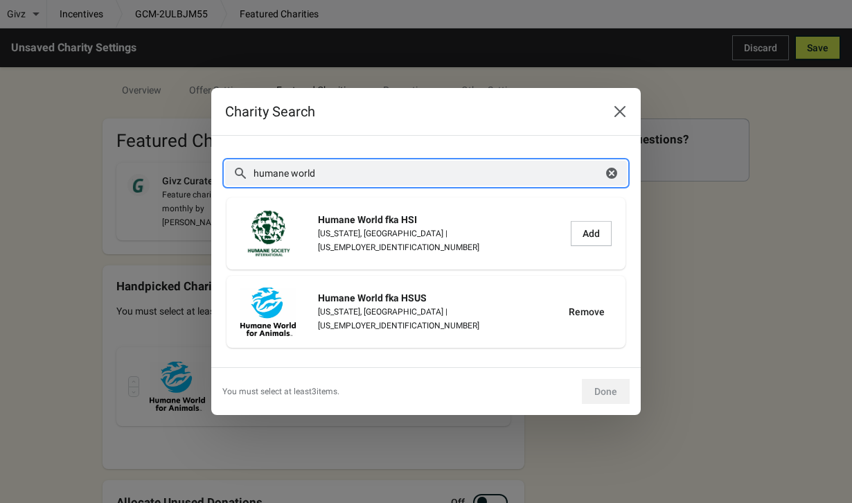
click at [431, 179] on input "humane world" at bounding box center [428, 173] width 350 height 25
type input "h"
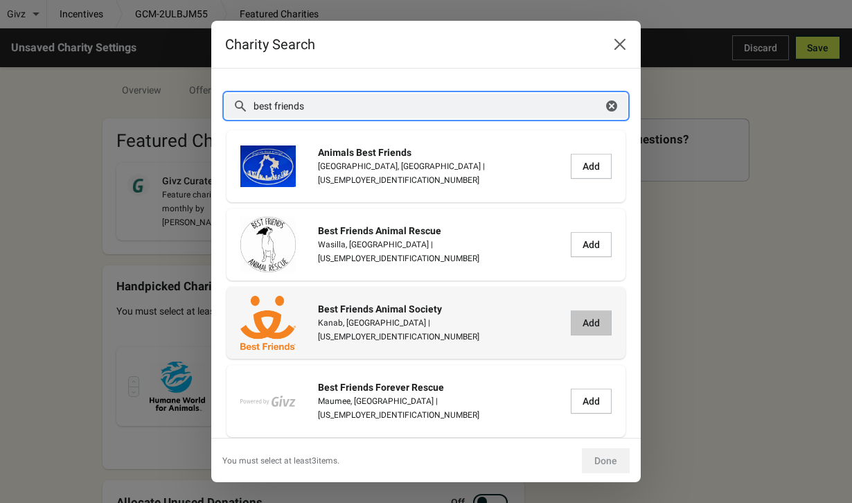
type input "best friends"
click at [586, 325] on span "Add" at bounding box center [590, 322] width 17 height 11
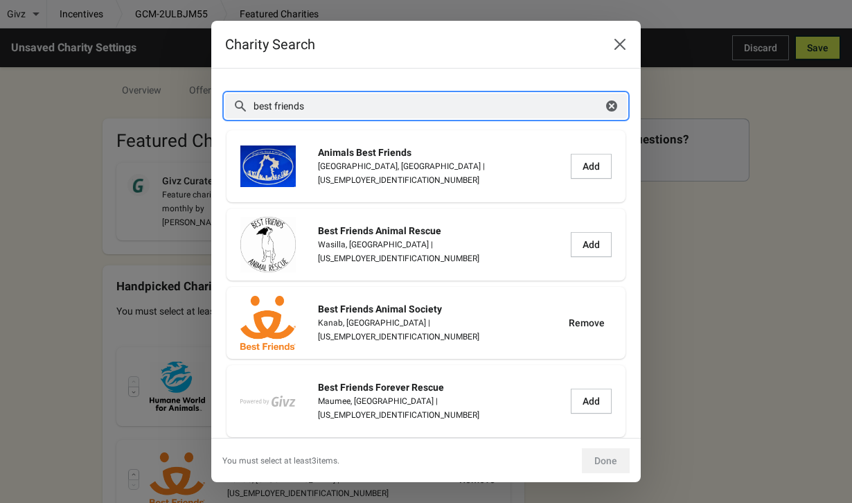
drag, startPoint x: 339, startPoint y: 107, endPoint x: 237, endPoint y: 107, distance: 101.8
click at [237, 107] on div "best friends Clear" at bounding box center [426, 106] width 402 height 25
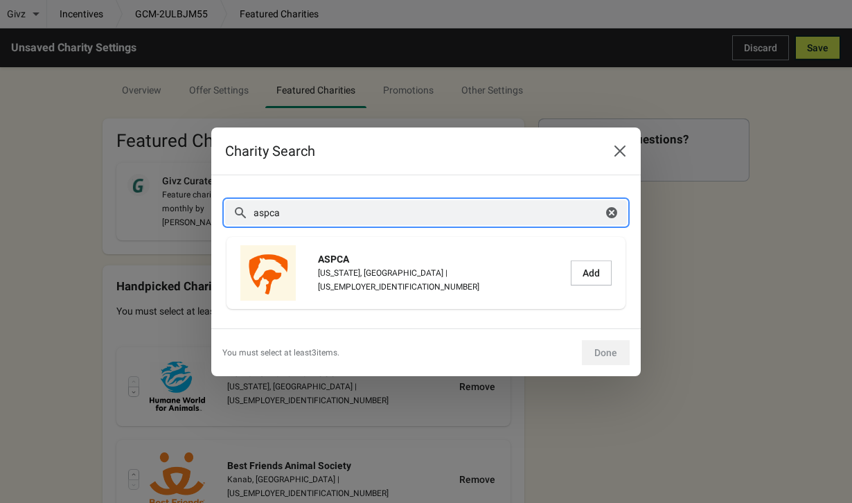
type input "aspic"
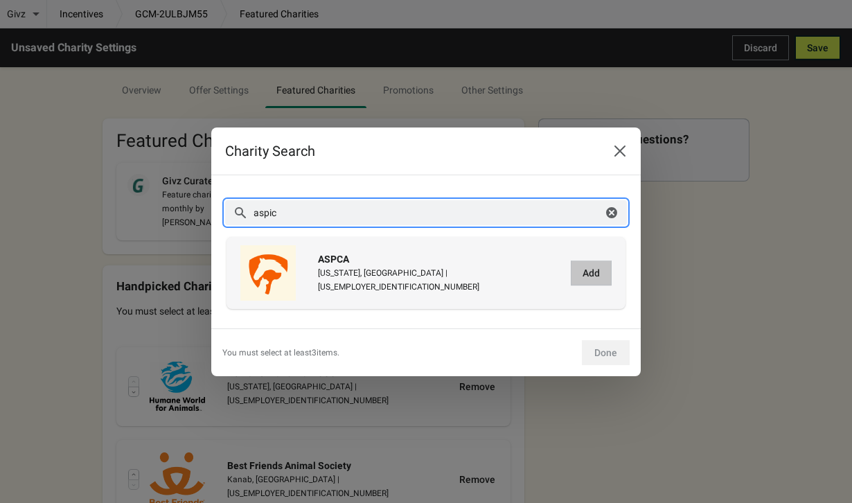
drag, startPoint x: 299, startPoint y: 122, endPoint x: 598, endPoint y: 274, distance: 336.1
click at [598, 274] on span "Add" at bounding box center [590, 272] width 17 height 11
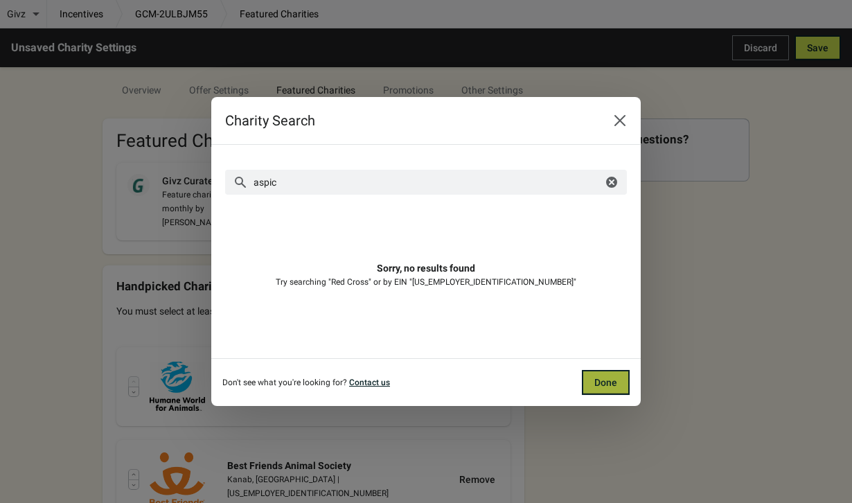
click at [604, 384] on span "Done" at bounding box center [605, 382] width 23 height 11
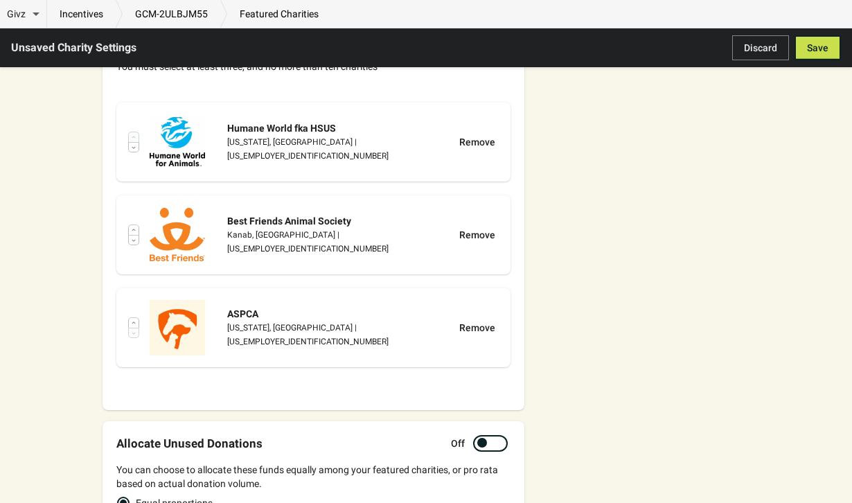
scroll to position [299, 0]
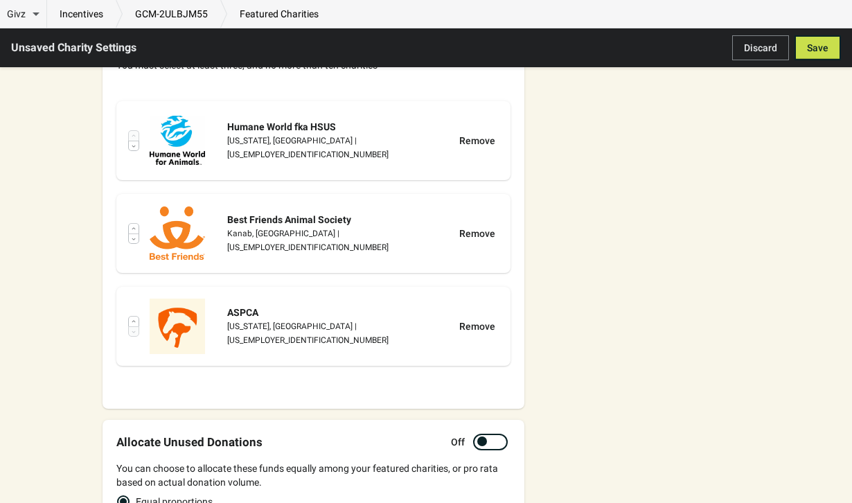
click at [300, 226] on div "Kanab, UT | 23-7147797" at bounding box center [341, 240] width 229 height 28
click at [302, 226] on div "Kanab, UT | 23-7147797" at bounding box center [341, 240] width 229 height 28
click at [297, 231] on div "Kanab, UT | 23-7147797" at bounding box center [341, 240] width 229 height 28
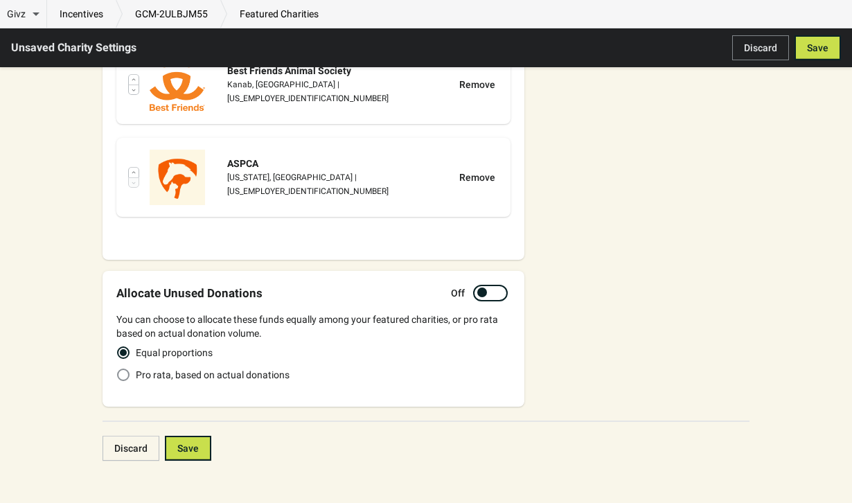
scroll to position [447, 0]
click at [202, 436] on button "Save" at bounding box center [188, 448] width 46 height 25
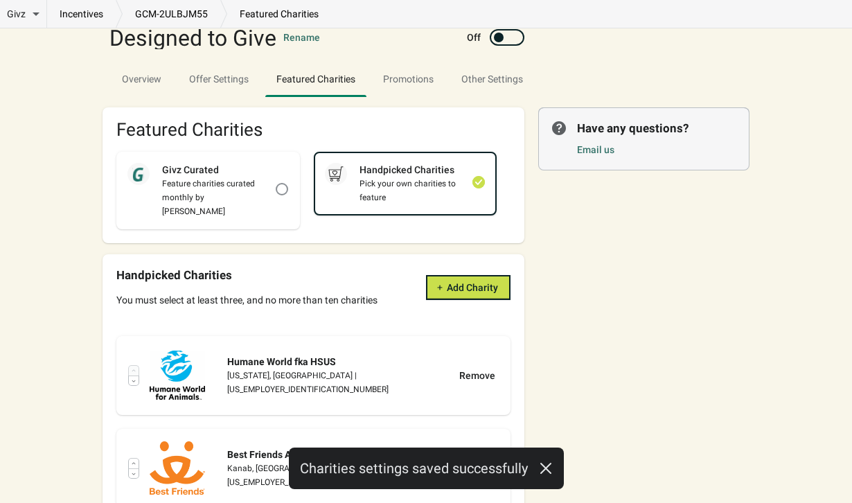
scroll to position [0, 0]
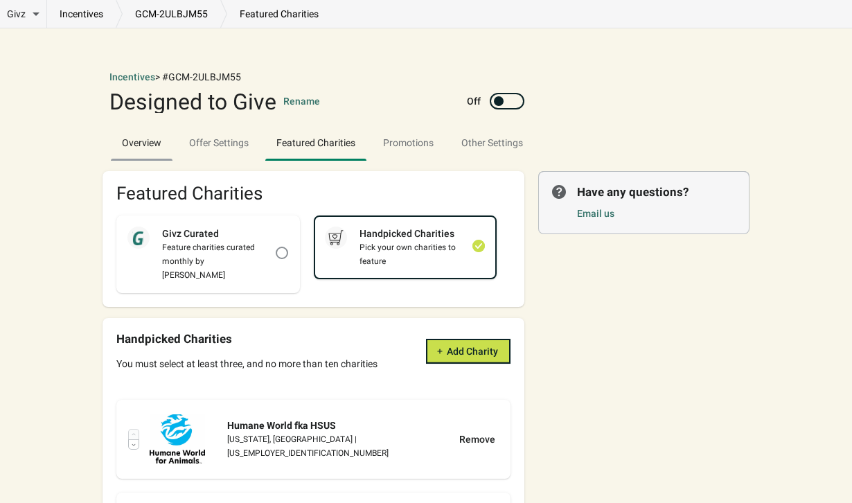
click at [137, 154] on span "Overview" at bounding box center [142, 142] width 62 height 25
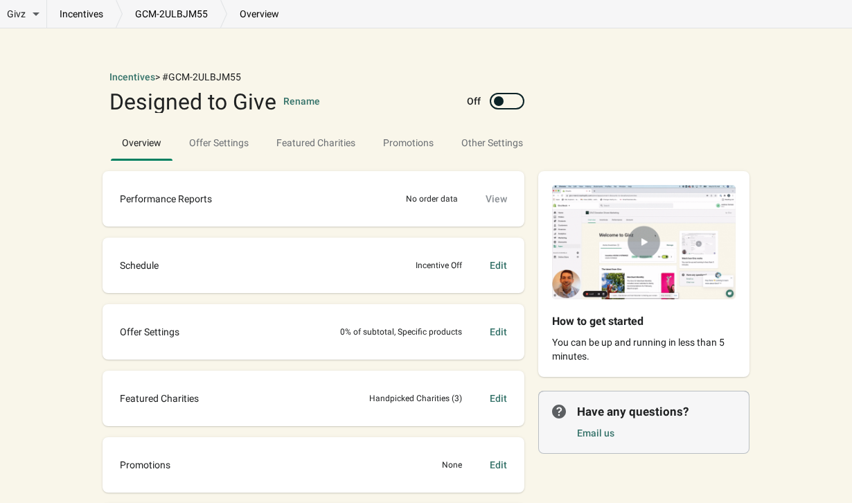
click at [503, 269] on div "Edit" at bounding box center [498, 265] width 17 height 14
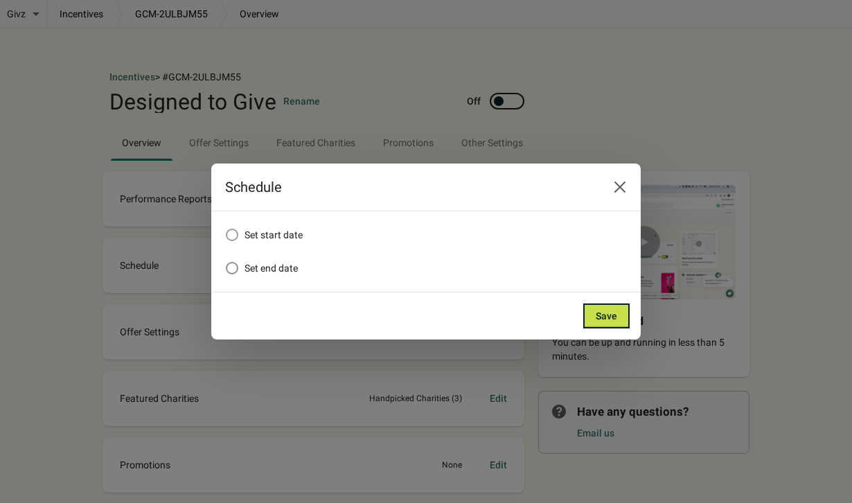
click at [280, 233] on span "Set start date" at bounding box center [273, 234] width 58 height 11
click at [226, 229] on input "Set start date" at bounding box center [226, 229] width 1 height 1
checkbox input "true"
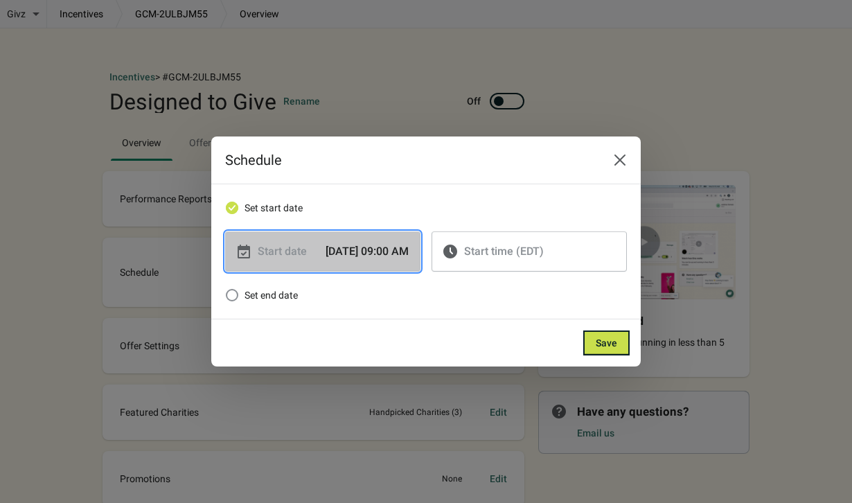
click at [279, 260] on div "Start date Oct 03, 2025 at 09:00 AM" at bounding box center [323, 251] width 172 height 17
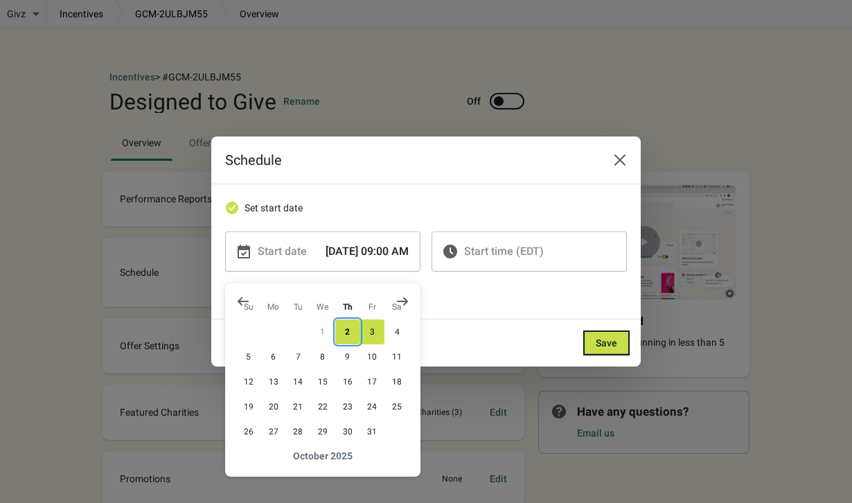
click at [352, 331] on button "2" at bounding box center [347, 331] width 25 height 25
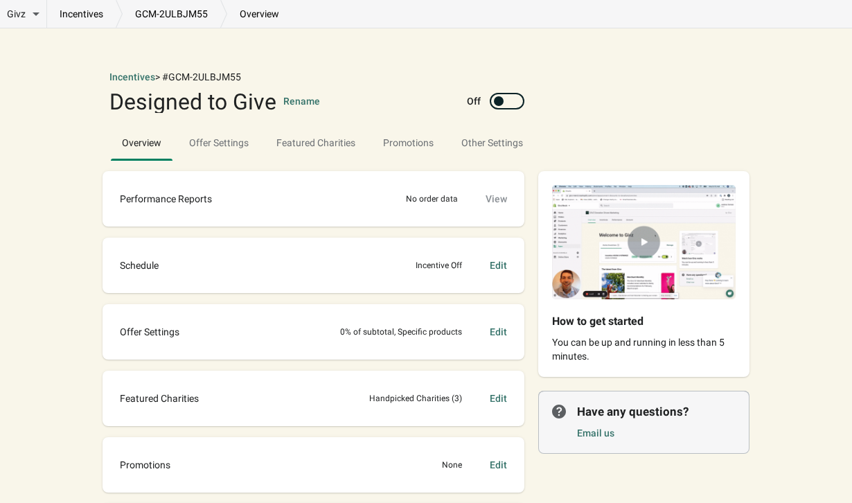
click at [506, 269] on div "Edit" at bounding box center [498, 265] width 17 height 14
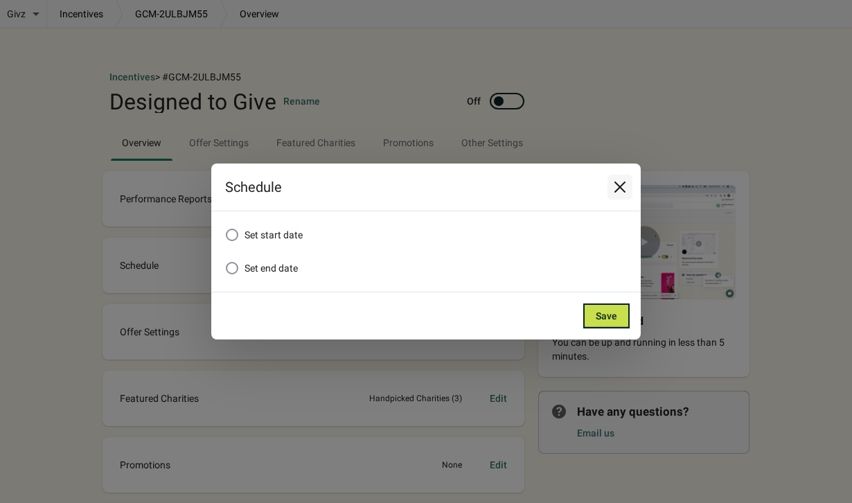
click at [625, 179] on button "Close" at bounding box center [619, 187] width 25 height 25
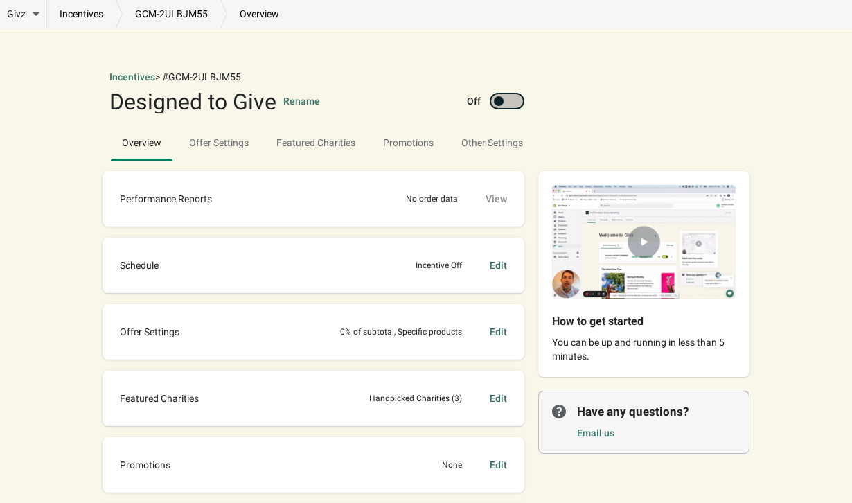
click at [495, 105] on div at bounding box center [507, 101] width 35 height 17
checkbox input "true"
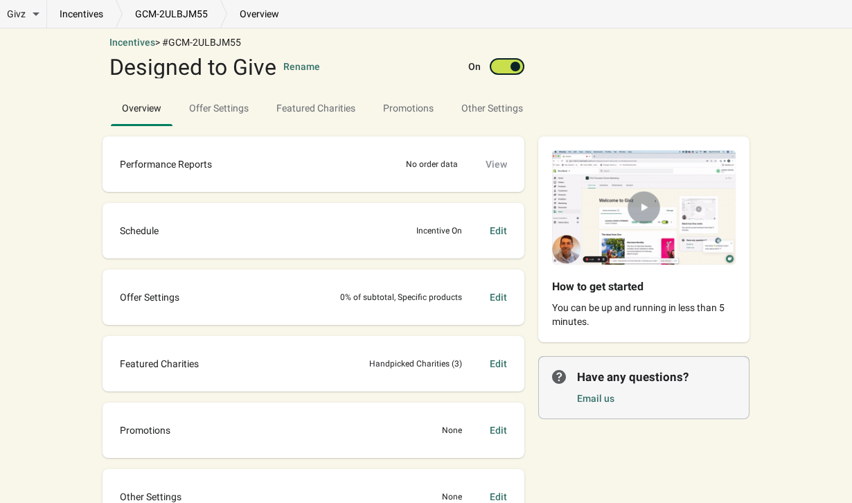
scroll to position [34, 0]
click at [242, 109] on span "Offer Settings" at bounding box center [219, 108] width 82 height 25
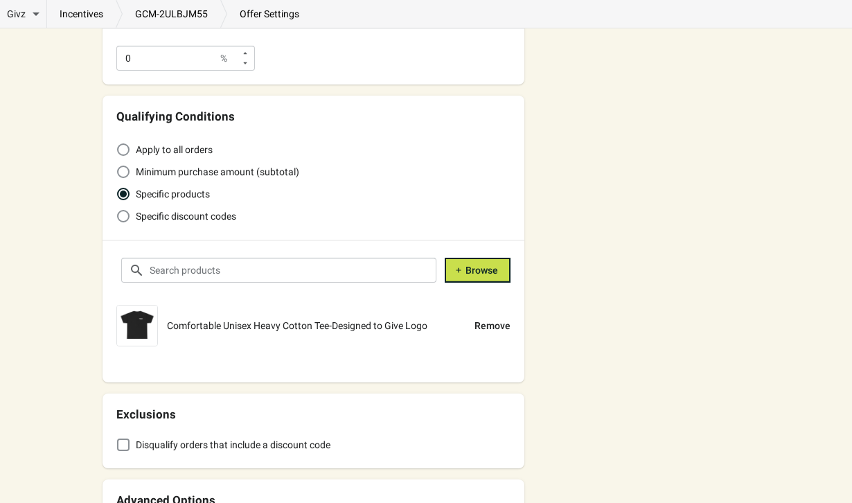
scroll to position [259, 0]
